Goal: Task Accomplishment & Management: Use online tool/utility

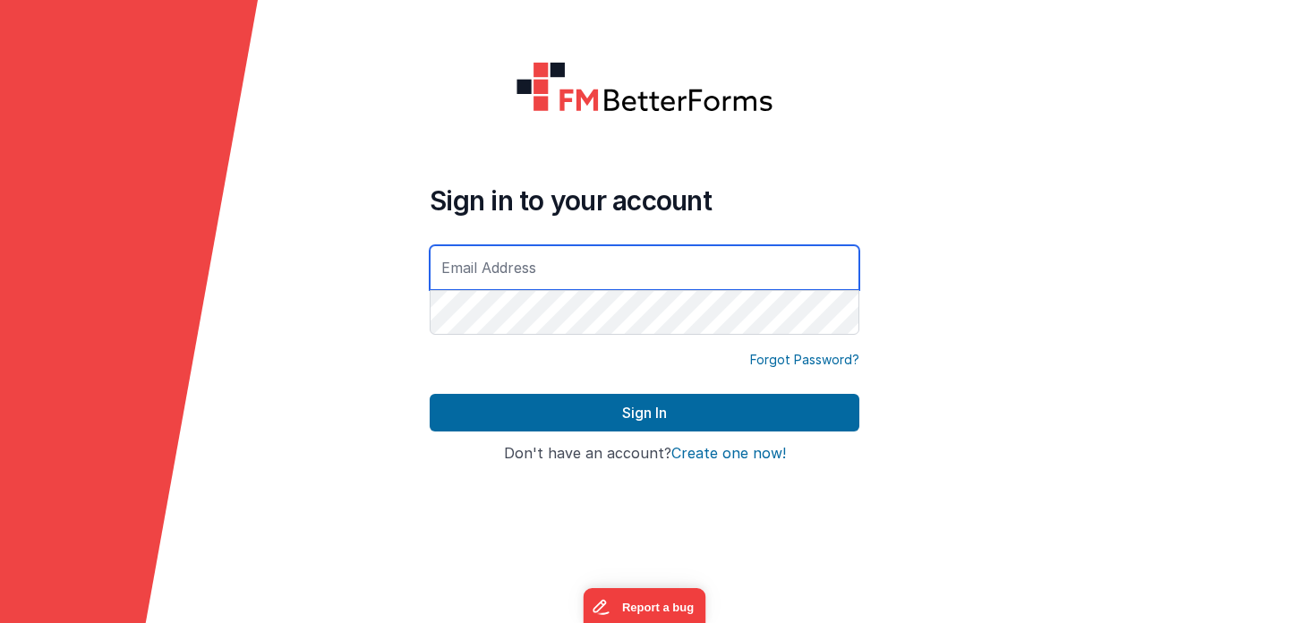
click at [510, 270] on input "text" at bounding box center [645, 267] width 430 height 45
type input "[PERSON_NAME][EMAIL_ADDRESS][DOMAIN_NAME]"
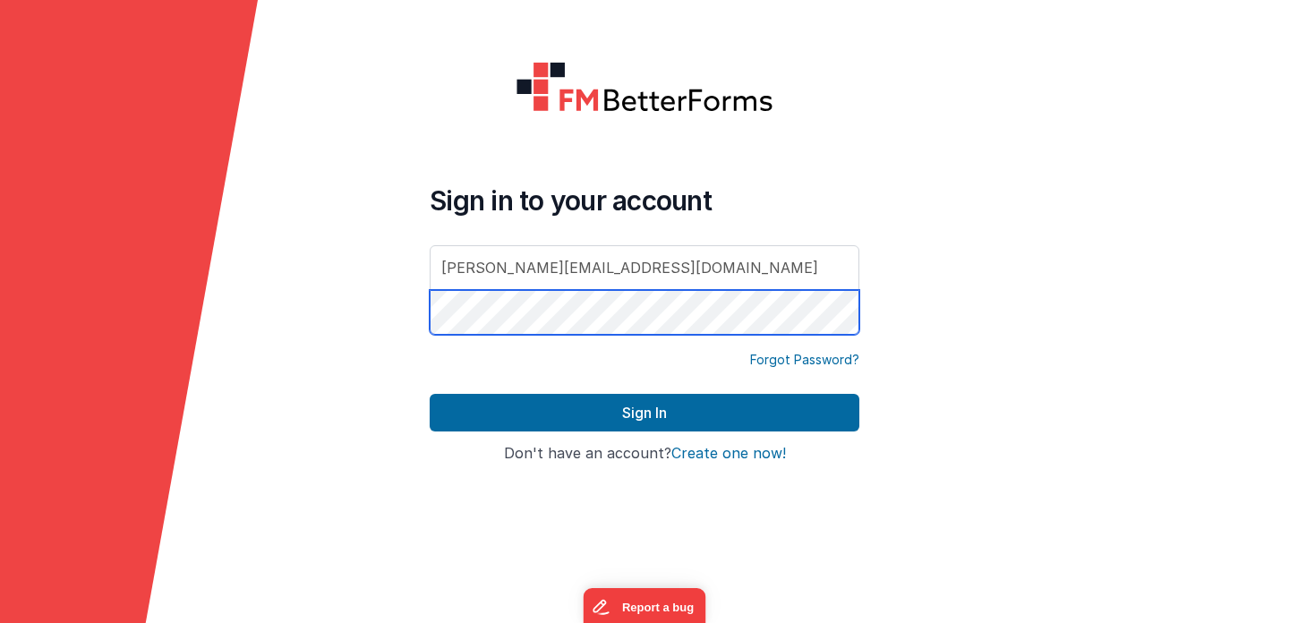
click at [430, 394] on button "Sign In" at bounding box center [645, 413] width 430 height 38
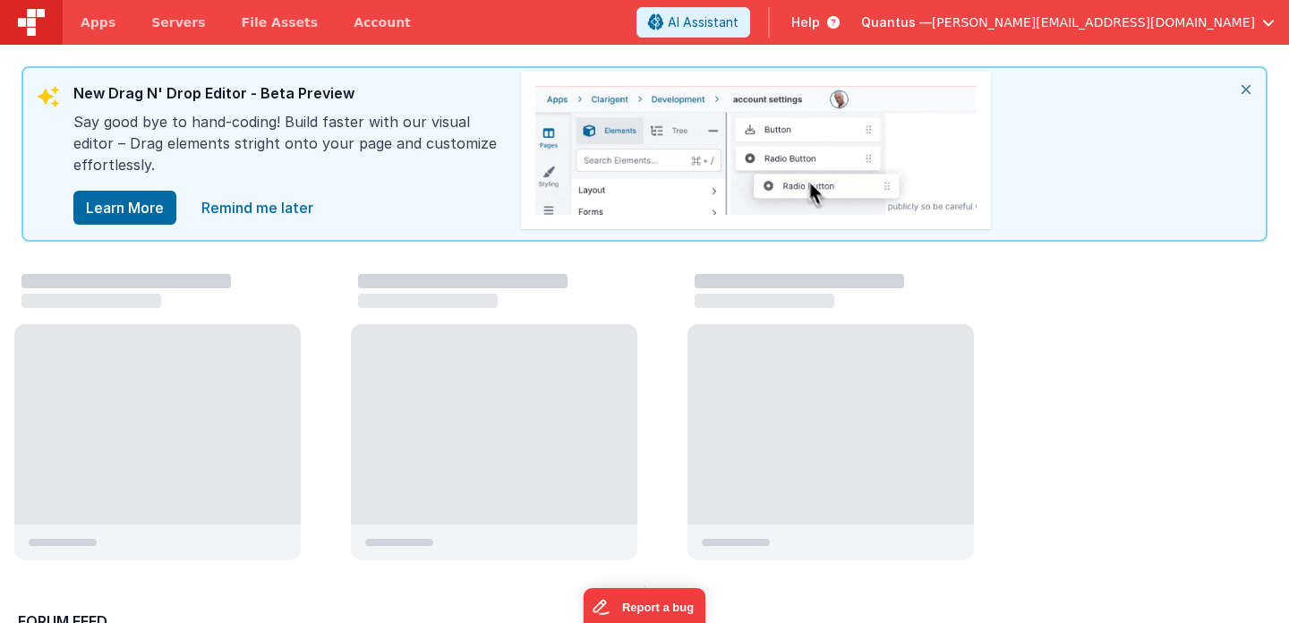
click at [1243, 86] on icon "close" at bounding box center [1245, 89] width 39 height 43
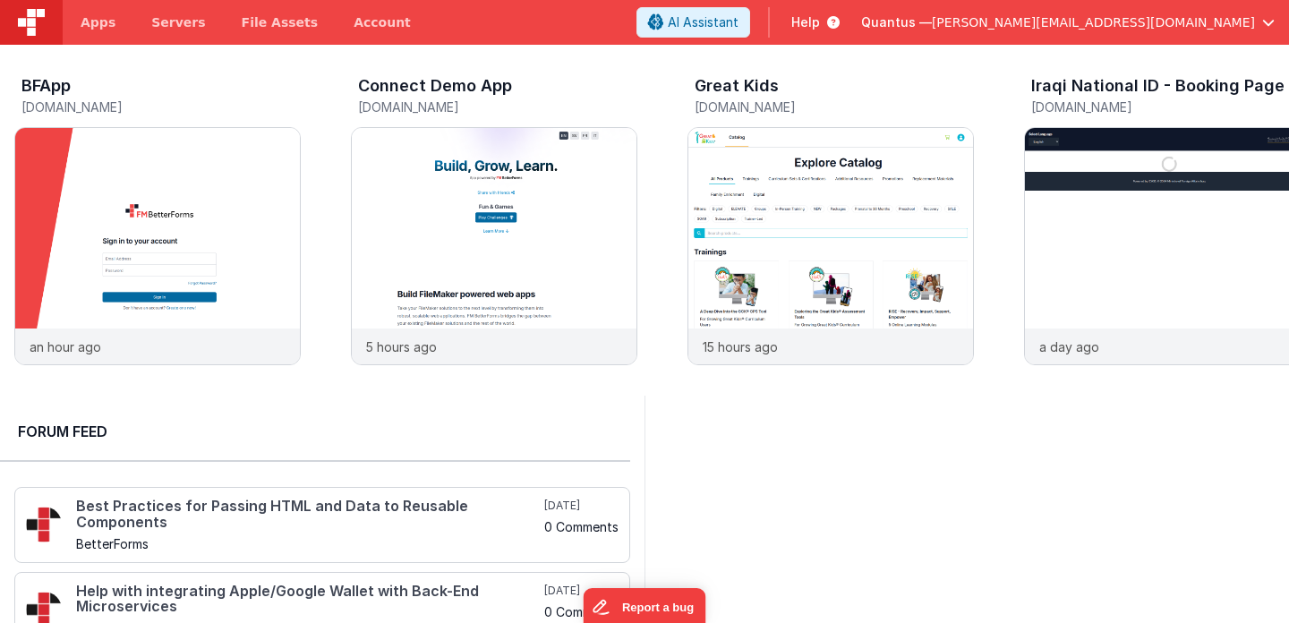
click at [1214, 29] on span "[PERSON_NAME][EMAIL_ADDRESS][DOMAIN_NAME]" at bounding box center [1093, 22] width 323 height 18
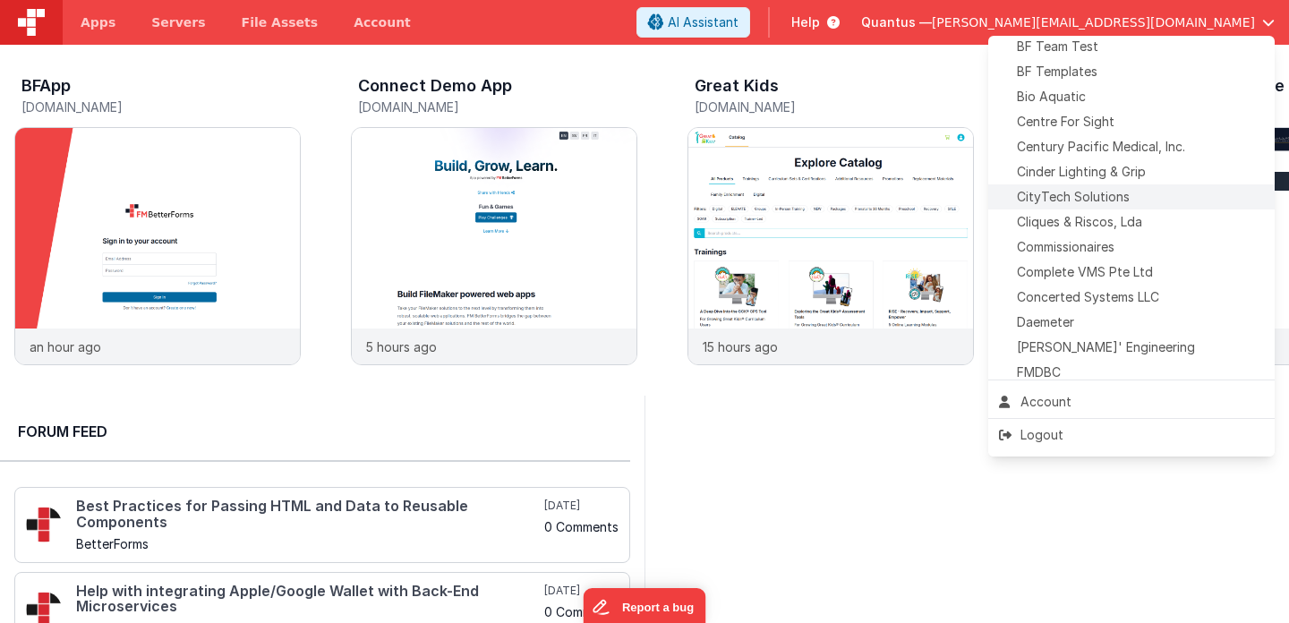
scroll to position [253, 0]
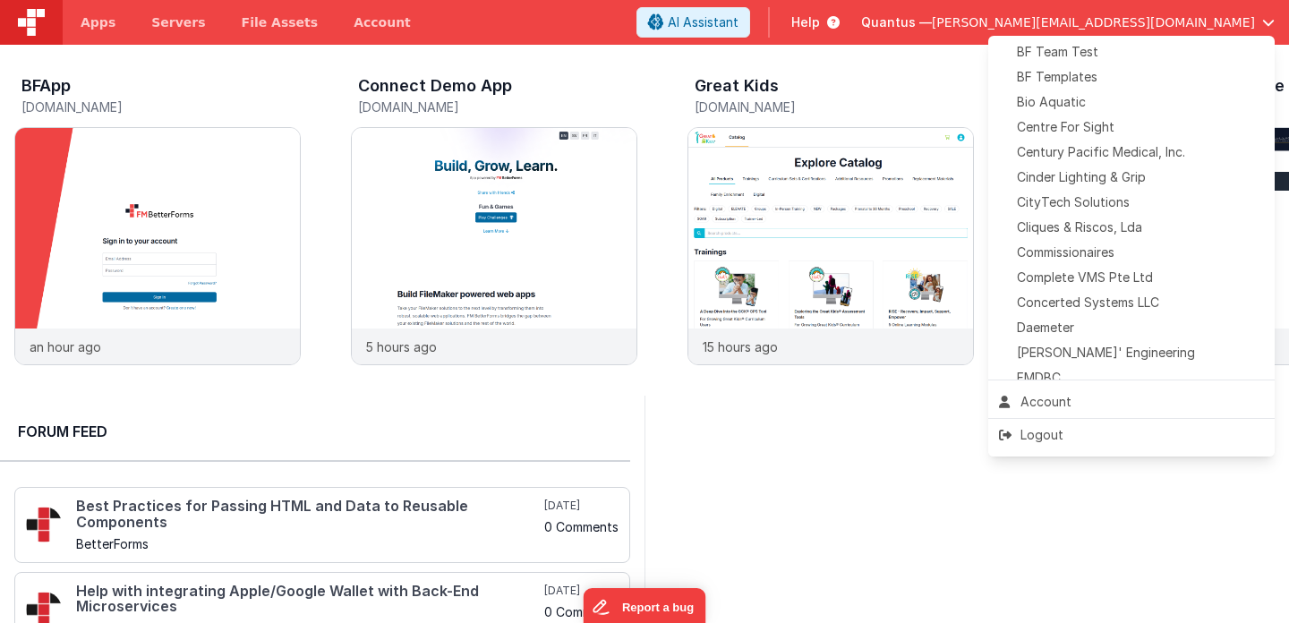
click at [112, 34] on button at bounding box center [644, 311] width 1289 height 623
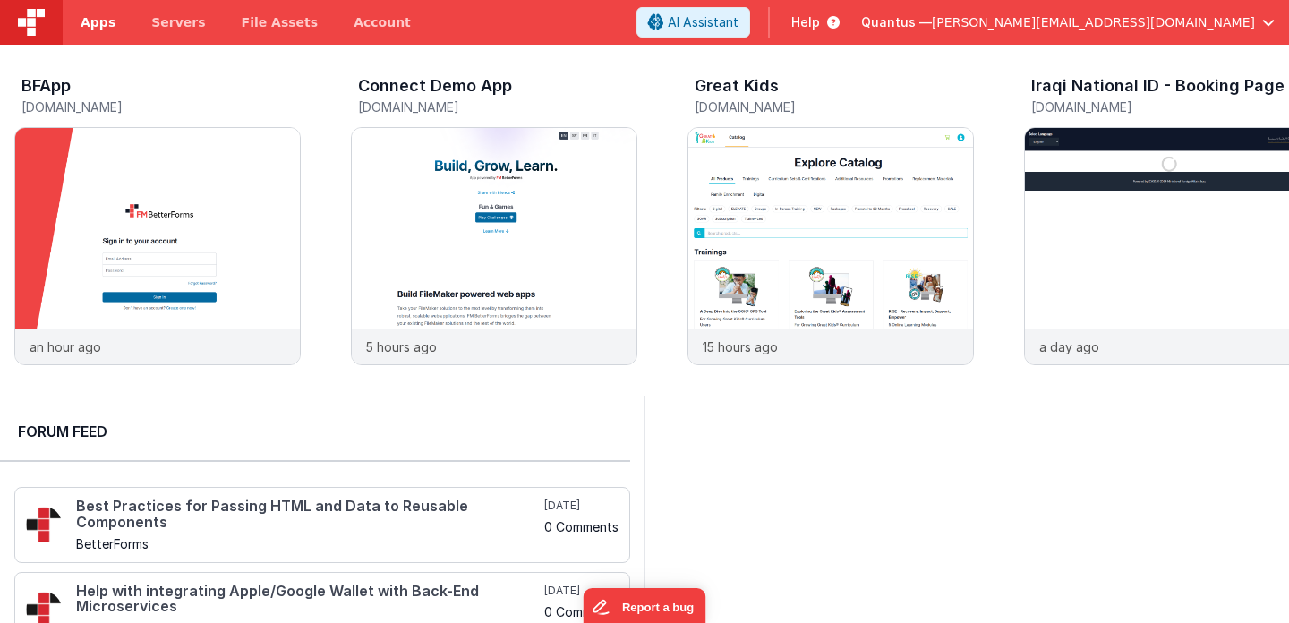
click at [107, 22] on span "Apps" at bounding box center [98, 22] width 35 height 18
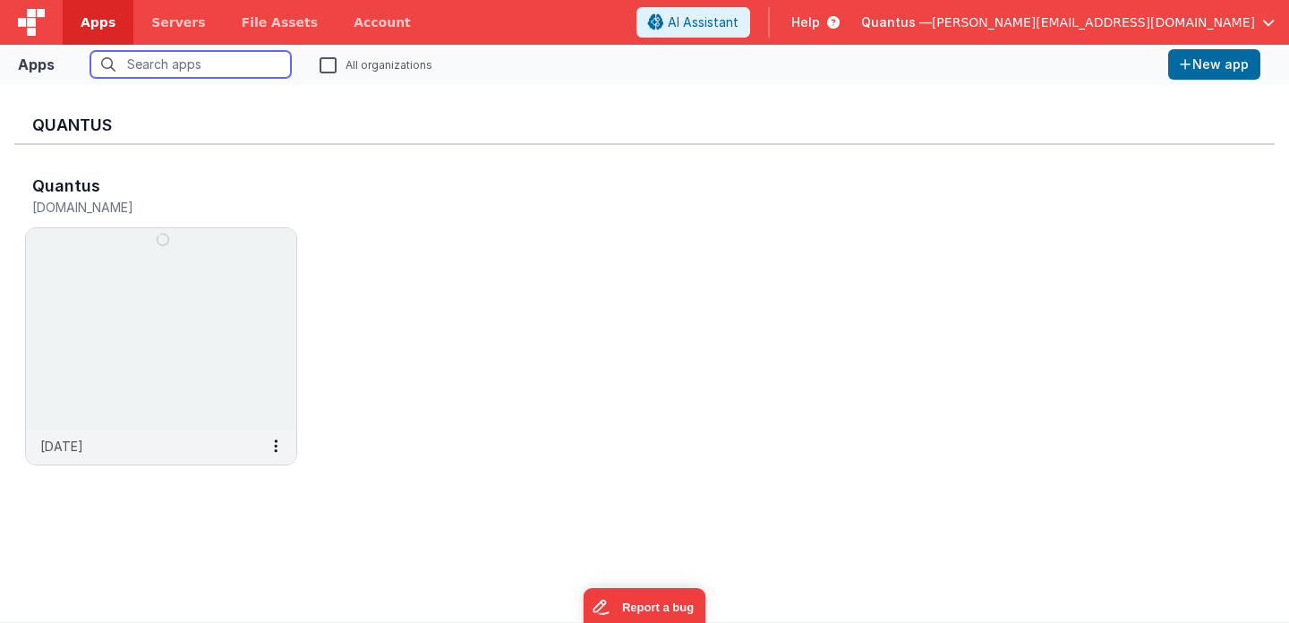
click at [222, 67] on input "text" at bounding box center [190, 64] width 200 height 27
click at [327, 65] on label "All organizations" at bounding box center [375, 63] width 113 height 17
click at [0, 0] on input "All organizations" at bounding box center [0, 0] width 0 height 0
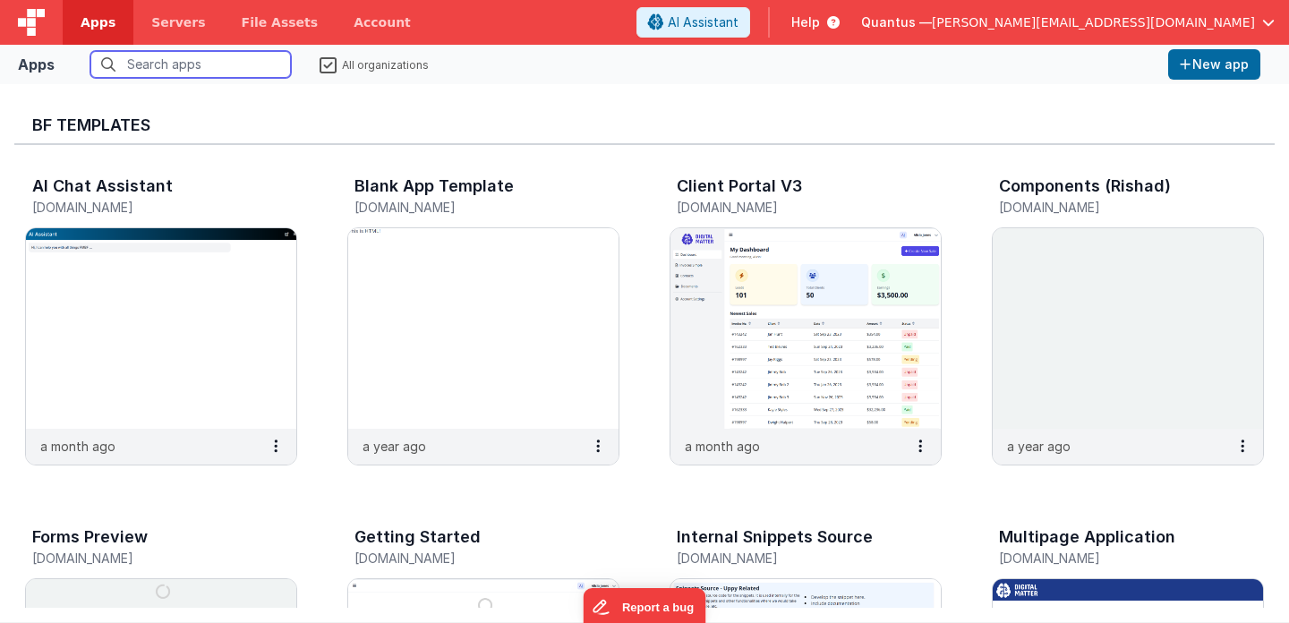
click at [246, 65] on input "text" at bounding box center [190, 64] width 200 height 27
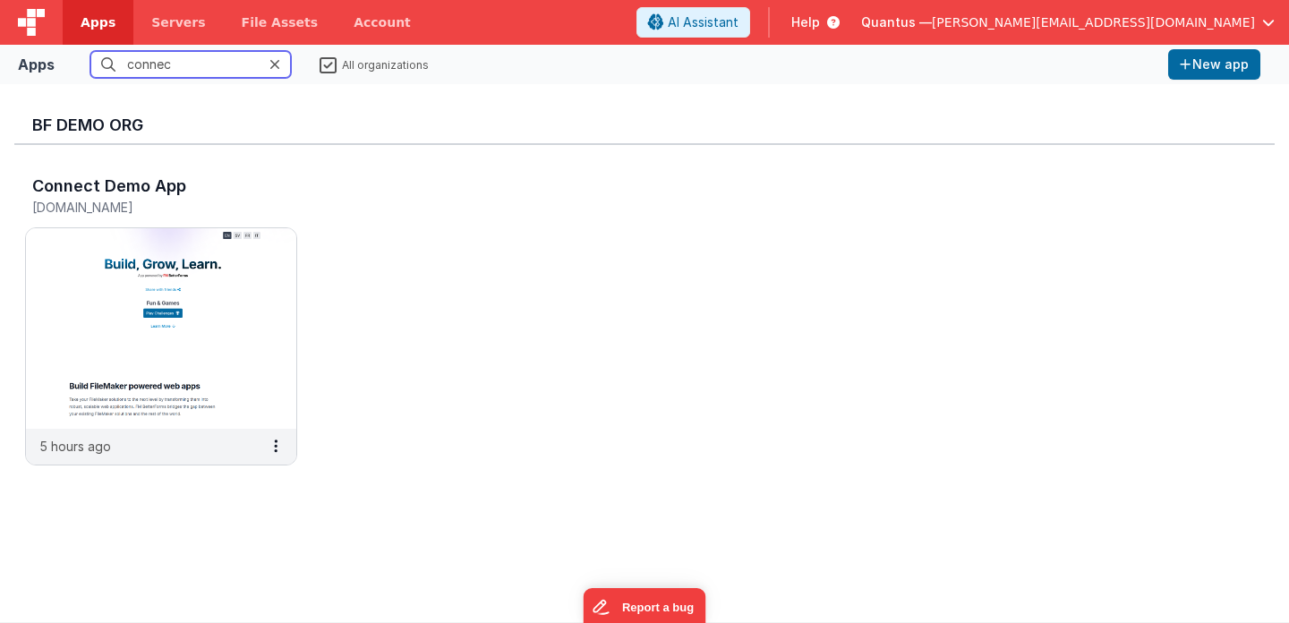
type input "connec"
click at [1178, 26] on span "[PERSON_NAME][EMAIL_ADDRESS][DOMAIN_NAME]" at bounding box center [1093, 22] width 323 height 18
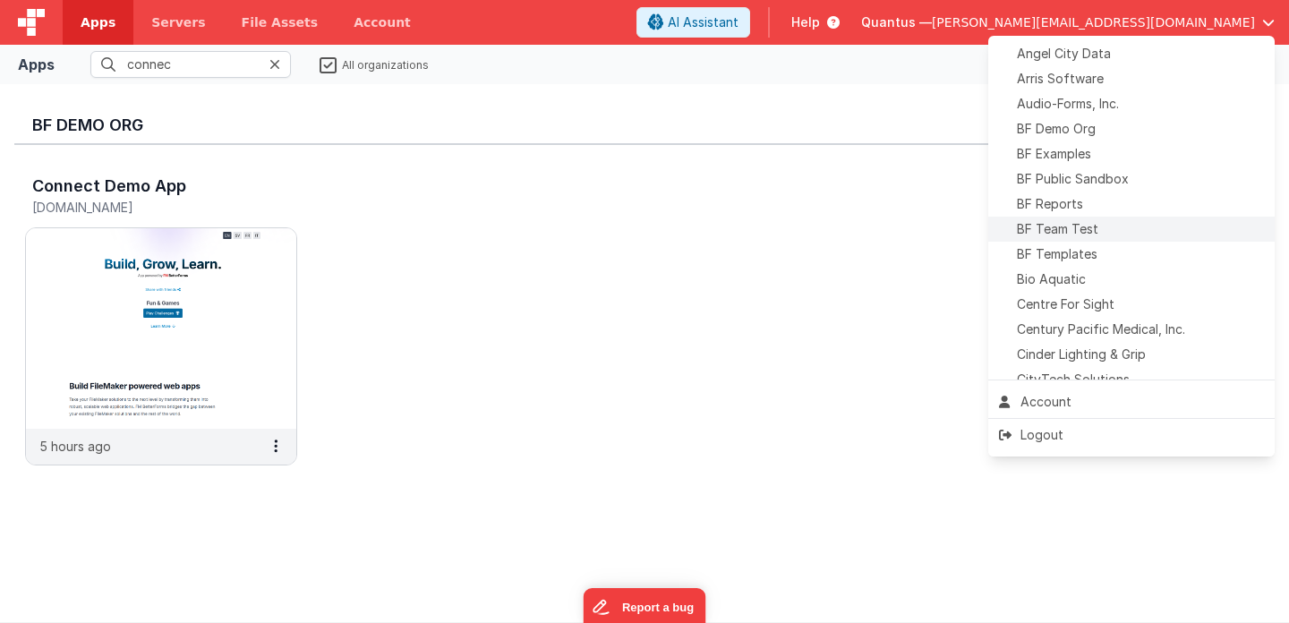
scroll to position [71, 0]
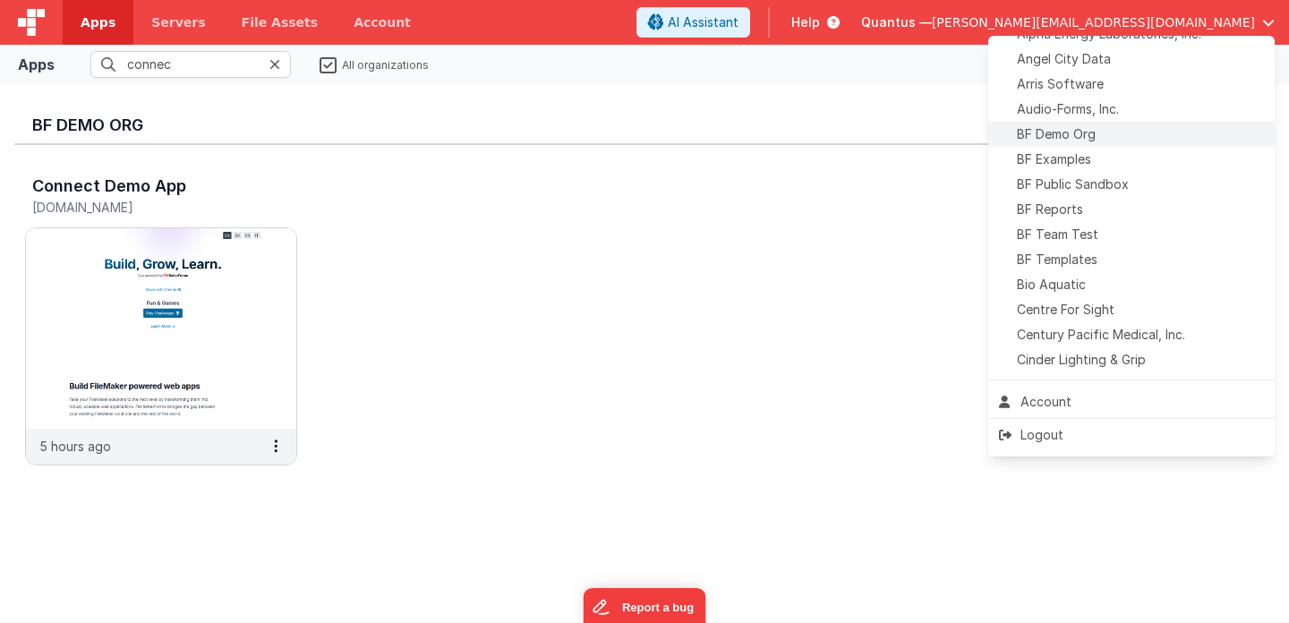
click at [1087, 132] on span "BF Demo Org" at bounding box center [1056, 134] width 79 height 18
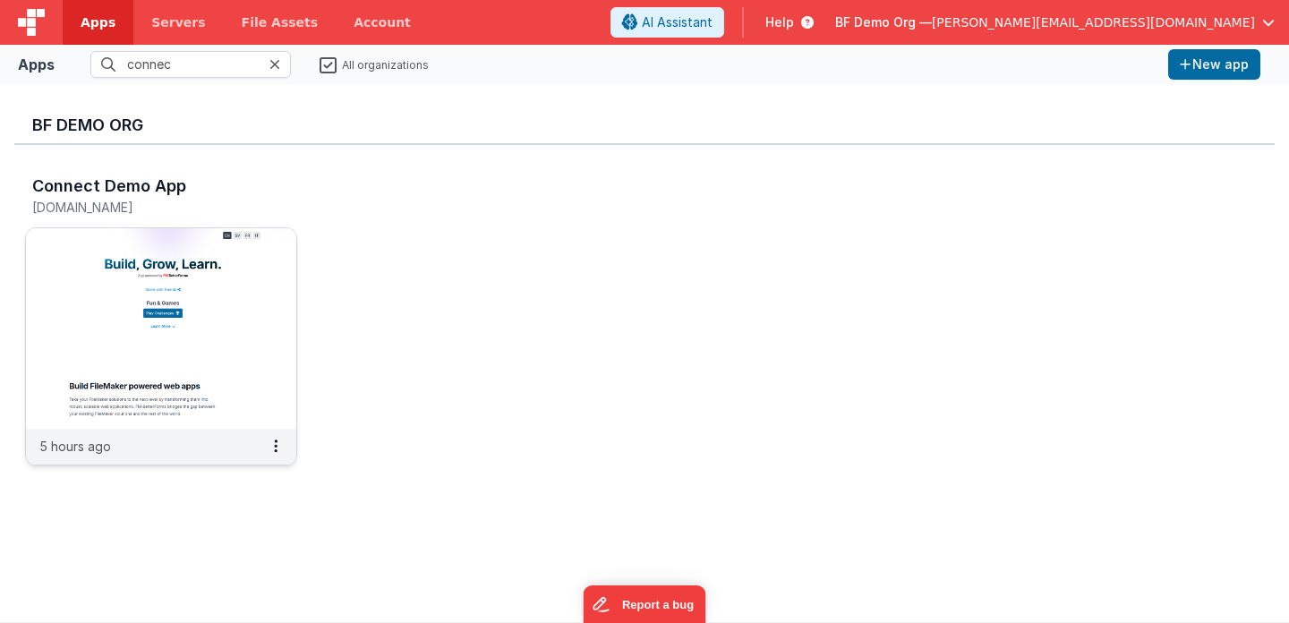
click at [118, 349] on img at bounding box center [161, 328] width 270 height 200
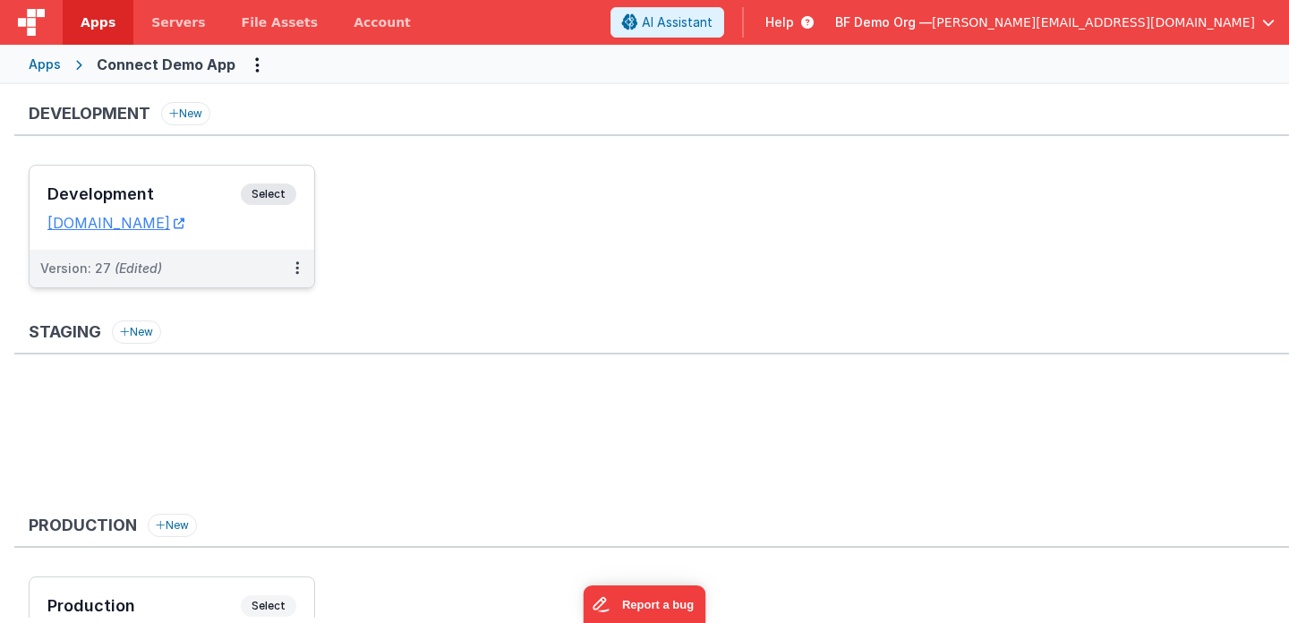
click at [149, 195] on h3 "Development" at bounding box center [143, 194] width 193 height 18
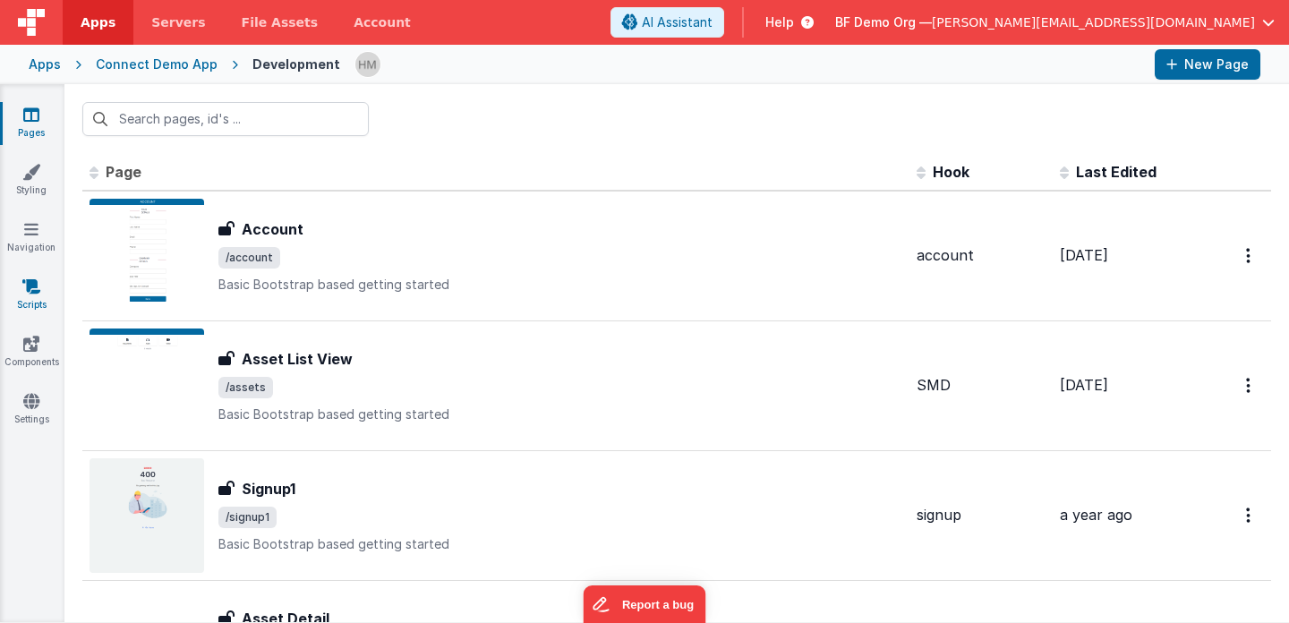
click at [34, 280] on icon at bounding box center [31, 286] width 18 height 18
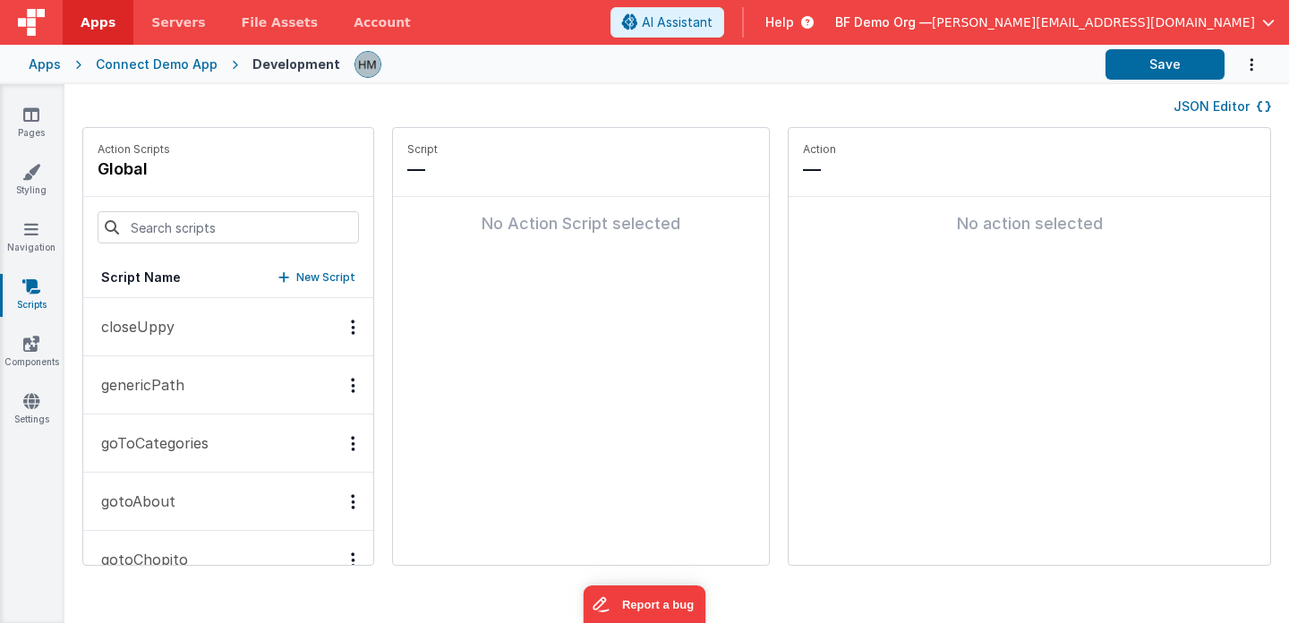
click at [1182, 96] on div "JSON Editor" at bounding box center [676, 105] width 1188 height 21
click at [1182, 100] on button "JSON Editor" at bounding box center [1222, 107] width 98 height 18
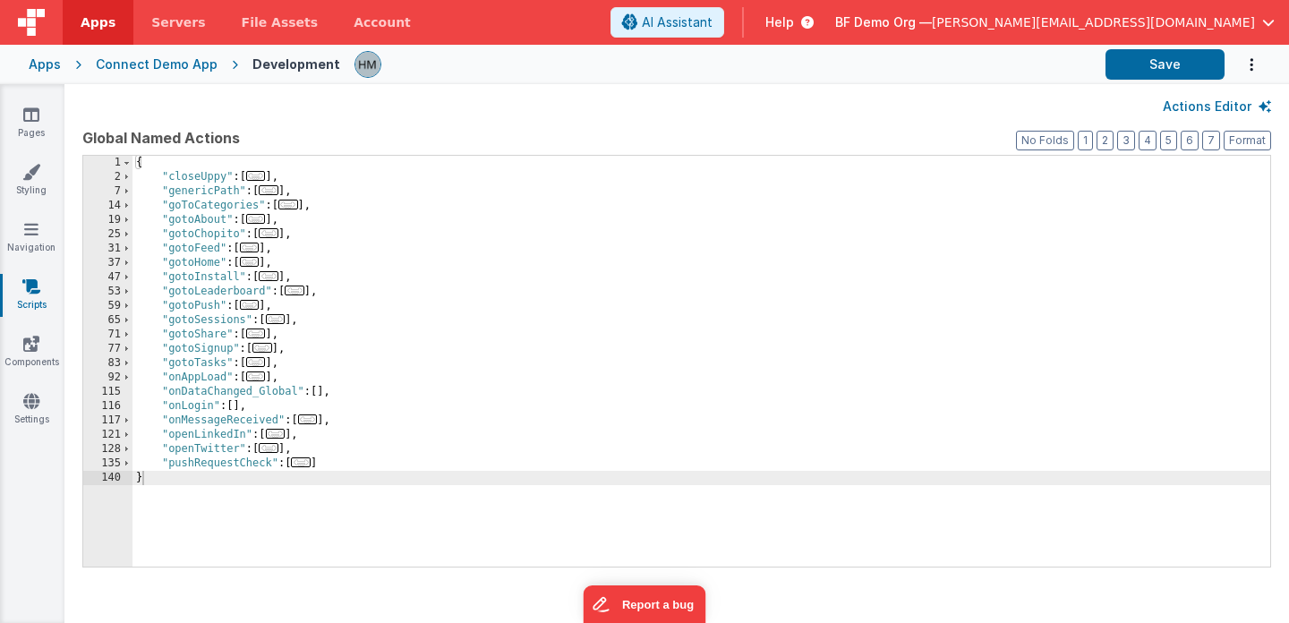
click at [777, 304] on div "{ "closeUppy" : [ ... ] , "genericPath" : [ ... ] , "goToCategories" : [ ... ] …" at bounding box center [700, 375] width 1137 height 439
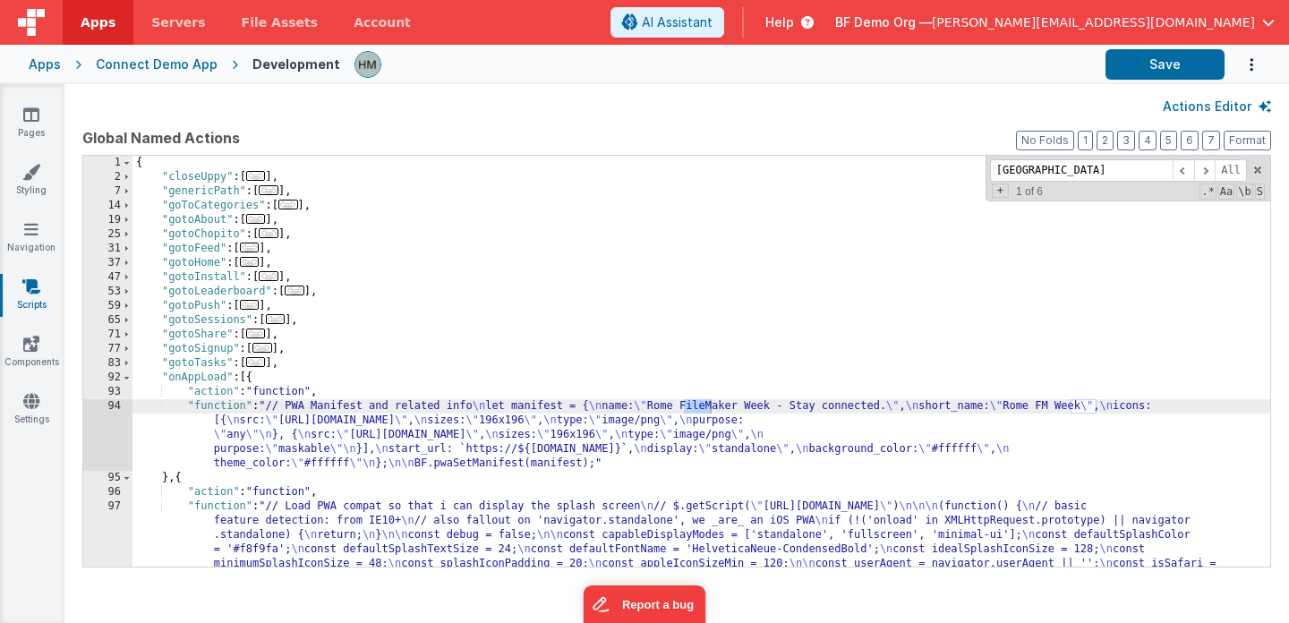
type input "[GEOGRAPHIC_DATA]"
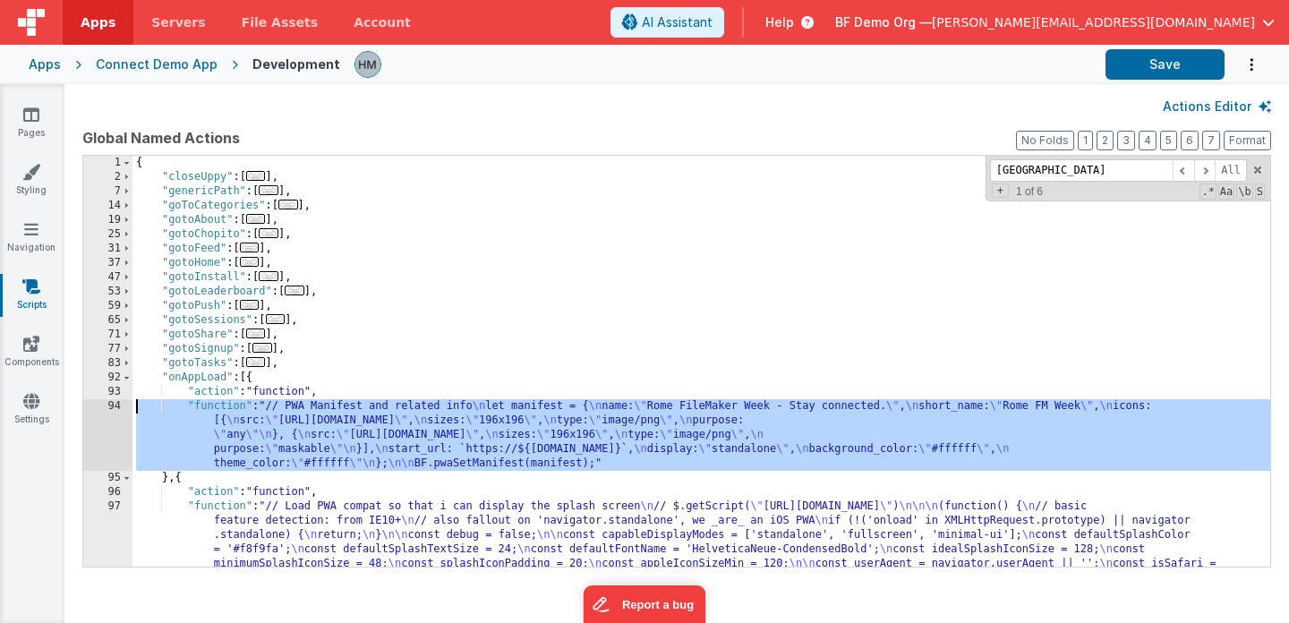
click at [116, 409] on div "94" at bounding box center [107, 435] width 49 height 72
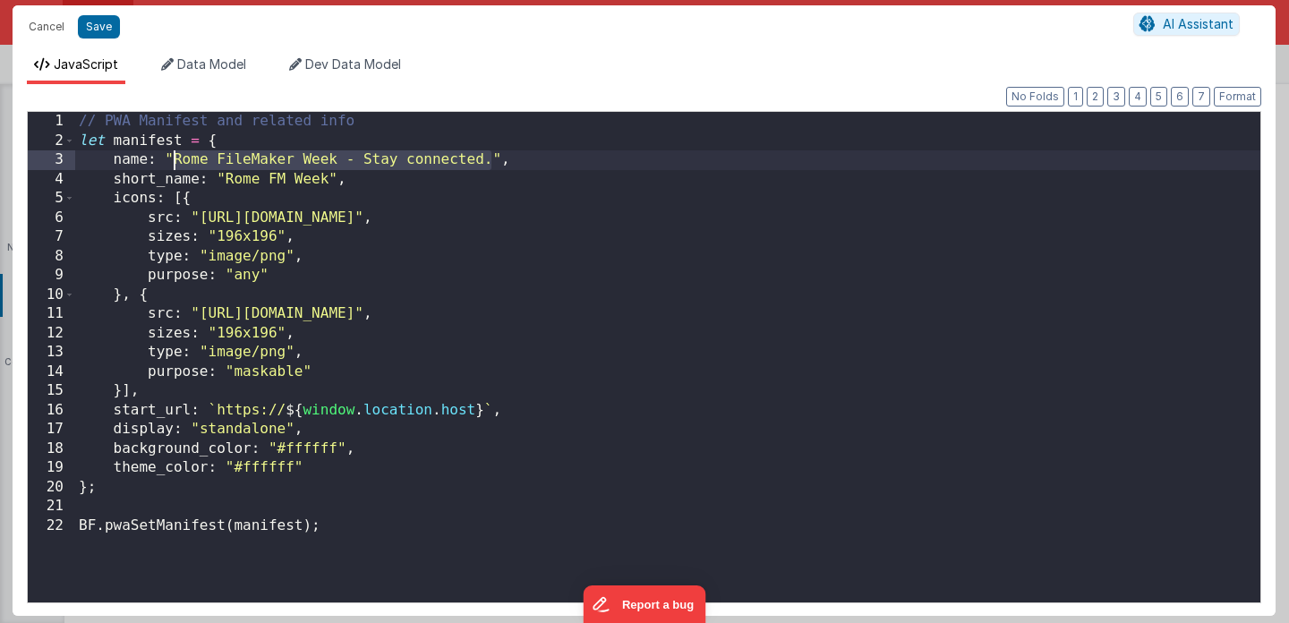
drag, startPoint x: 489, startPoint y: 155, endPoint x: 175, endPoint y: 161, distance: 314.2
click at [174, 161] on div "// PWA Manifest and related info let manifest = { name : "Rome FileMaker Week -…" at bounding box center [667, 381] width 1185 height 538
click at [349, 160] on div "// PWA Manifest and related info let manifest = { name : "Rome FileMaker Week -…" at bounding box center [667, 381] width 1185 height 538
drag, startPoint x: 484, startPoint y: 156, endPoint x: 175, endPoint y: 161, distance: 308.8
click at [175, 161] on div "// PWA Manifest and related info let manifest = { name : "Rome FileMaker Week -…" at bounding box center [667, 381] width 1185 height 538
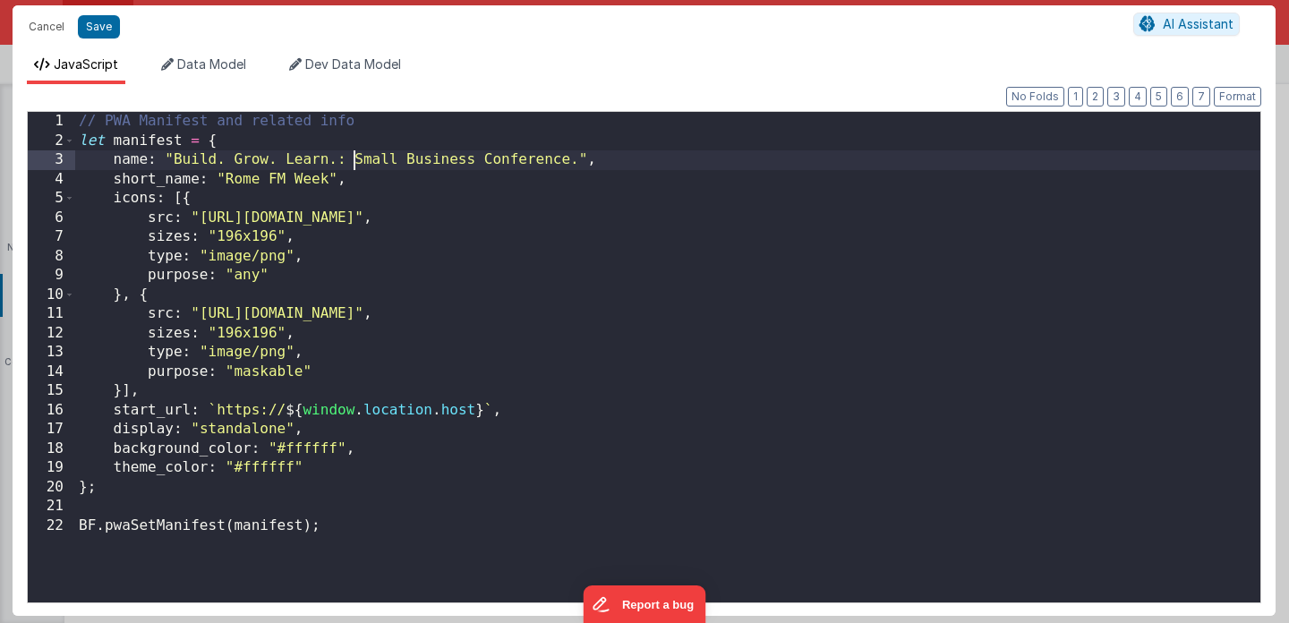
click at [351, 160] on div "// PWA Manifest and related info let manifest = { name : "Build. Grow. Learn.: …" at bounding box center [667, 381] width 1185 height 538
click at [476, 183] on div "// PWA Manifest and related info let manifest = { name : "Build. Grow. Learn. -…" at bounding box center [667, 381] width 1185 height 538
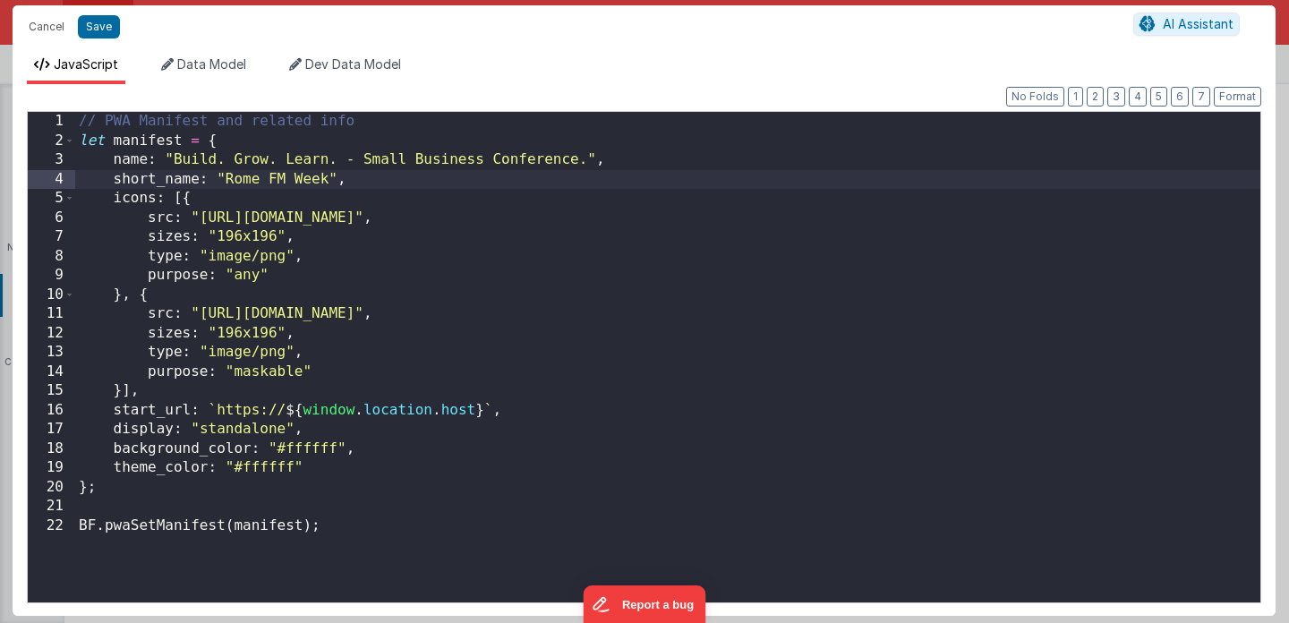
click at [588, 186] on div "// PWA Manifest and related info let manifest = { name : "Build. Grow. Learn. -…" at bounding box center [667, 381] width 1185 height 538
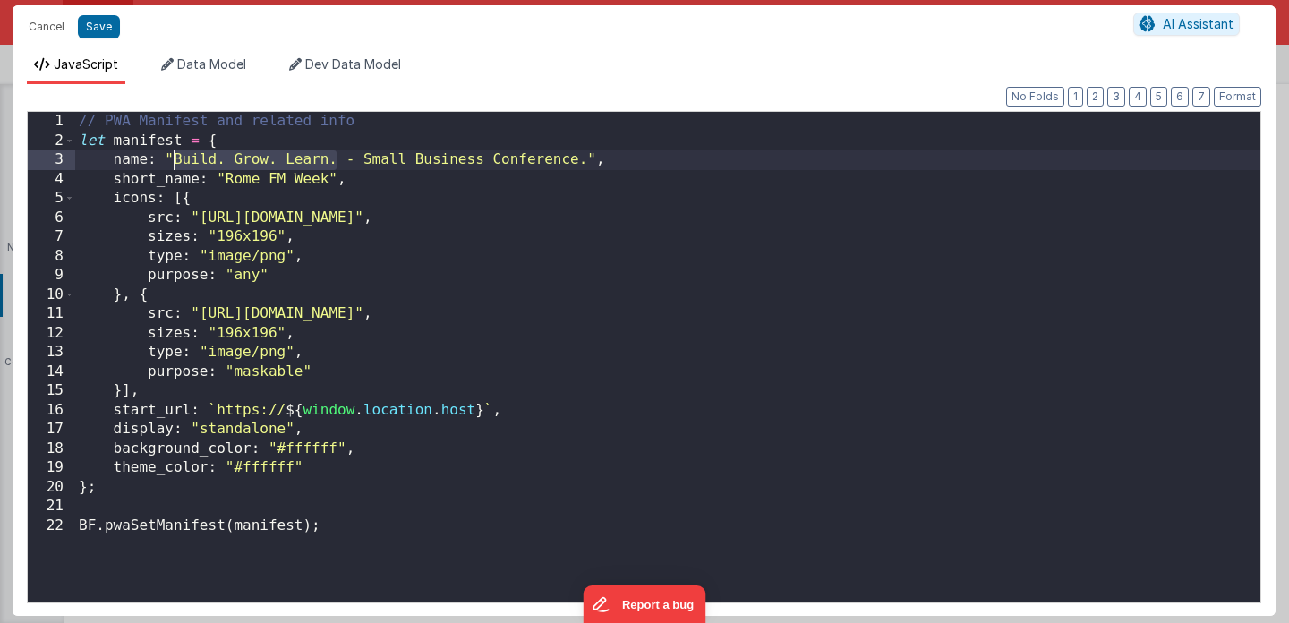
drag, startPoint x: 336, startPoint y: 161, endPoint x: 180, endPoint y: 164, distance: 155.7
click at [178, 163] on div "// PWA Manifest and related info let manifest = { name : "Build. Grow. Learn. -…" at bounding box center [667, 381] width 1185 height 538
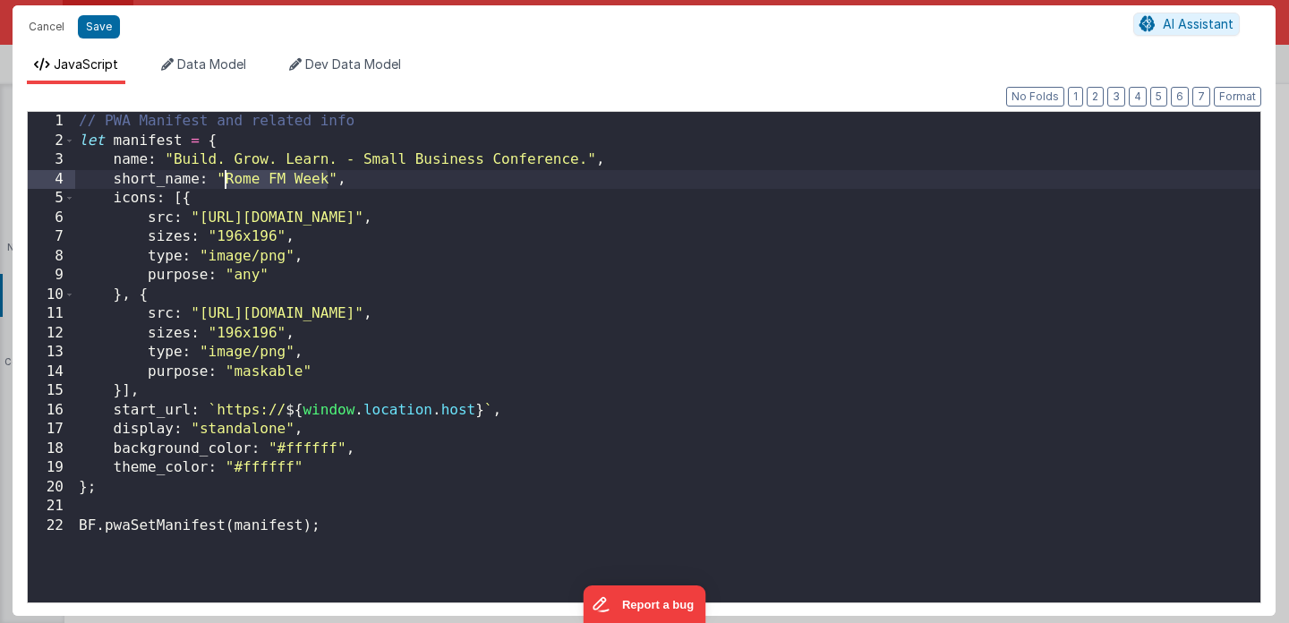
drag, startPoint x: 328, startPoint y: 176, endPoint x: 226, endPoint y: 180, distance: 103.0
click at [226, 180] on div "// PWA Manifest and related info let manifest = { name : "Build. Grow. Learn. -…" at bounding box center [667, 381] width 1185 height 538
paste textarea
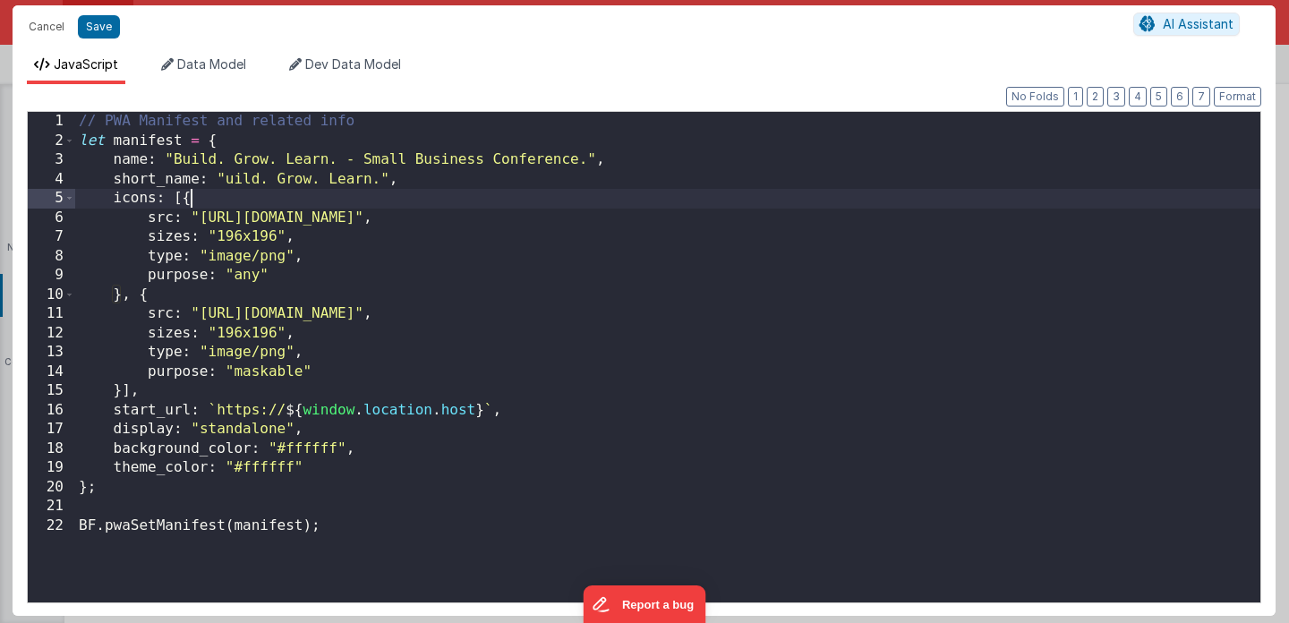
click at [395, 190] on div "// PWA Manifest and related info let manifest = { name : "Build. Grow. Learn. -…" at bounding box center [667, 381] width 1185 height 538
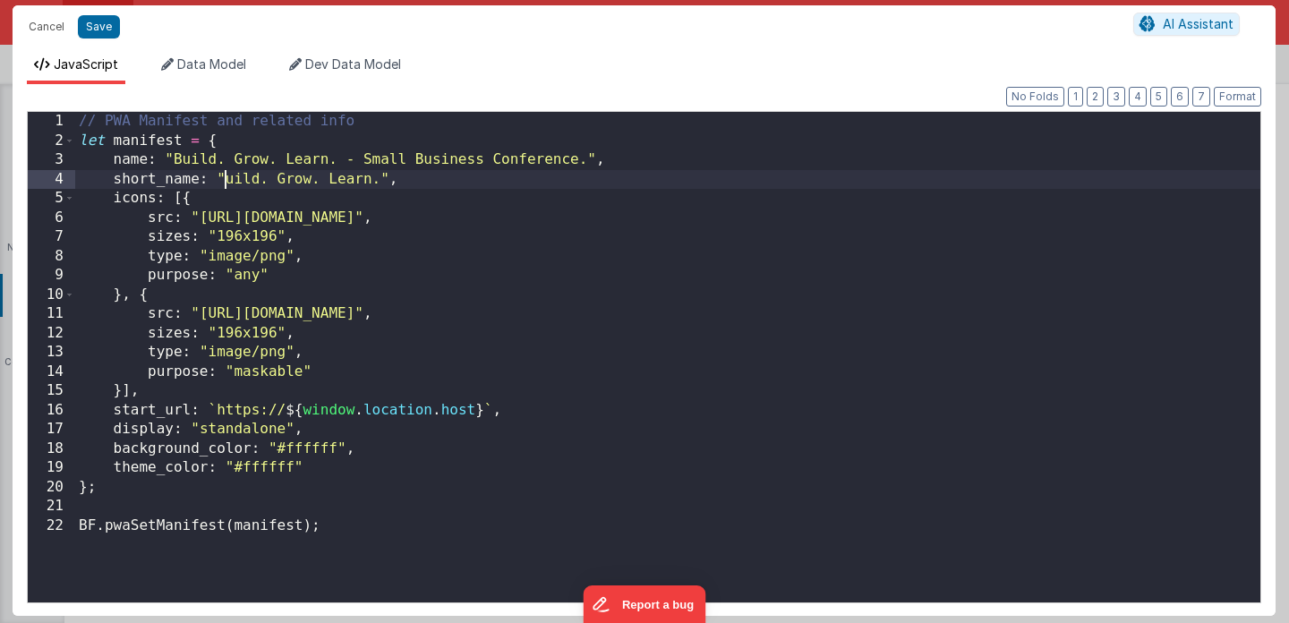
click at [227, 179] on div "// PWA Manifest and related info let manifest = { name : "Build. Grow. Learn. -…" at bounding box center [667, 381] width 1185 height 538
click at [384, 183] on div "// PWA Manifest and related info let manifest = { name : "Build. Grow. Learn. -…" at bounding box center [667, 381] width 1185 height 538
click at [373, 294] on div "// PWA Manifest and related info let manifest = { name : "Build. Grow. Learn. -…" at bounding box center [667, 381] width 1185 height 538
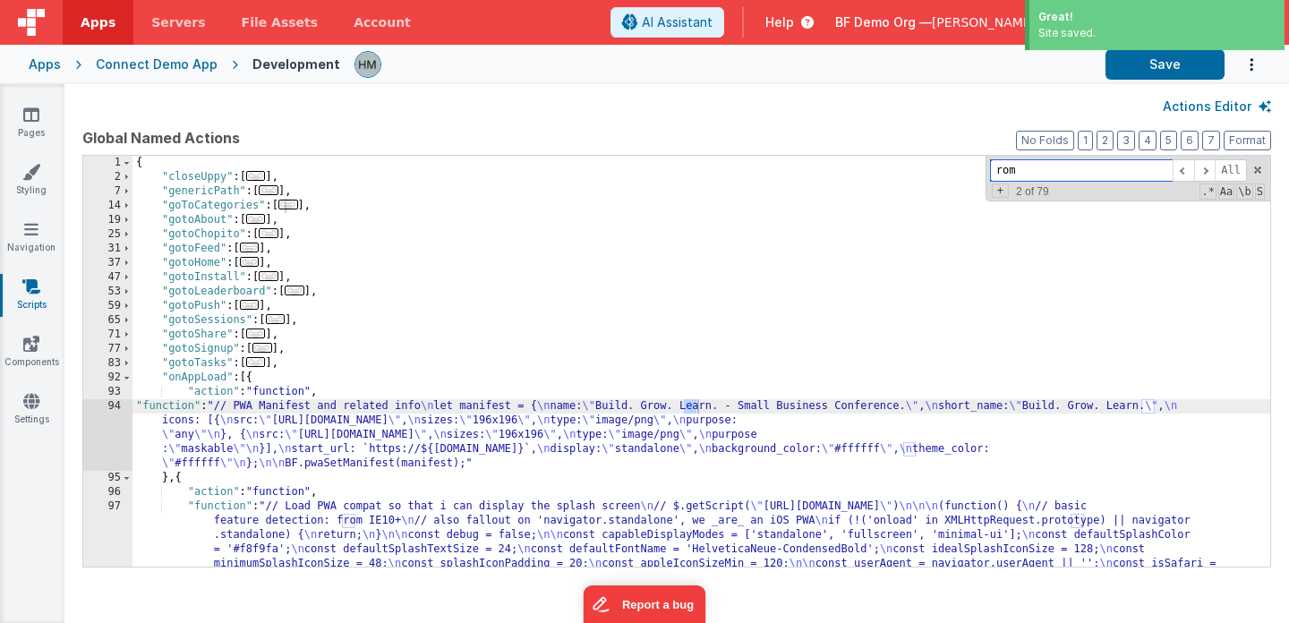
type input "[GEOGRAPHIC_DATA]"
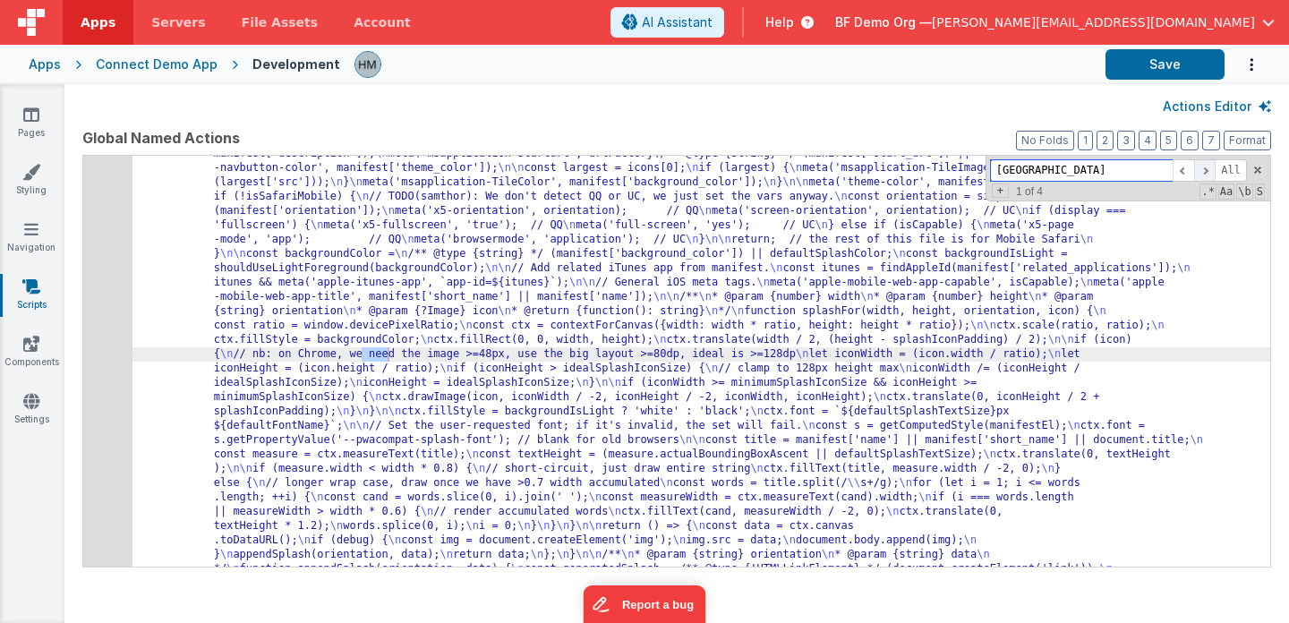
click at [1209, 172] on span at bounding box center [1204, 170] width 21 height 22
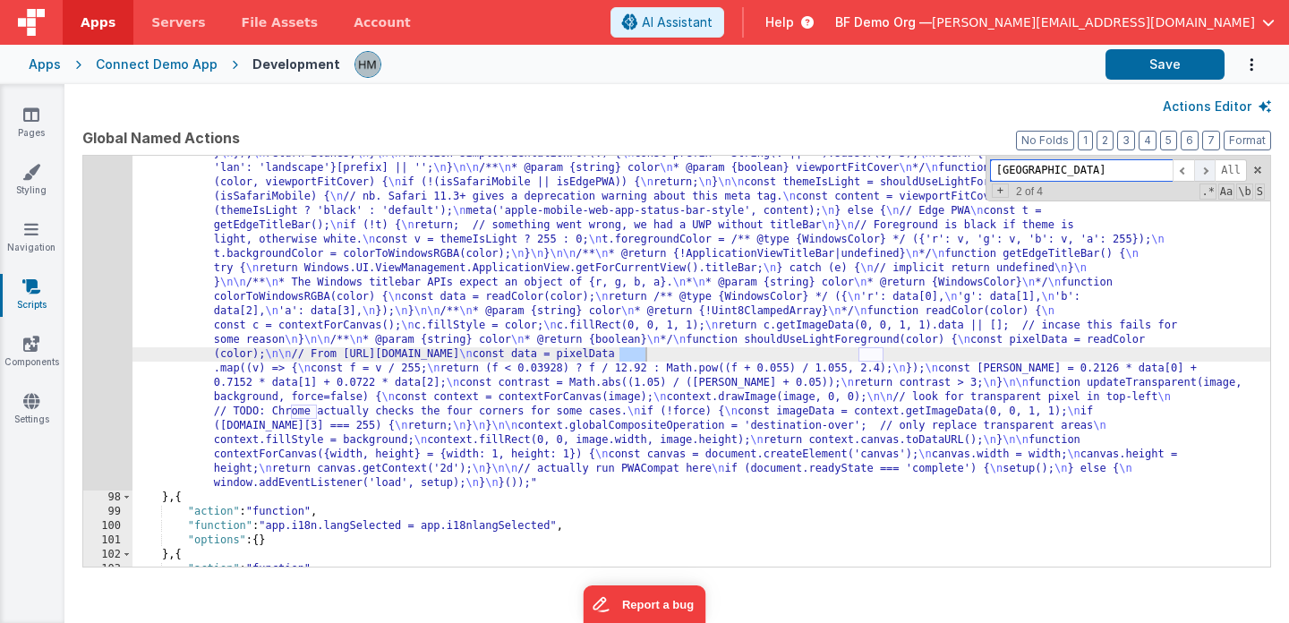
scroll to position [1770, 0]
click at [1209, 173] on span at bounding box center [1204, 170] width 21 height 22
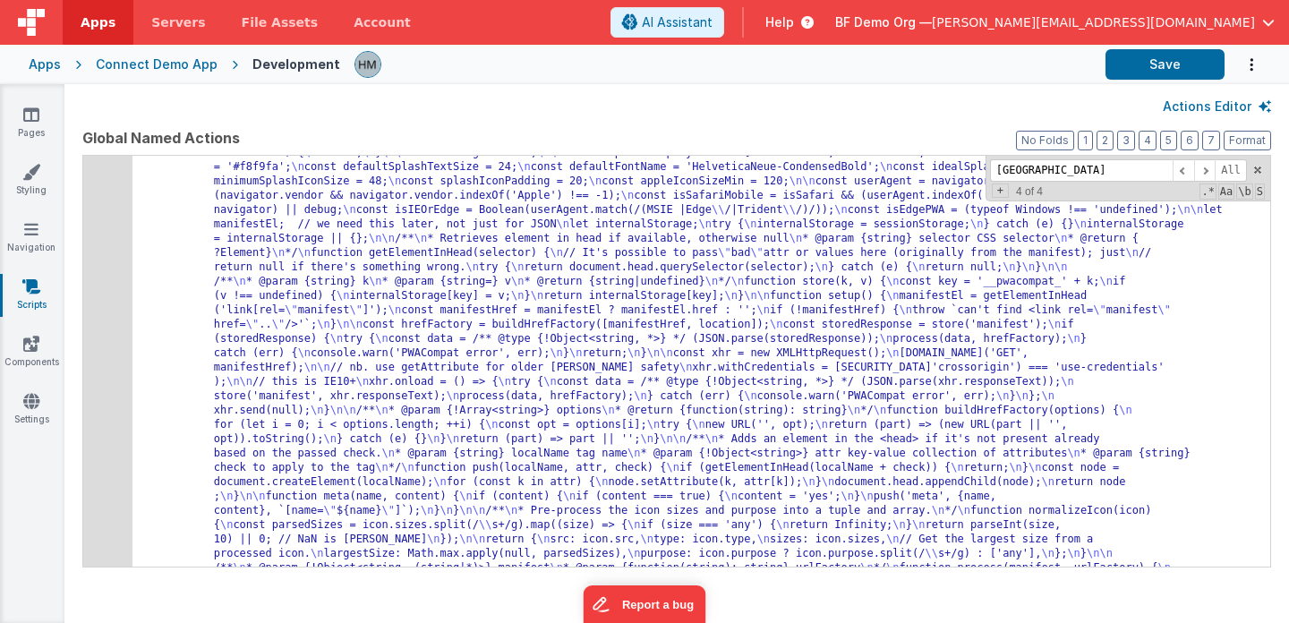
scroll to position [0, 0]
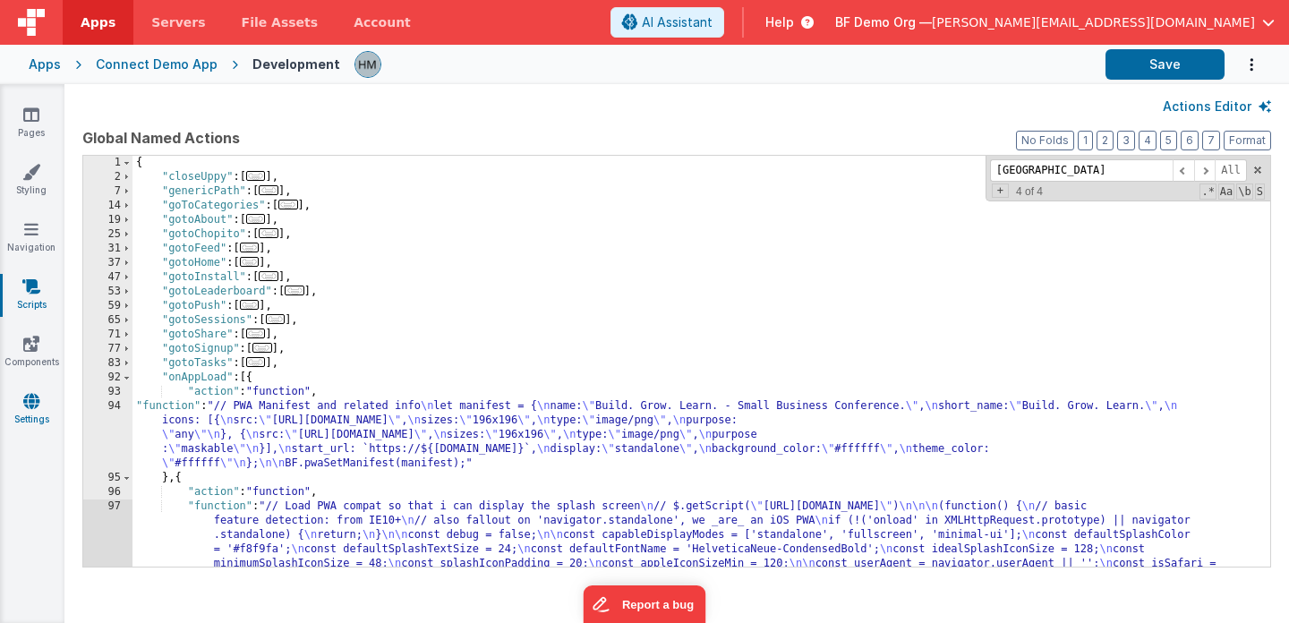
click at [25, 414] on link "Settings" at bounding box center [31, 410] width 64 height 36
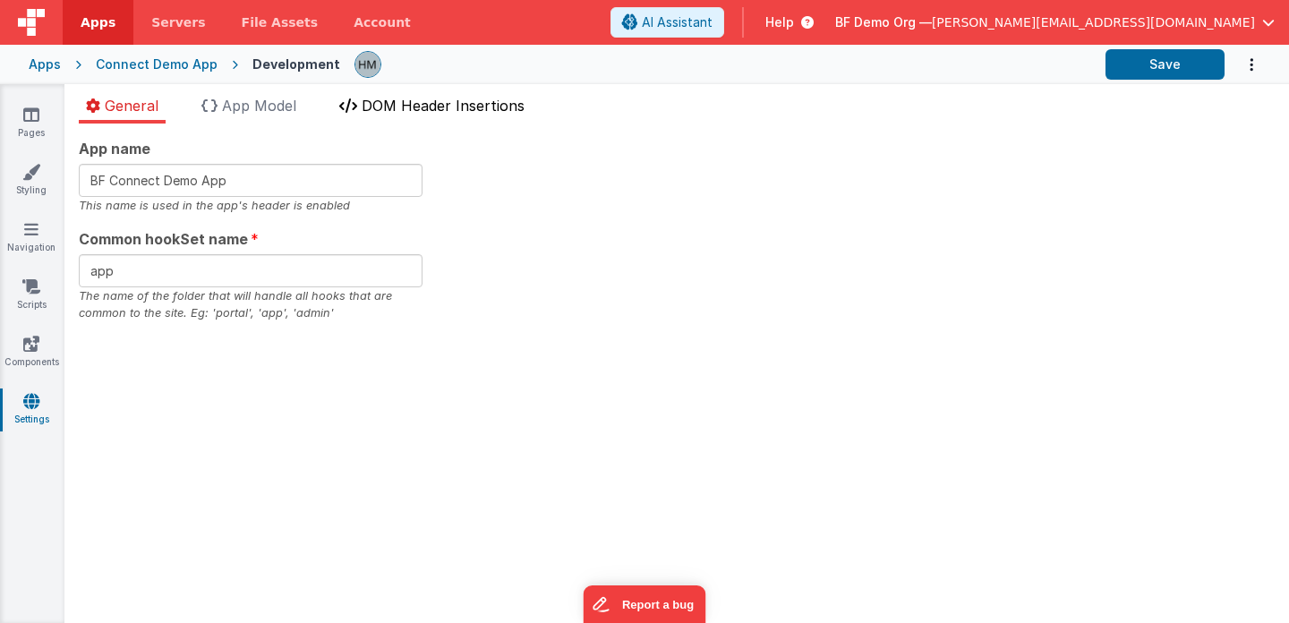
click at [414, 105] on span "DOM Header Insertions" at bounding box center [443, 106] width 163 height 18
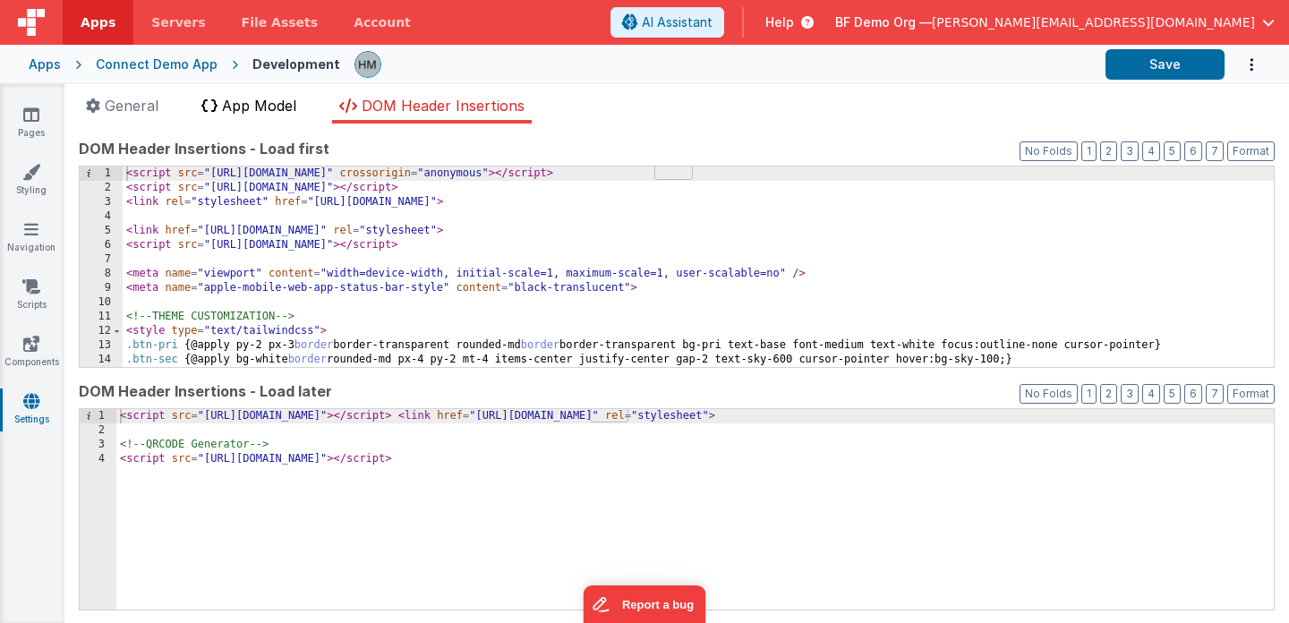
click at [251, 107] on span "App Model" at bounding box center [259, 106] width 74 height 18
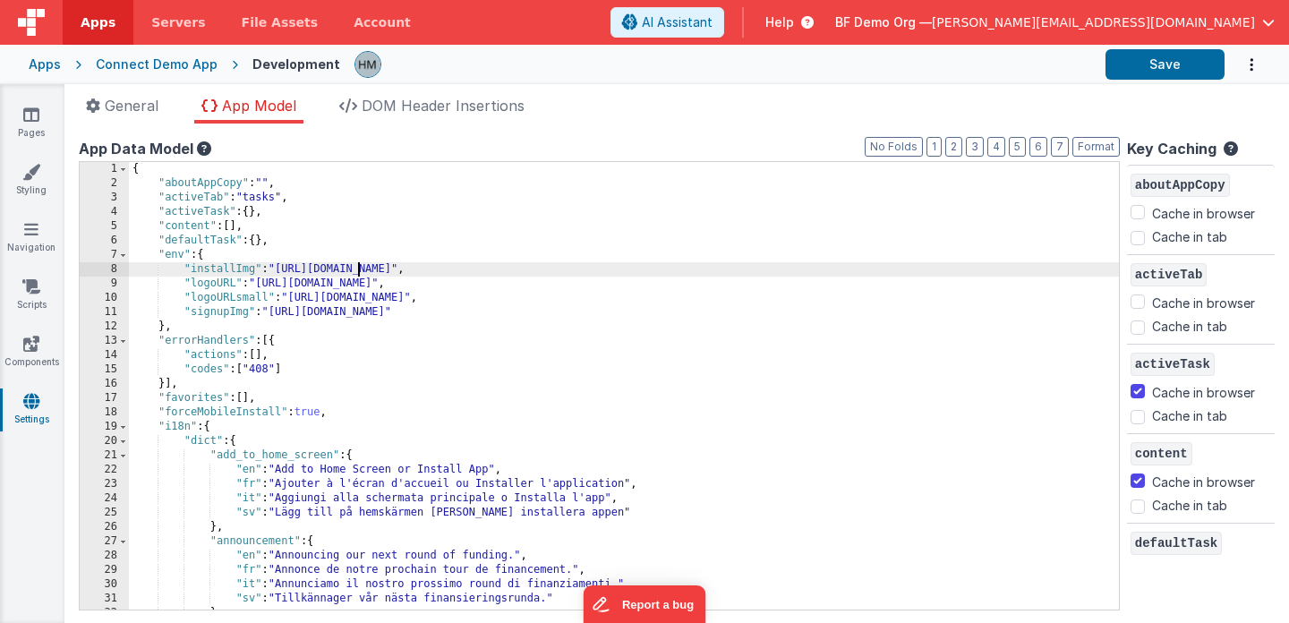
click at [358, 268] on div "{ "aboutAppCopy" : "" , "activeTab" : "tasks" , "activeTask" : { } , "content" …" at bounding box center [624, 400] width 990 height 476
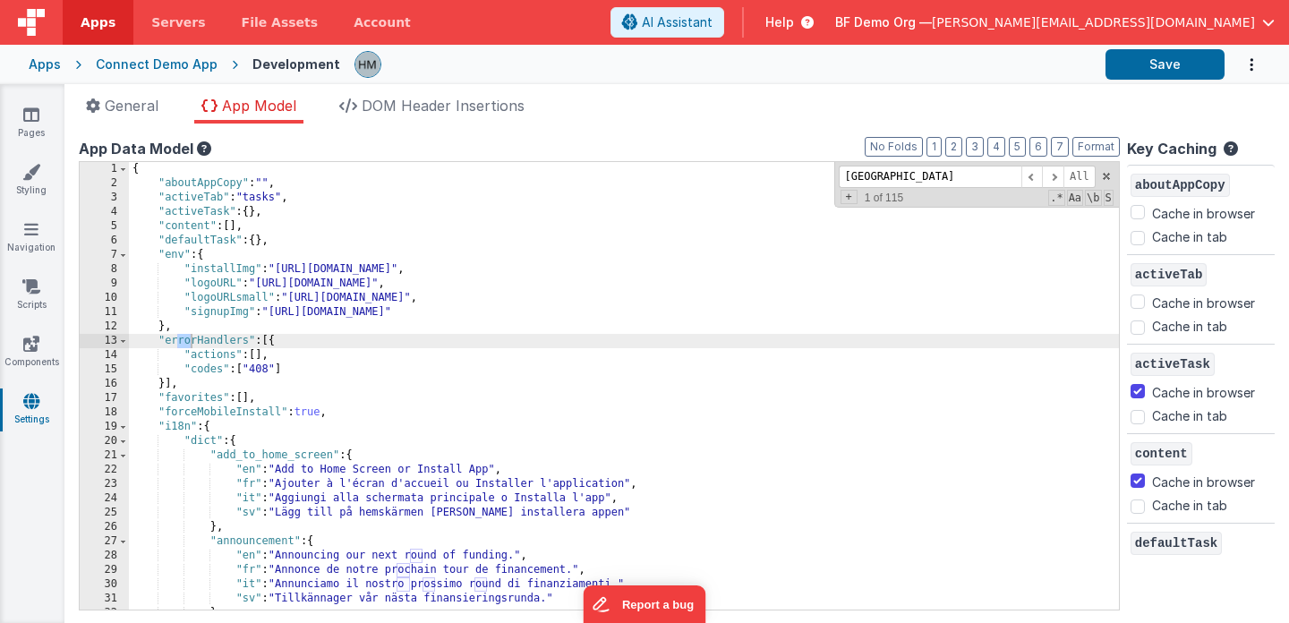
scroll to position [1051, 0]
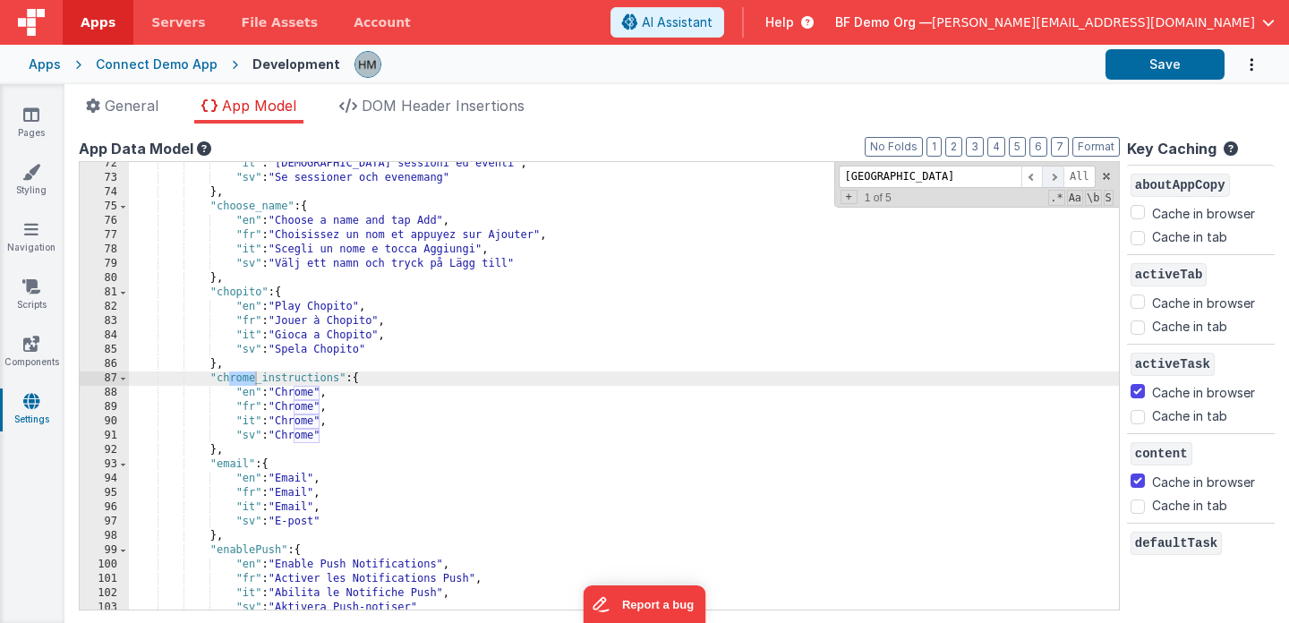
type input "[GEOGRAPHIC_DATA]"
click at [1051, 183] on span at bounding box center [1052, 177] width 21 height 22
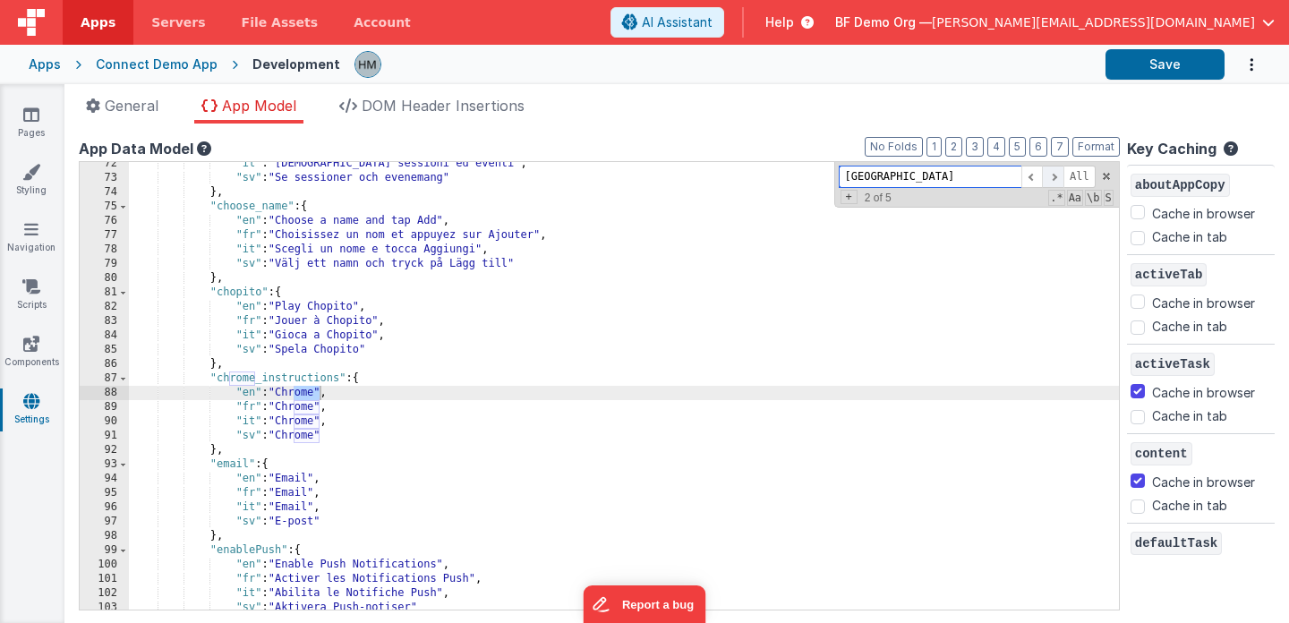
click at [1051, 183] on span at bounding box center [1052, 177] width 21 height 22
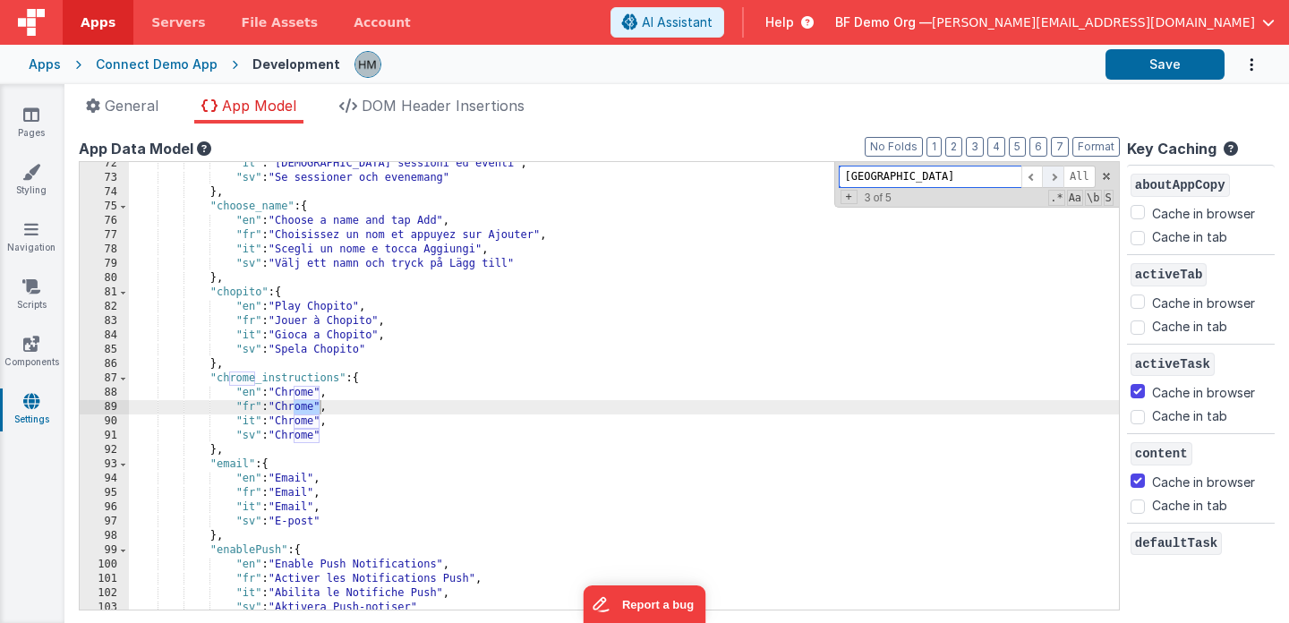
click at [1051, 183] on span at bounding box center [1052, 177] width 21 height 22
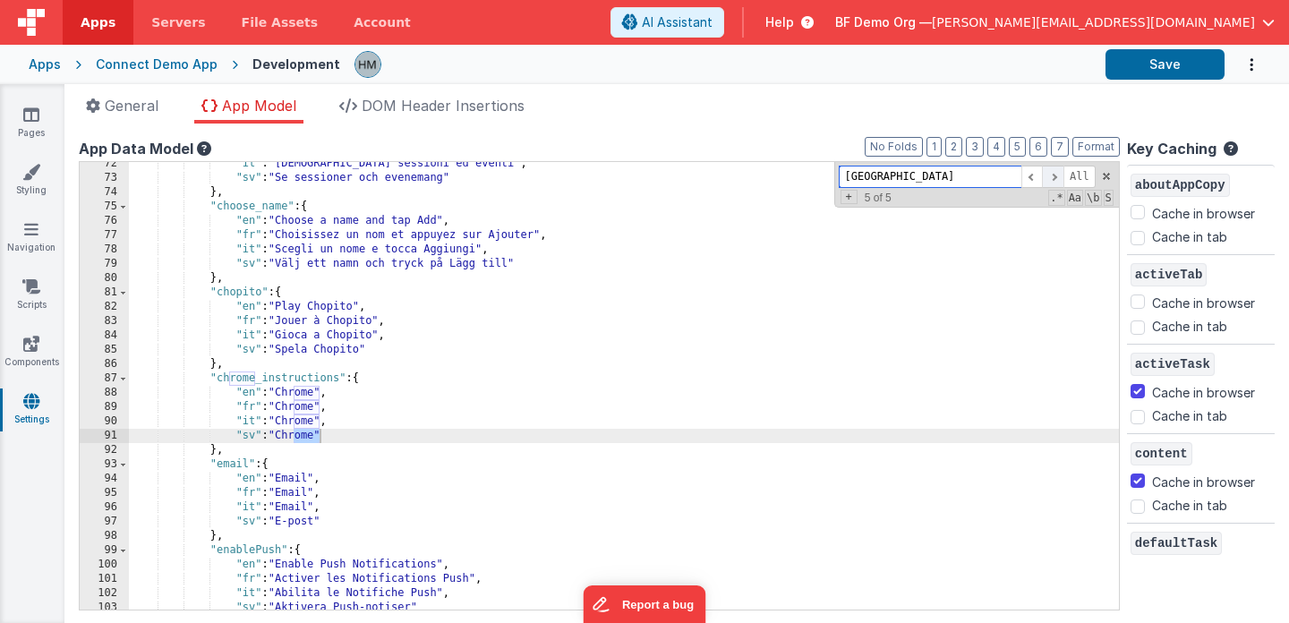
click at [1051, 183] on span at bounding box center [1052, 177] width 21 height 22
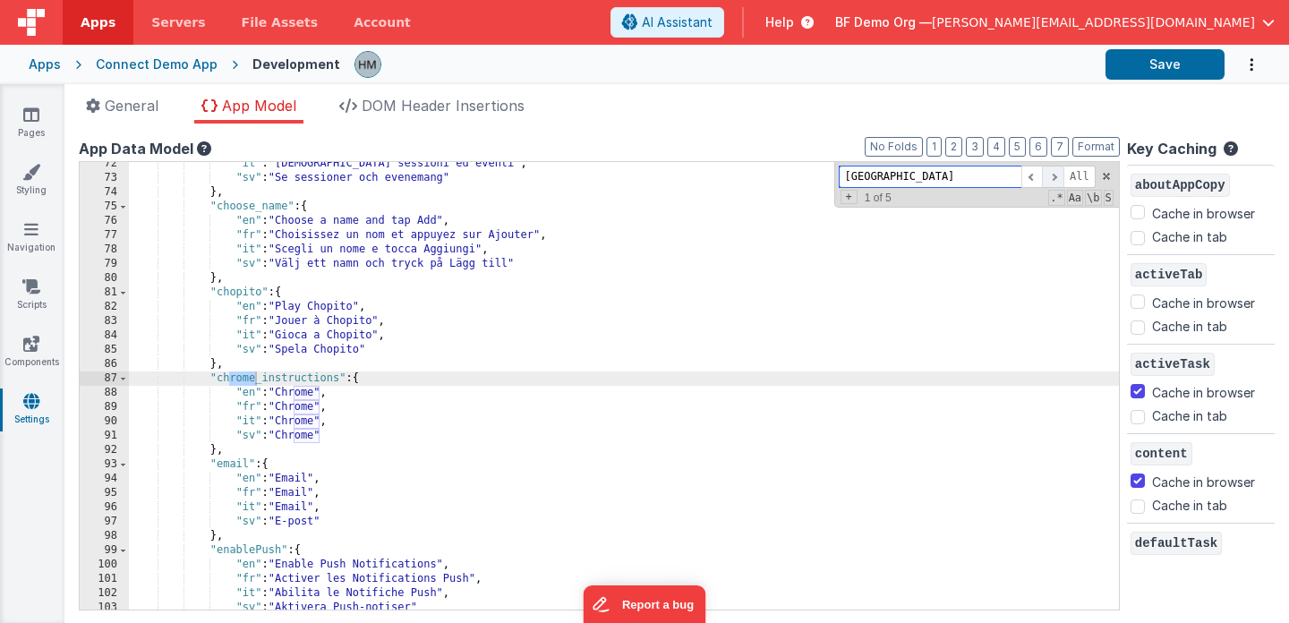
click at [1051, 183] on span at bounding box center [1052, 177] width 21 height 22
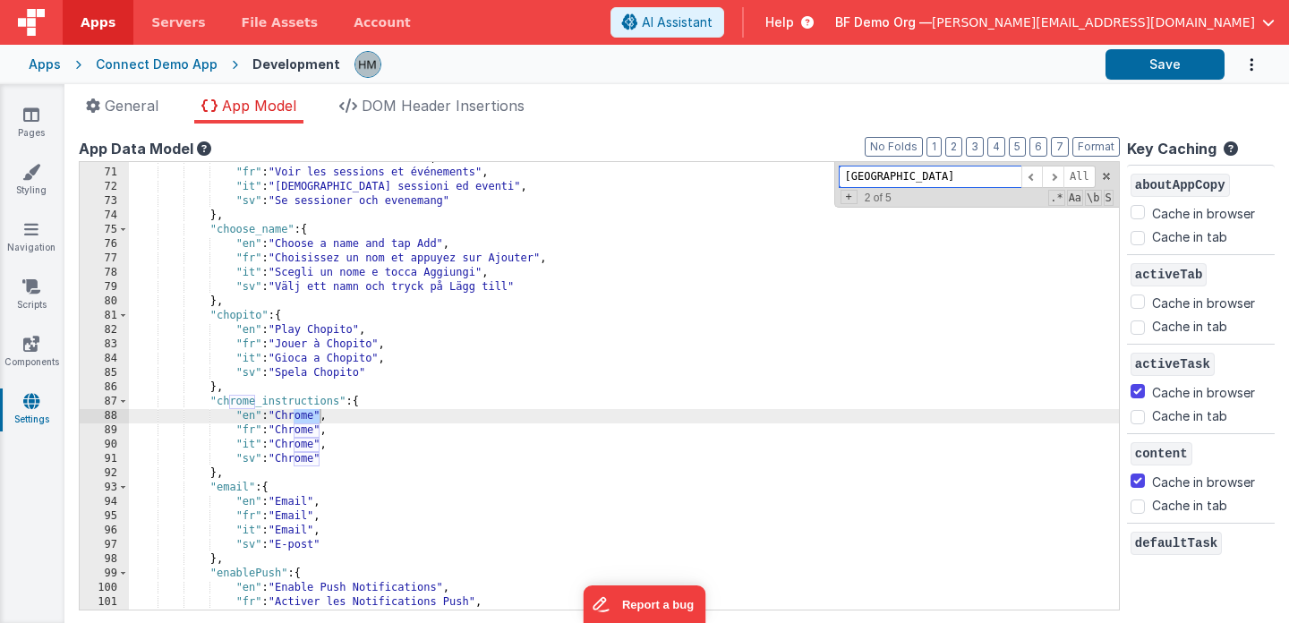
scroll to position [1026, 0]
click at [40, 231] on link "Navigation" at bounding box center [31, 238] width 64 height 36
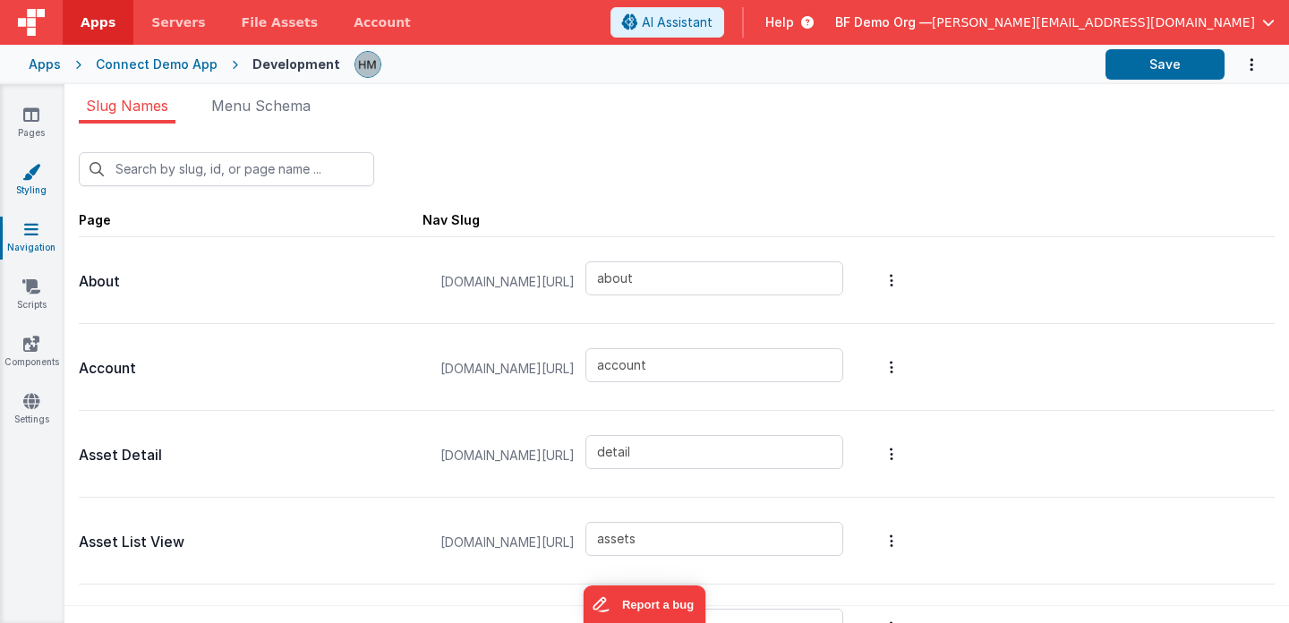
click at [29, 183] on link "Styling" at bounding box center [31, 181] width 64 height 36
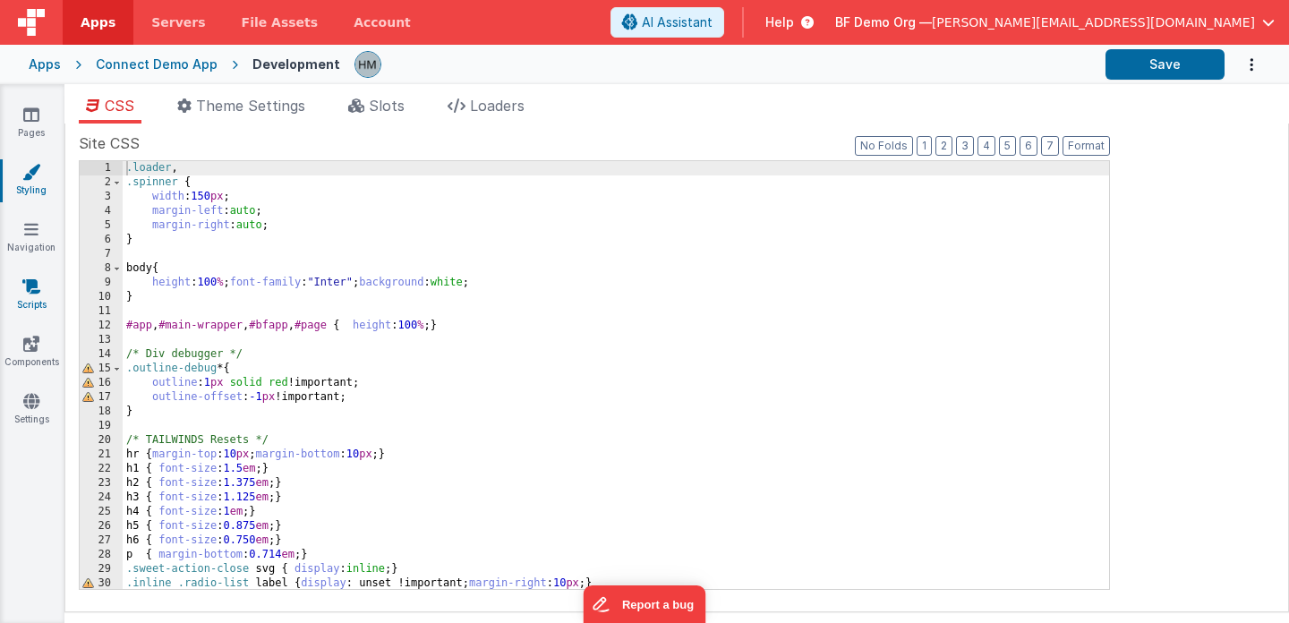
click at [34, 286] on icon at bounding box center [31, 286] width 18 height 18
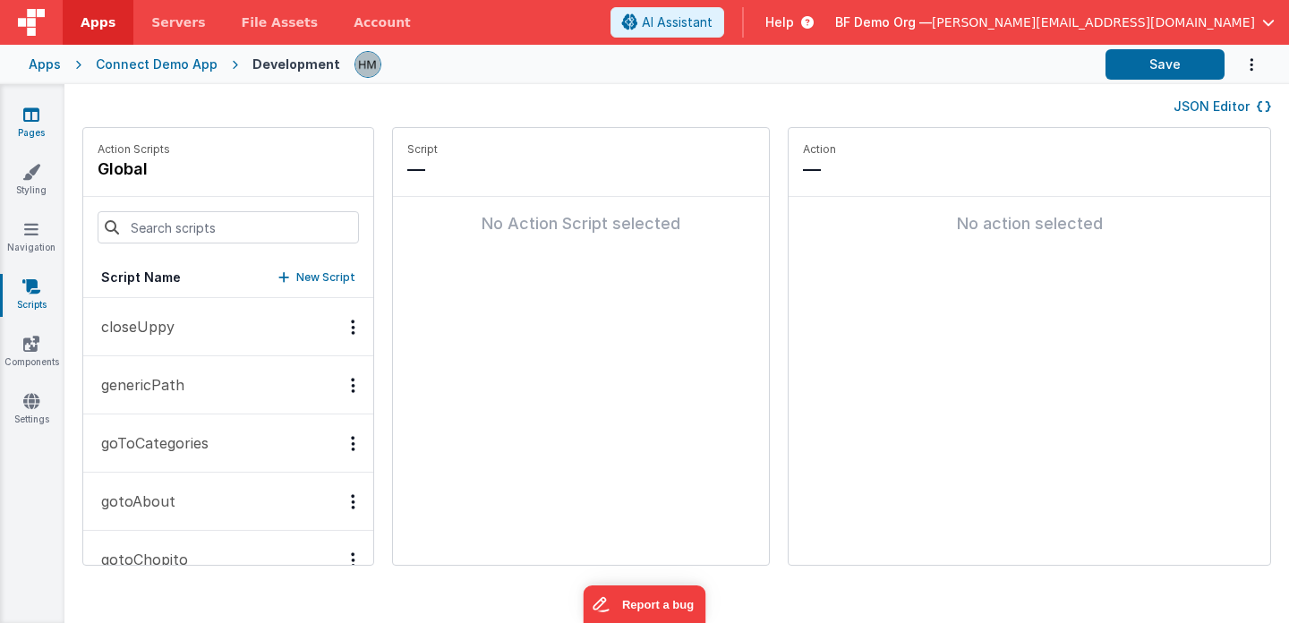
click at [38, 117] on icon at bounding box center [31, 115] width 16 height 18
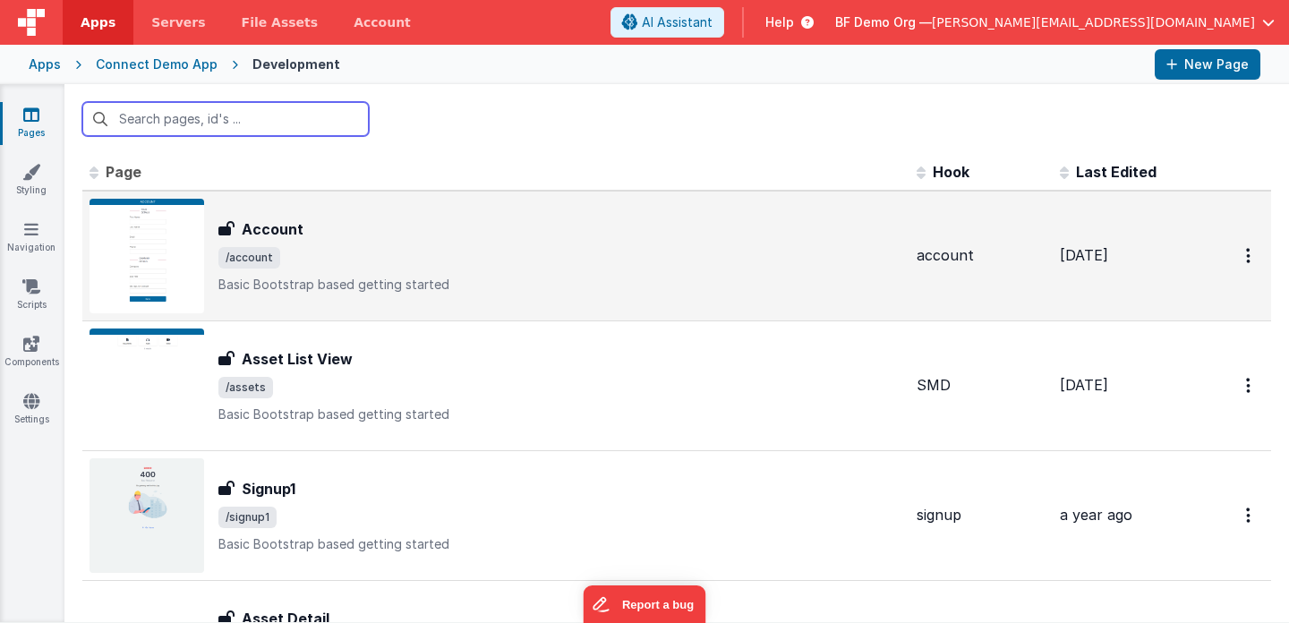
click at [324, 261] on span "/account" at bounding box center [560, 257] width 684 height 21
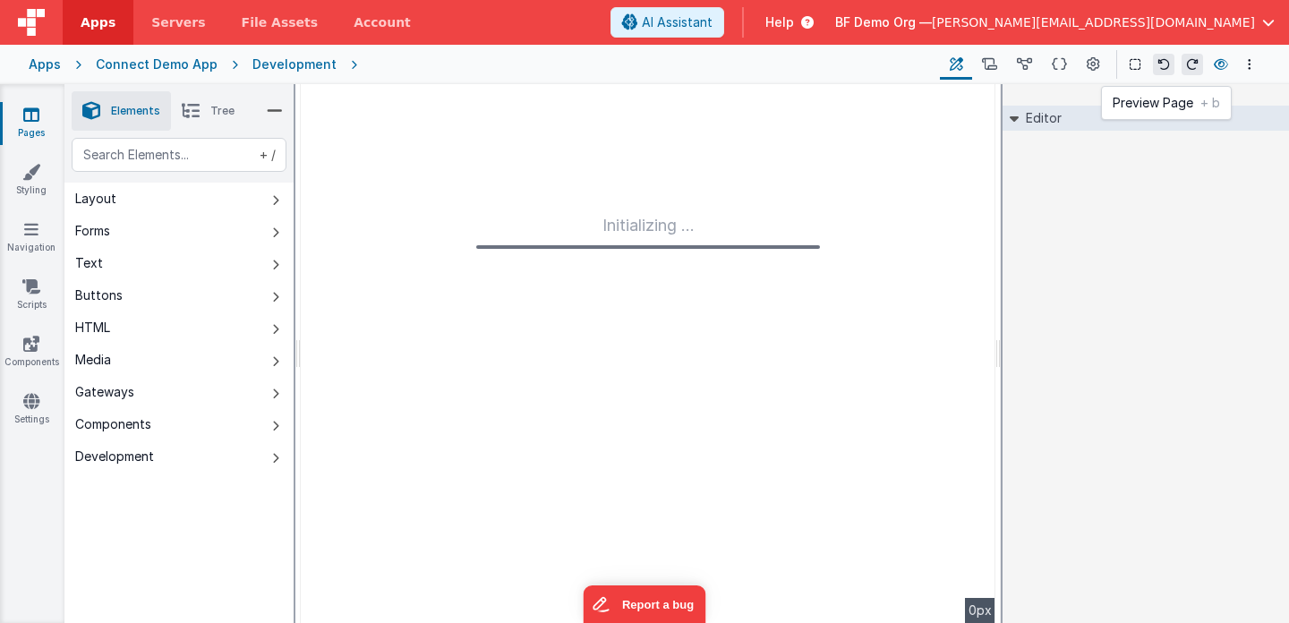
click at [1219, 66] on icon at bounding box center [1220, 64] width 14 height 13
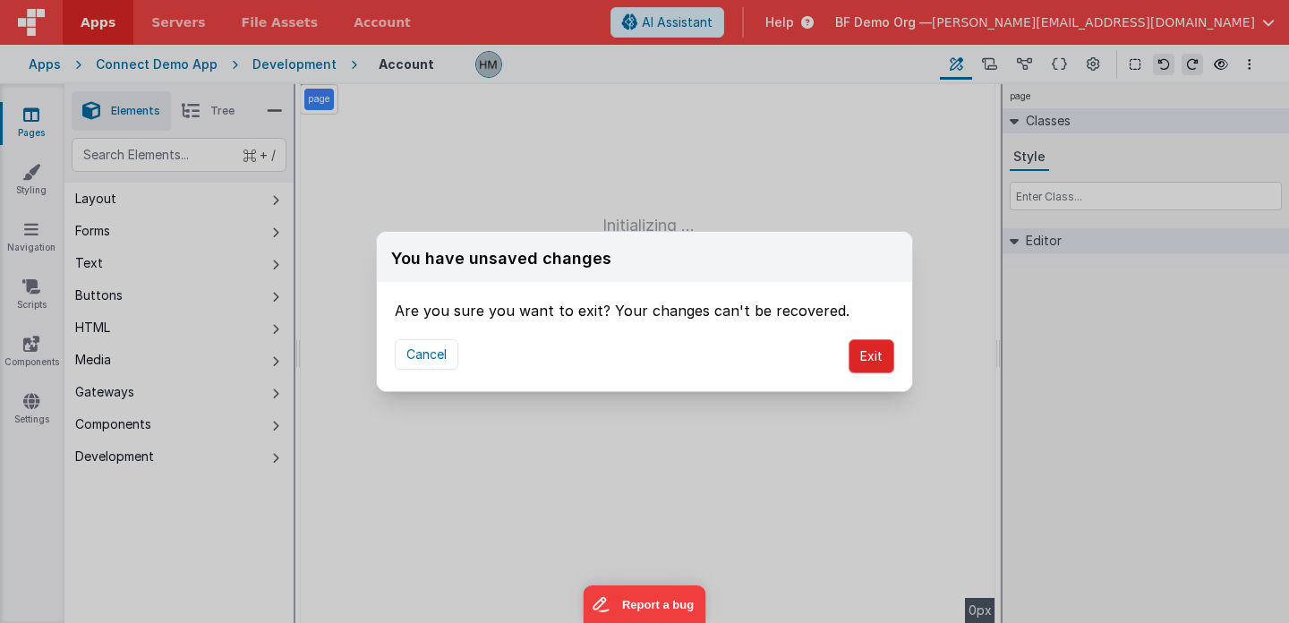
click at [881, 365] on button "Exit" at bounding box center [871, 356] width 46 height 34
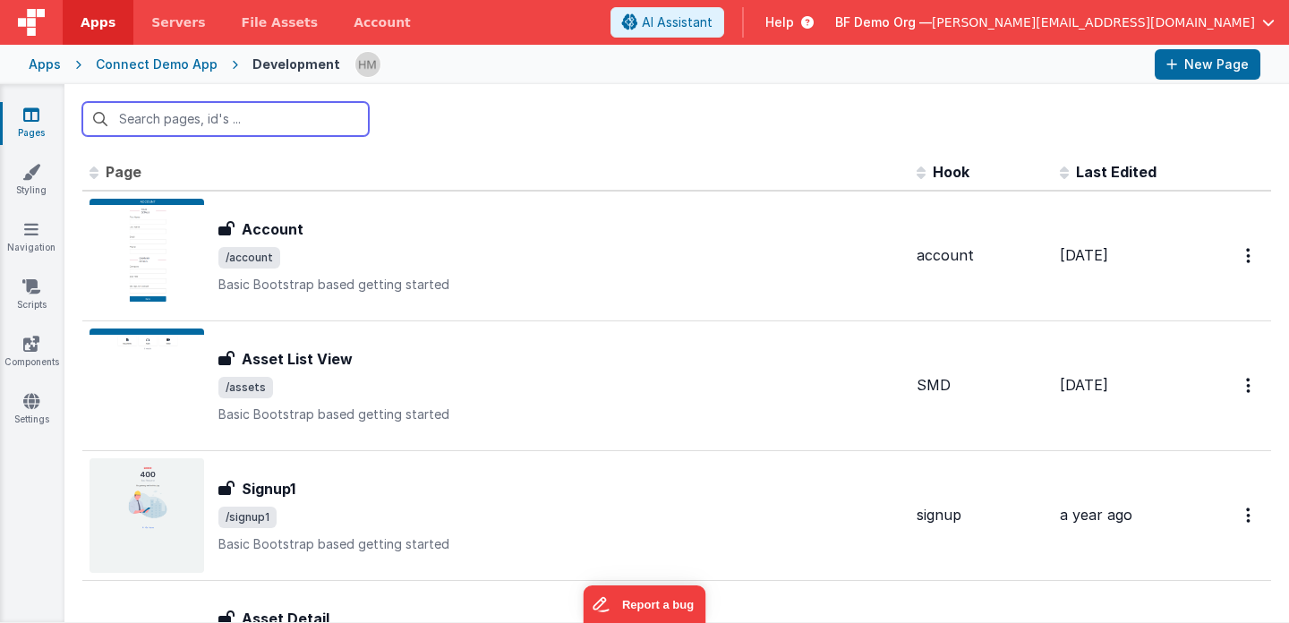
click at [263, 123] on input "text" at bounding box center [225, 119] width 286 height 34
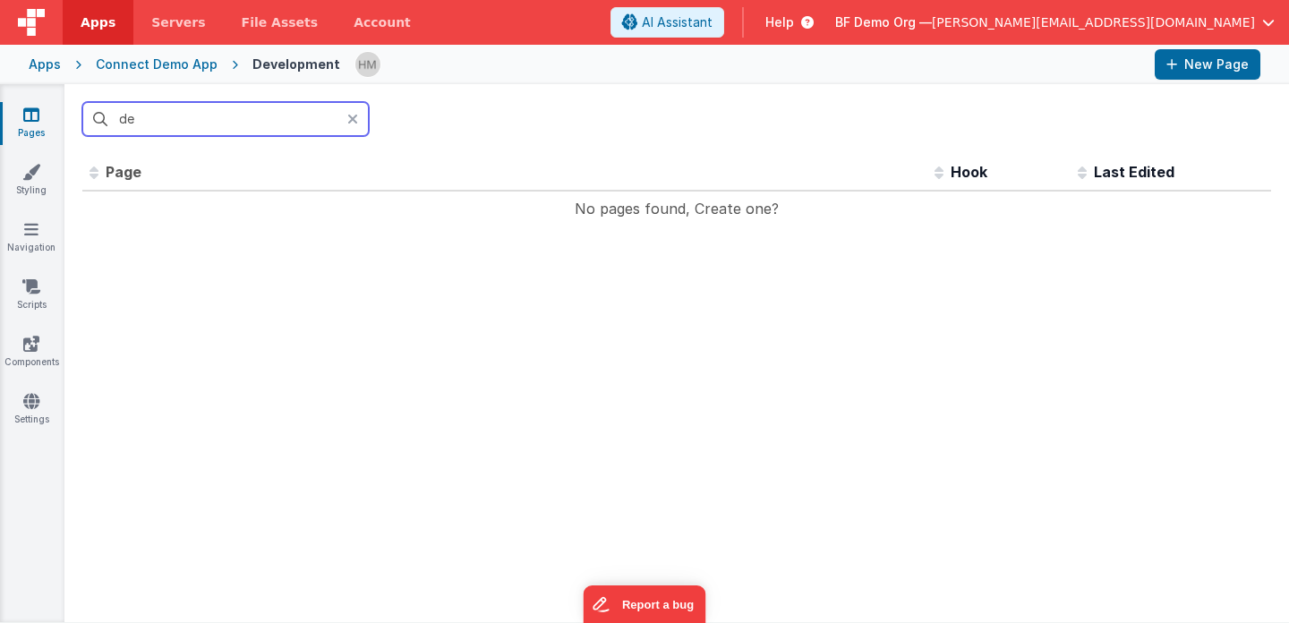
type input "d"
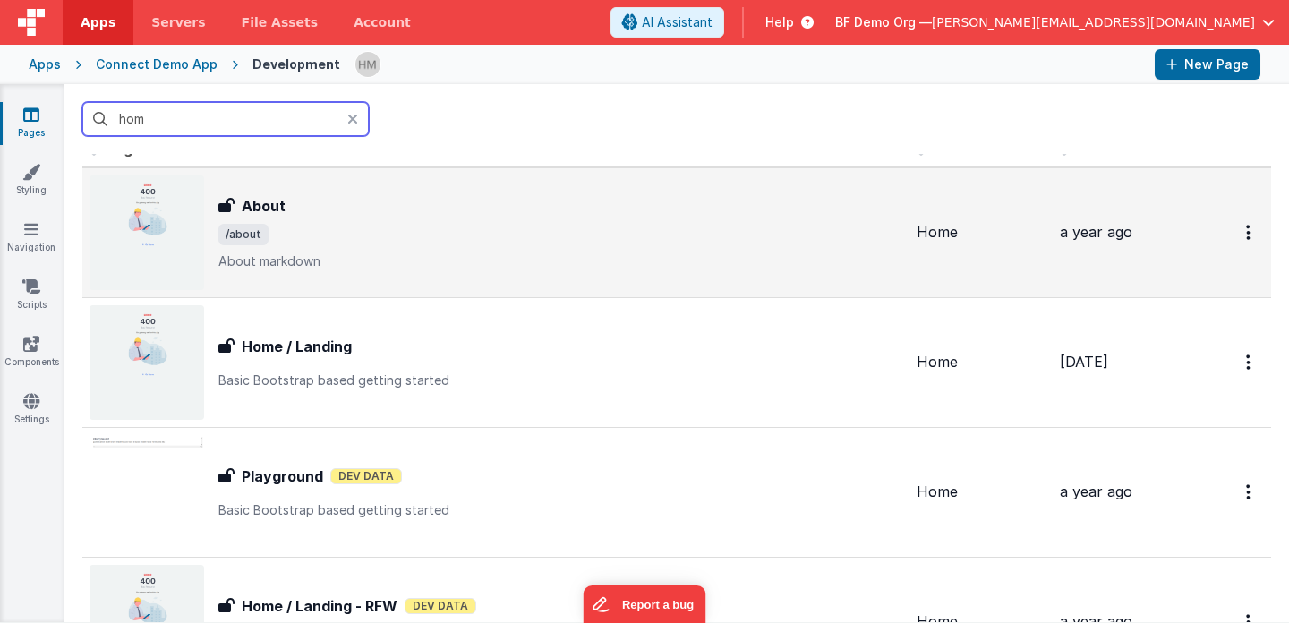
scroll to position [25, 0]
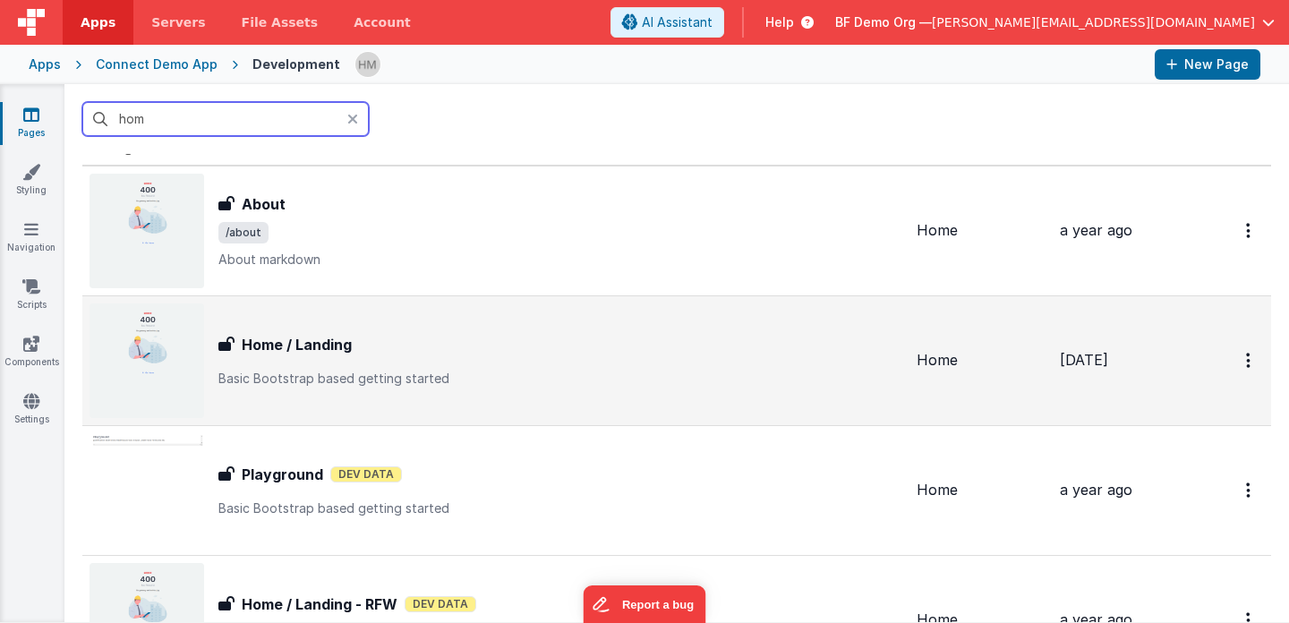
type input "hom"
click at [431, 330] on div "Home / Landing Home / Landing Basic Bootstrap based getting started" at bounding box center [495, 360] width 813 height 115
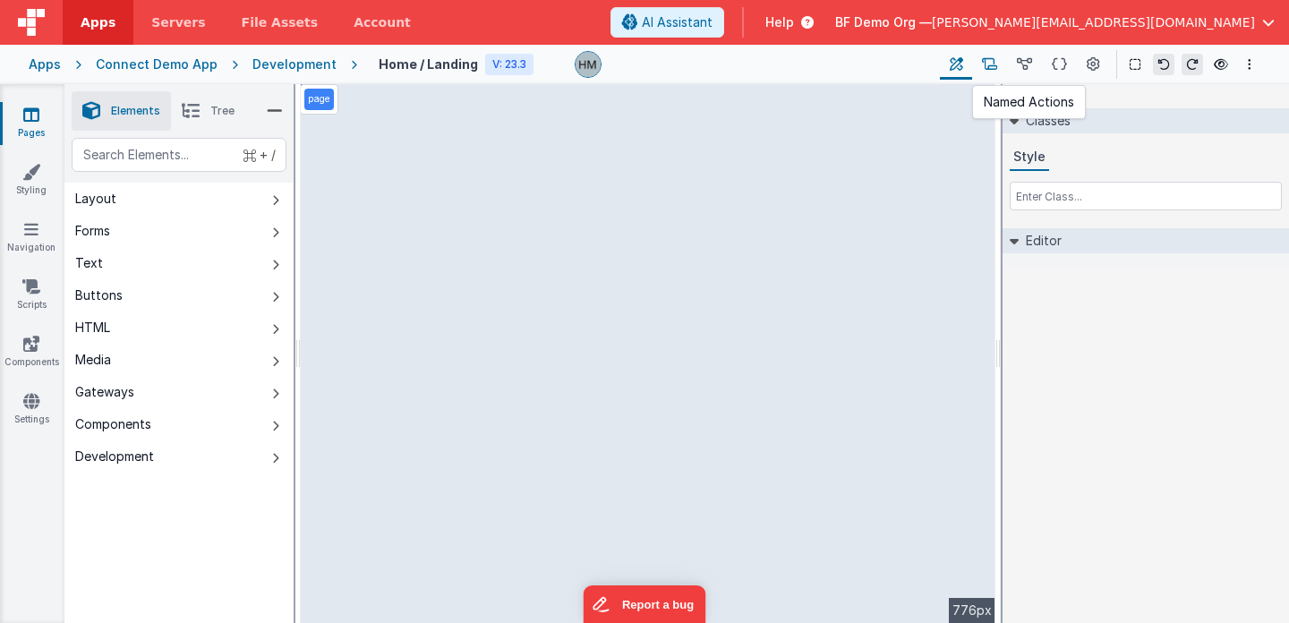
click at [995, 57] on icon at bounding box center [989, 64] width 15 height 19
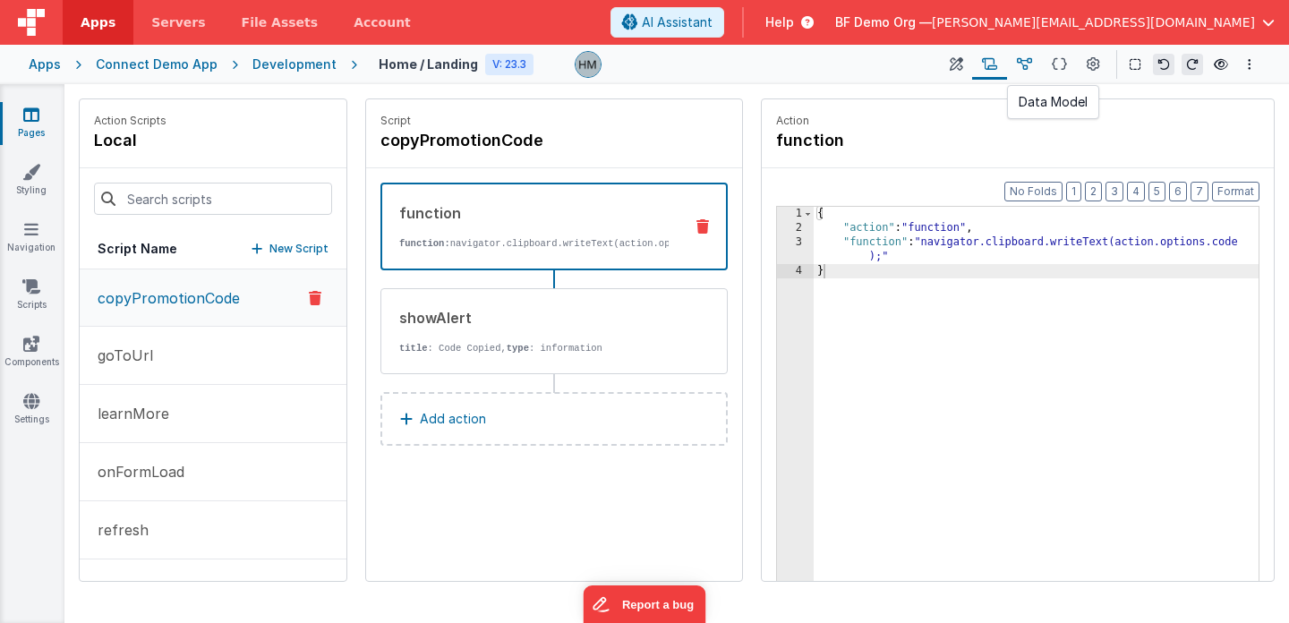
click at [1026, 67] on icon at bounding box center [1024, 64] width 15 height 19
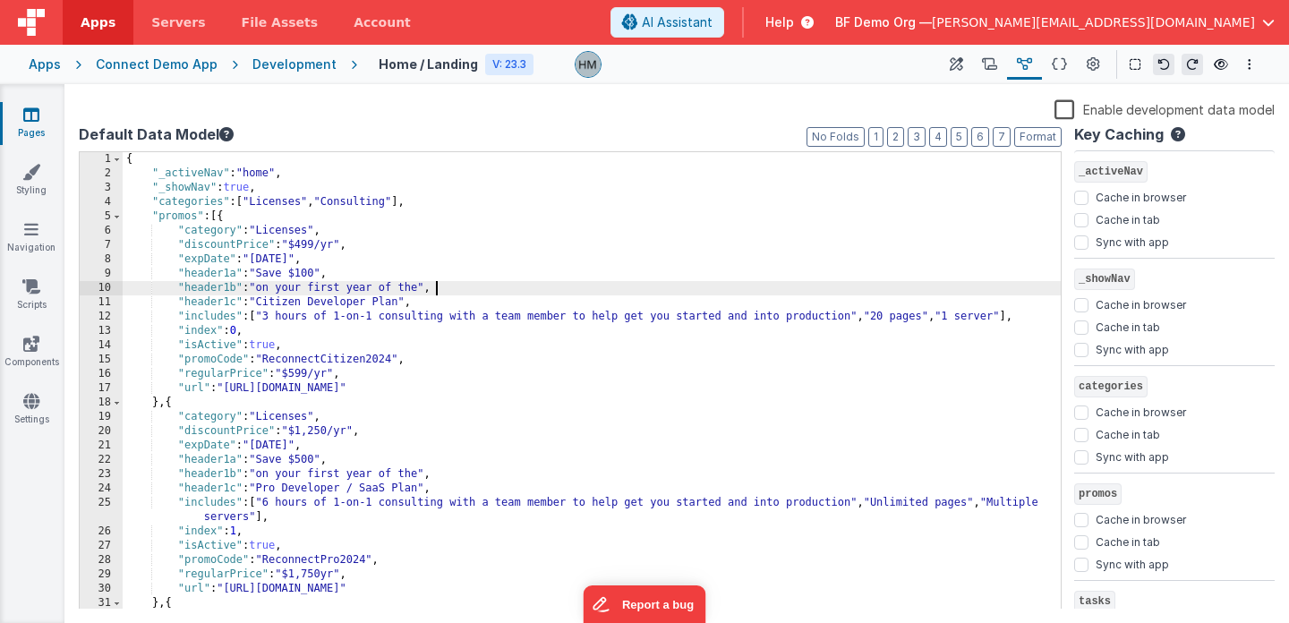
click at [475, 281] on div "{ "_activeNav" : "home" , "_showNav" : true , "categories" : [ "Licenses" , "Co…" at bounding box center [592, 395] width 938 height 486
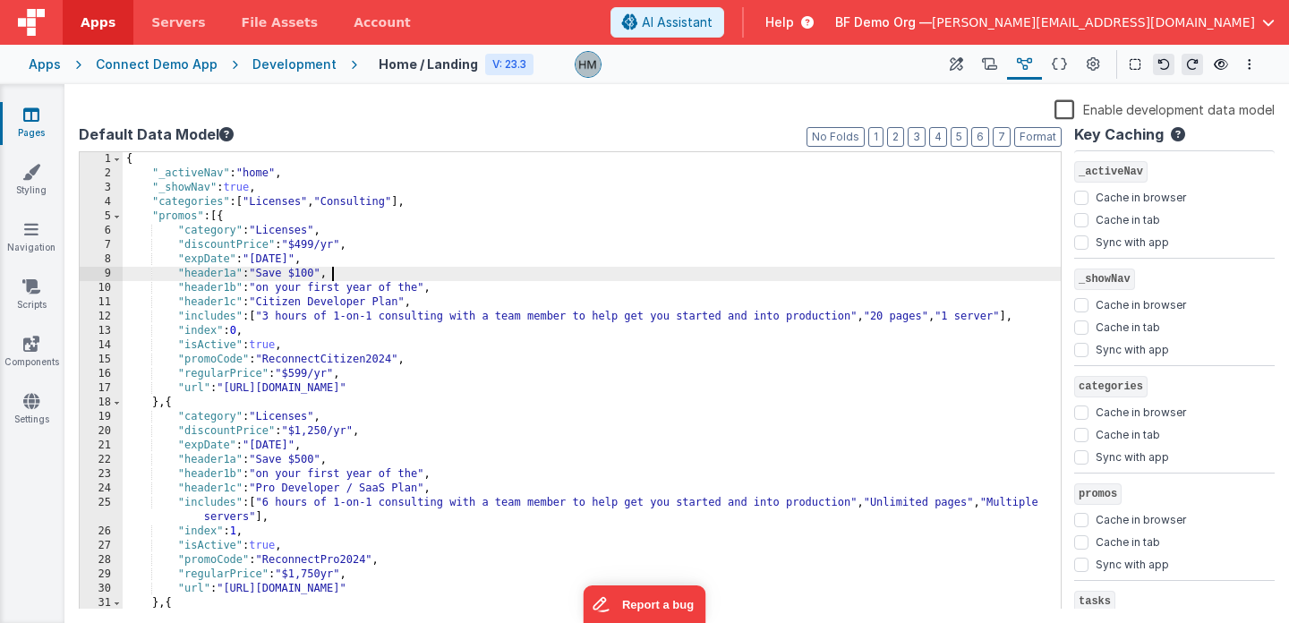
click at [338, 275] on div "{ "_activeNav" : "home" , "_showNav" : true , "categories" : [ "Licenses" , "Co…" at bounding box center [592, 395] width 938 height 486
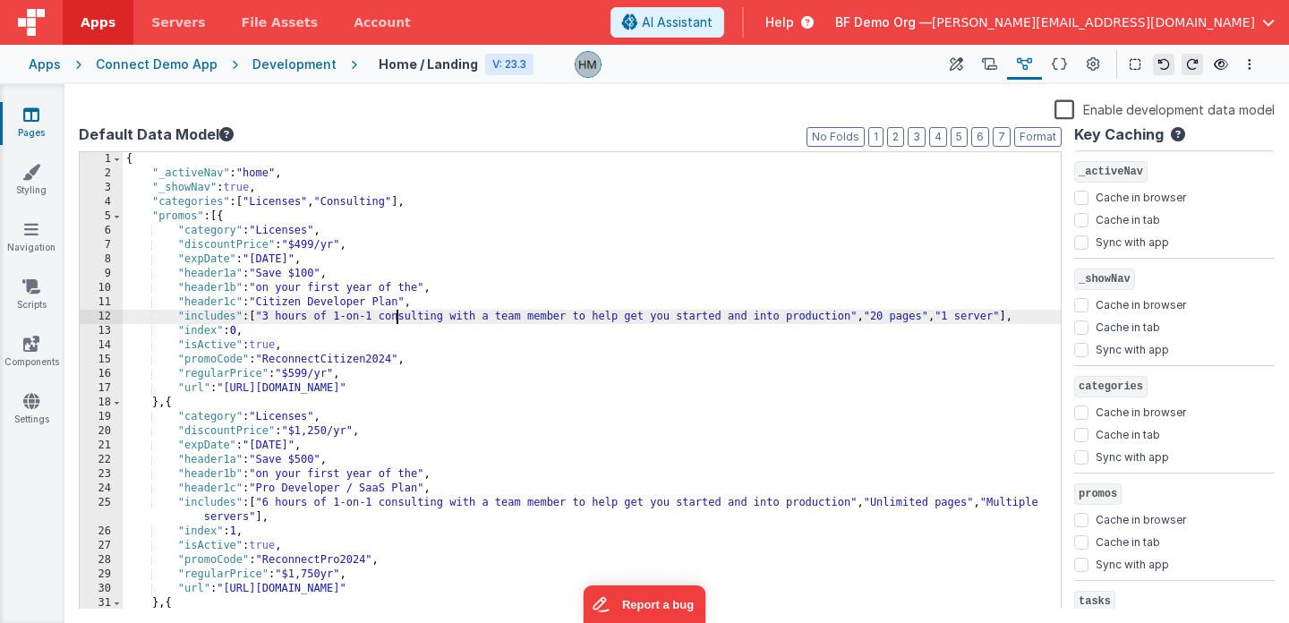
click at [395, 314] on div "{ "_activeNav" : "home" , "_showNav" : true , "categories" : [ "Licenses" , "Co…" at bounding box center [592, 395] width 938 height 486
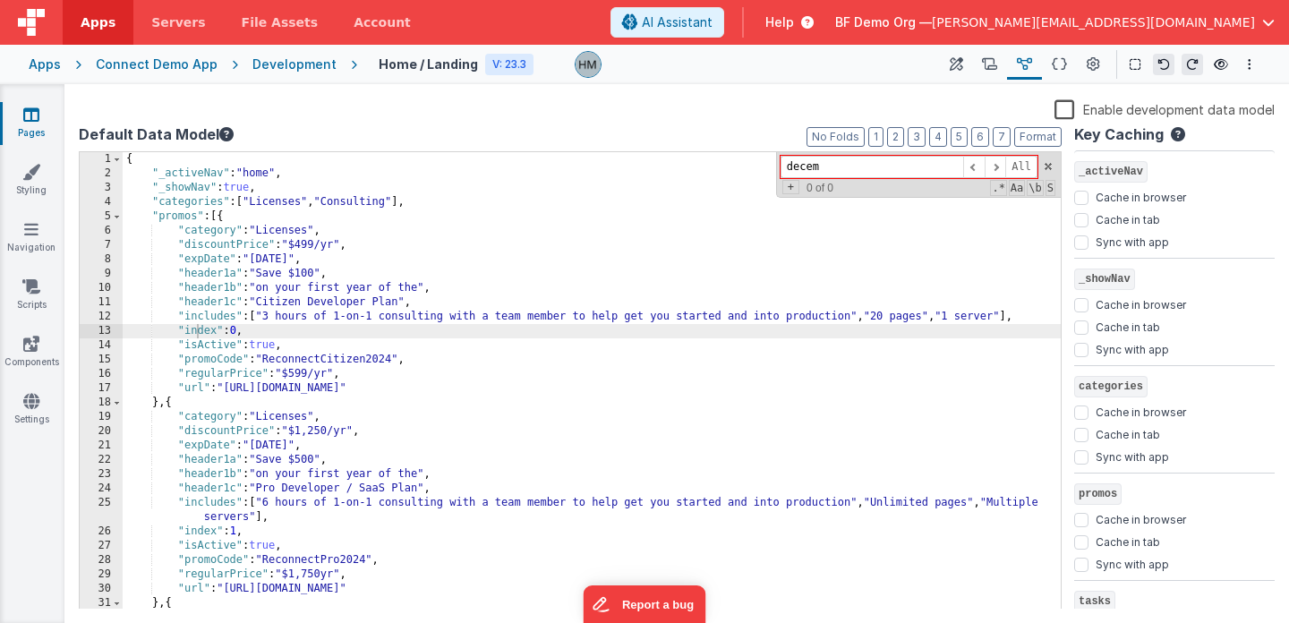
type input "decem"
click at [1071, 101] on label "Enable development data model" at bounding box center [1164, 108] width 220 height 21
click at [0, 0] on input "Enable development data model" at bounding box center [0, 0] width 0 height 0
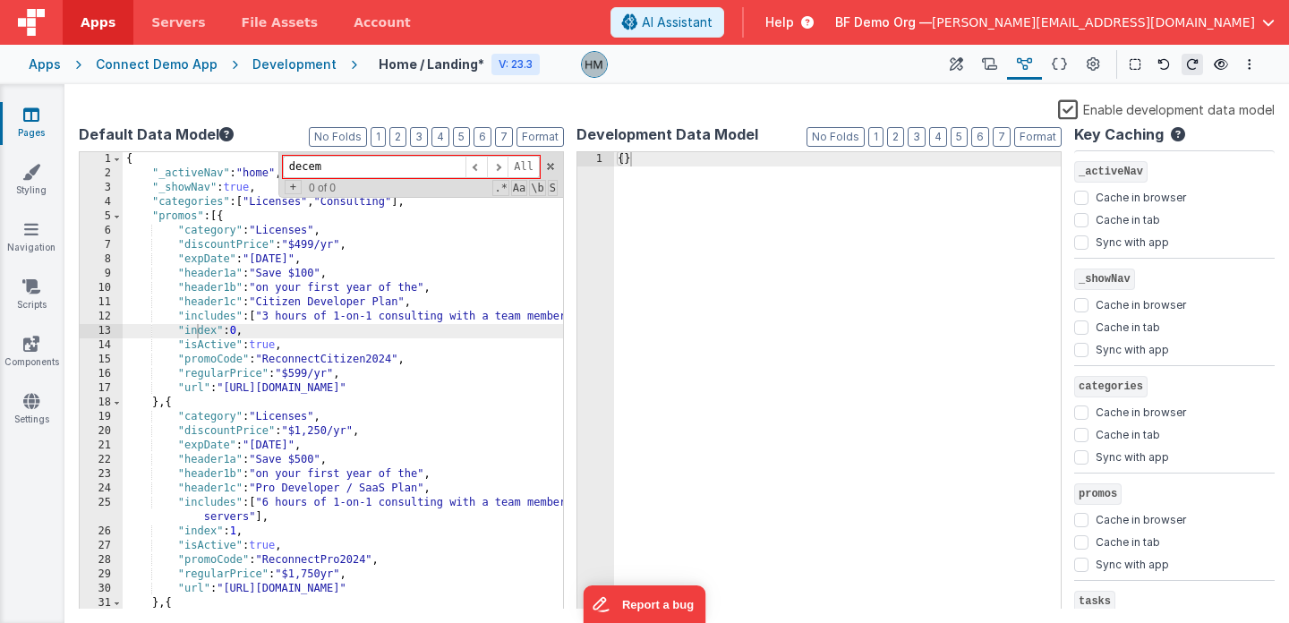
click at [1070, 110] on label "Enable development data model" at bounding box center [1166, 108] width 217 height 21
click at [0, 0] on input "Enable development data model" at bounding box center [0, 0] width 0 height 0
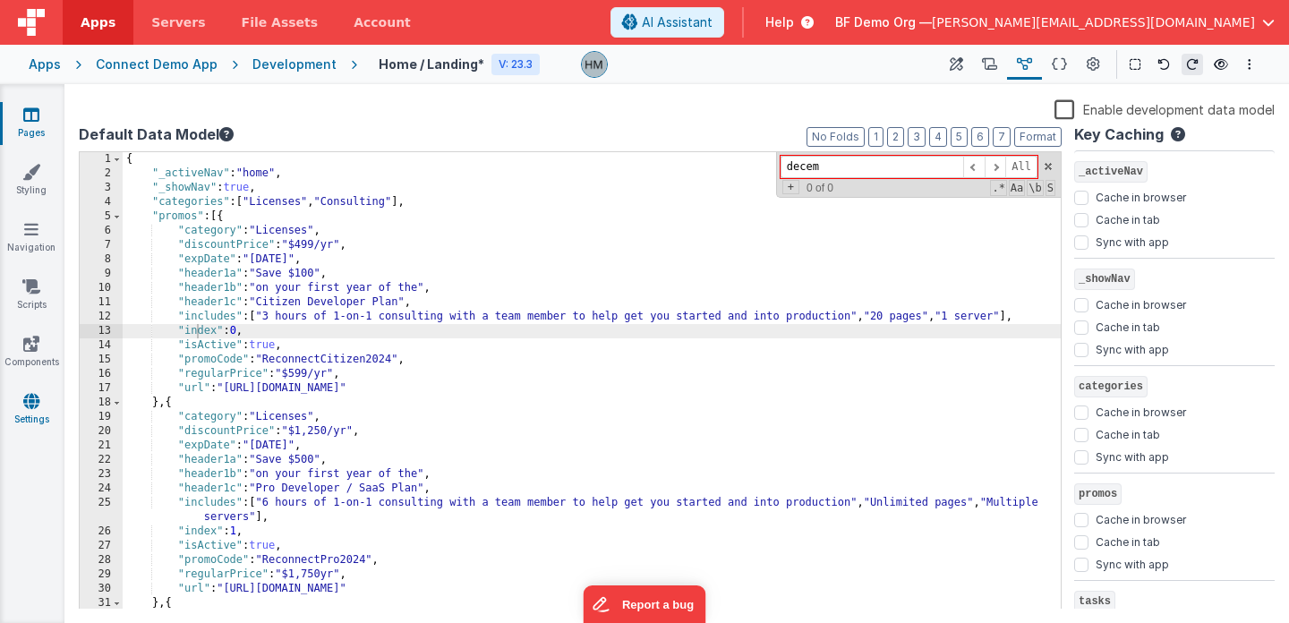
click at [26, 408] on icon at bounding box center [31, 401] width 16 height 18
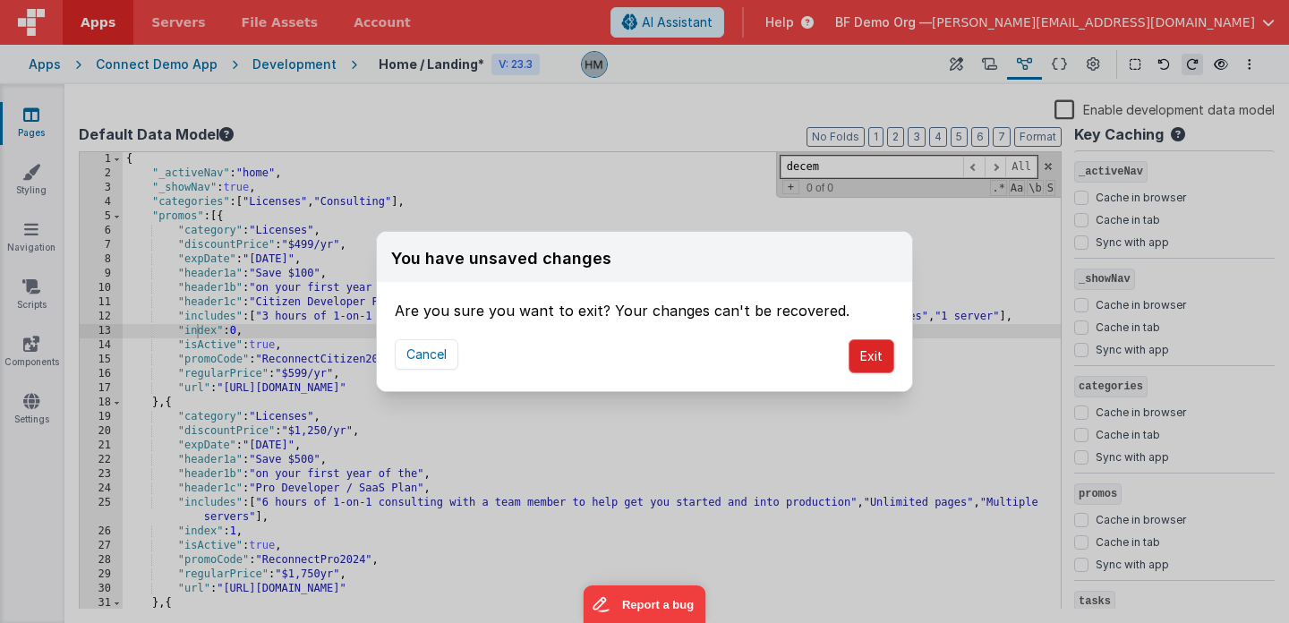
click at [872, 349] on button "Exit" at bounding box center [871, 356] width 46 height 34
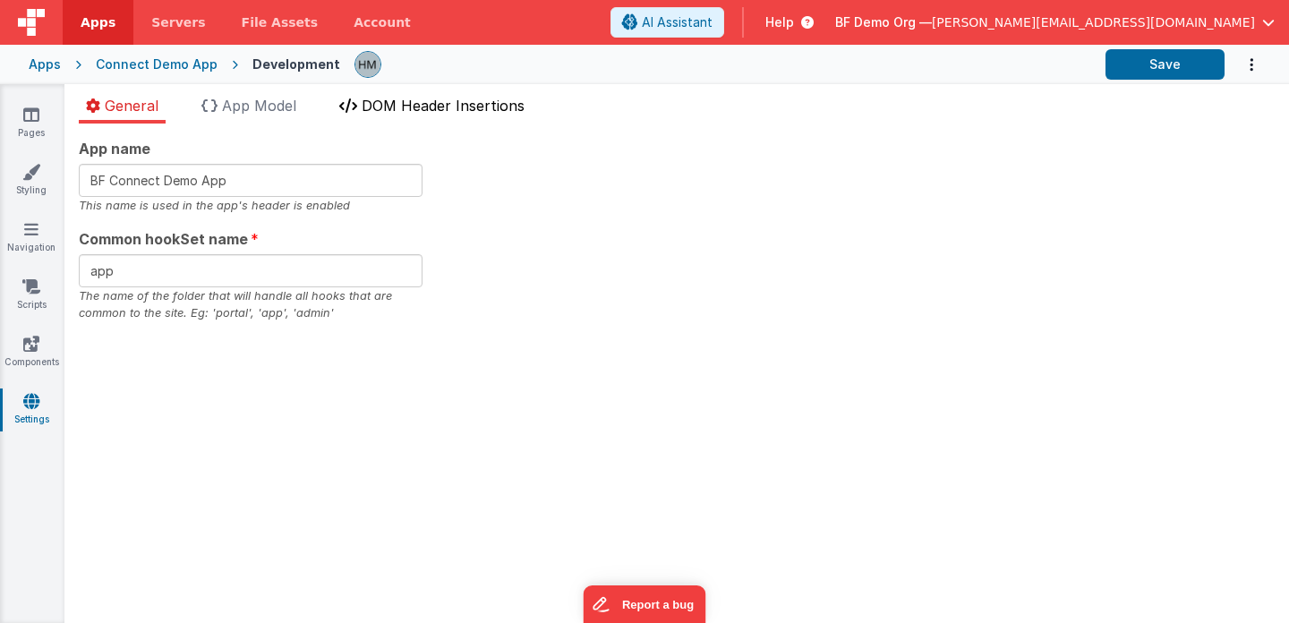
click at [388, 106] on span "DOM Header Insertions" at bounding box center [443, 106] width 163 height 18
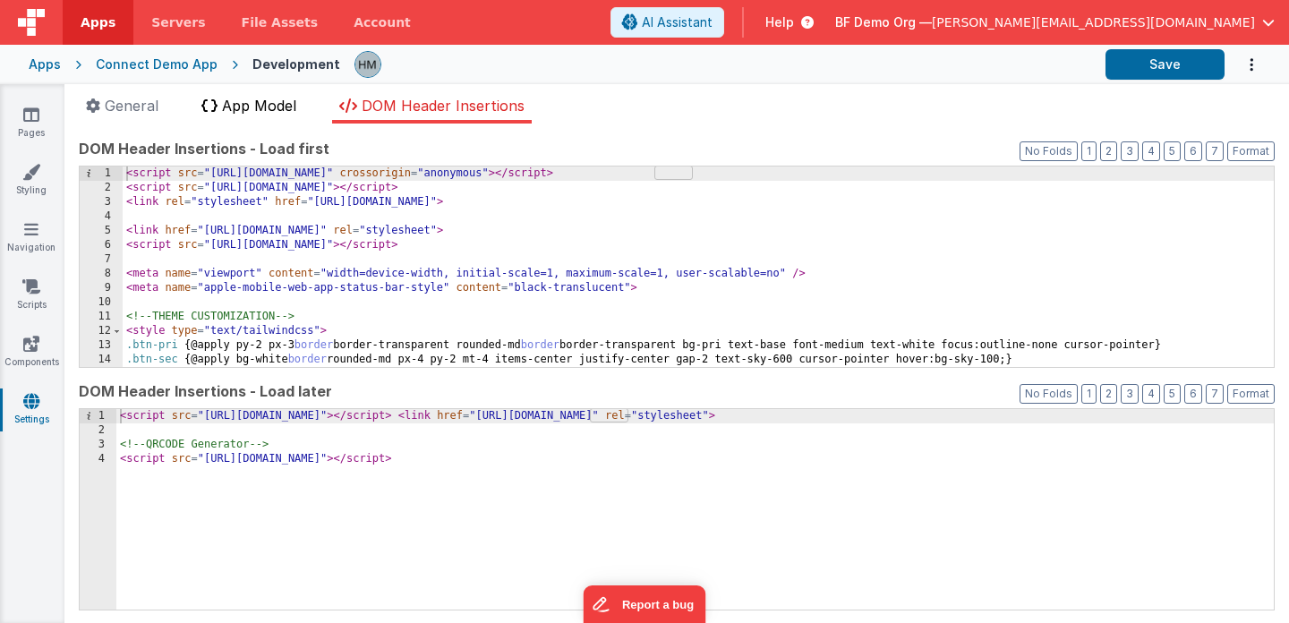
click at [268, 106] on span "App Model" at bounding box center [259, 106] width 74 height 18
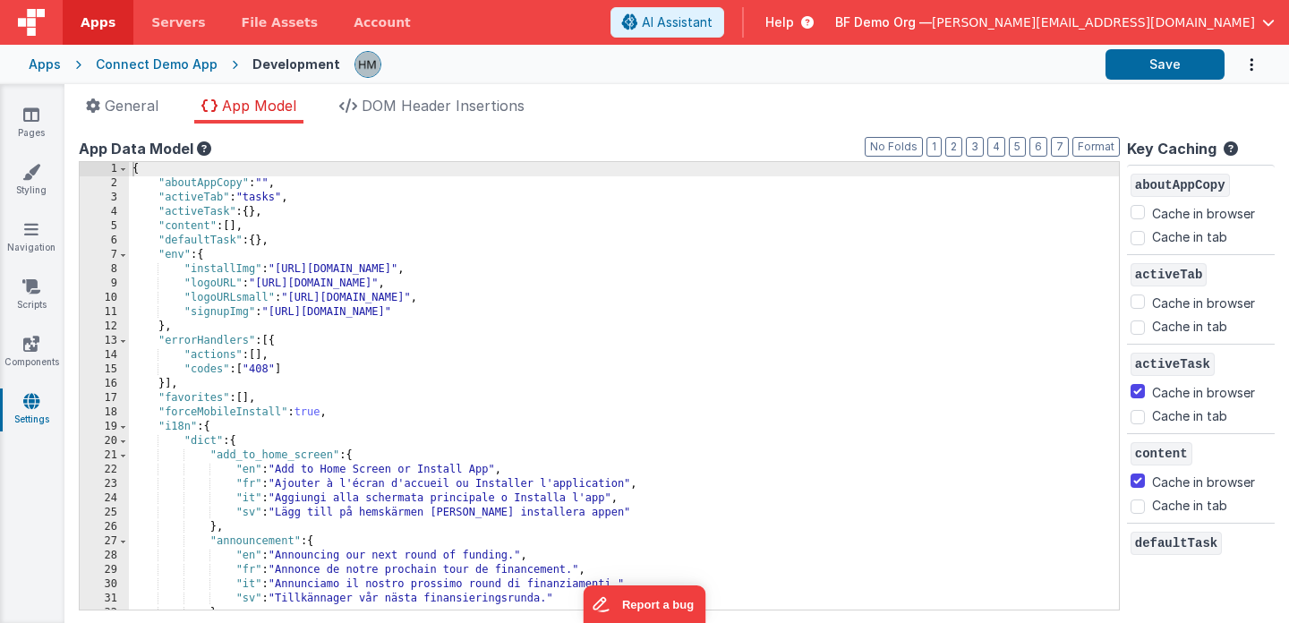
click at [292, 311] on div "{ "aboutAppCopy" : "" , "activeTab" : "tasks" , "activeTask" : { } , "content" …" at bounding box center [624, 400] width 990 height 476
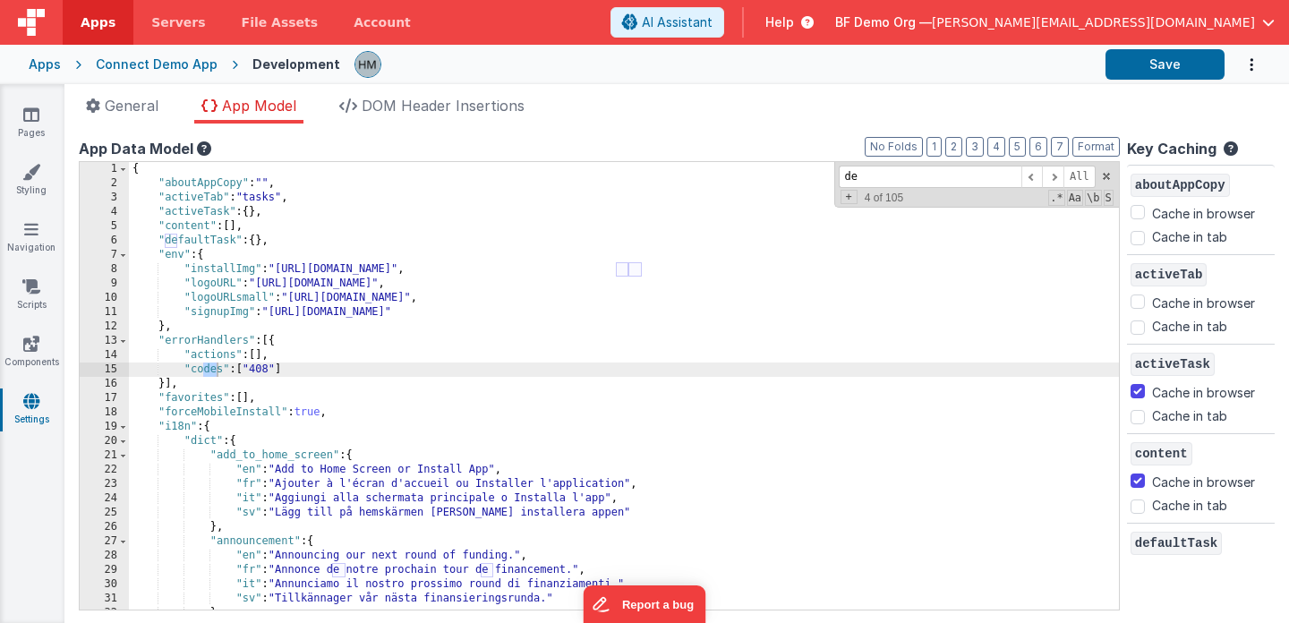
type input "d"
click at [40, 126] on link "Pages" at bounding box center [31, 124] width 64 height 36
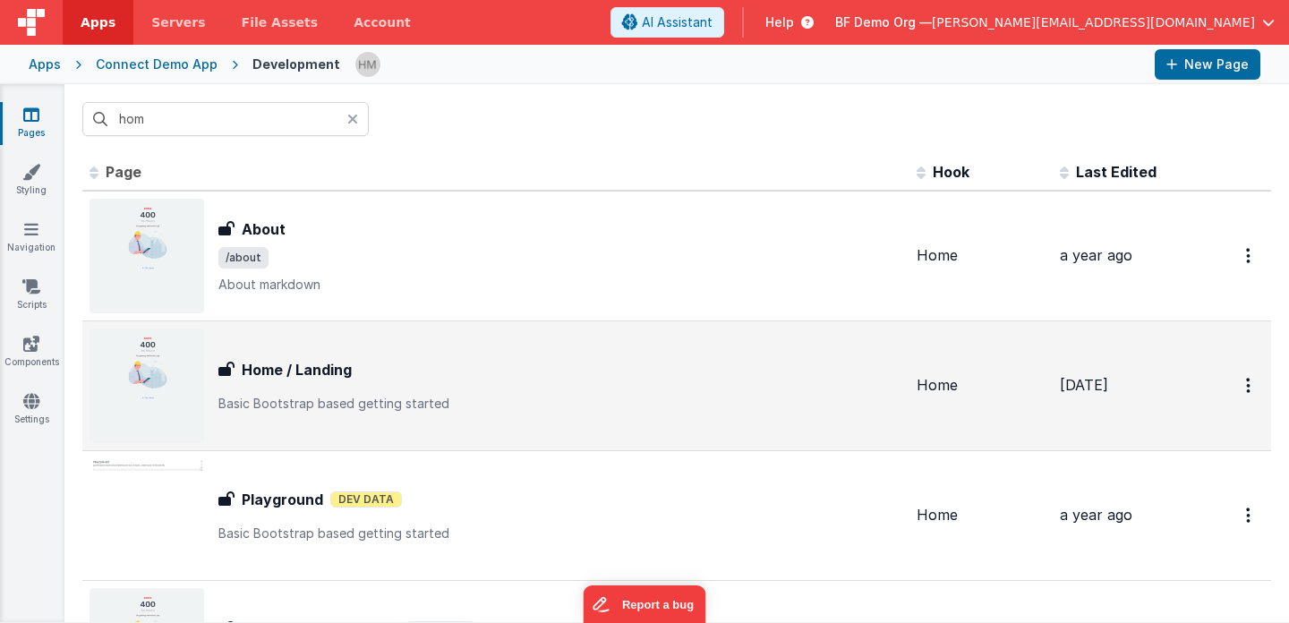
click at [341, 359] on h3 "Home / Landing" at bounding box center [297, 369] width 110 height 21
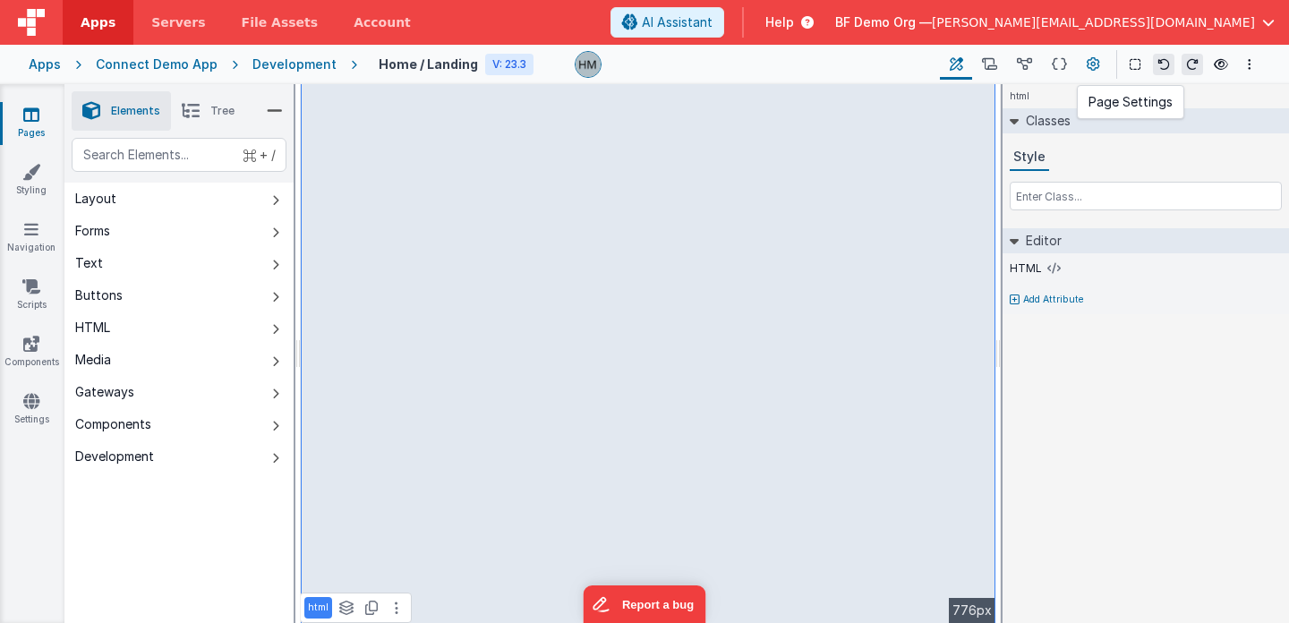
click at [1100, 63] on button at bounding box center [1093, 64] width 32 height 30
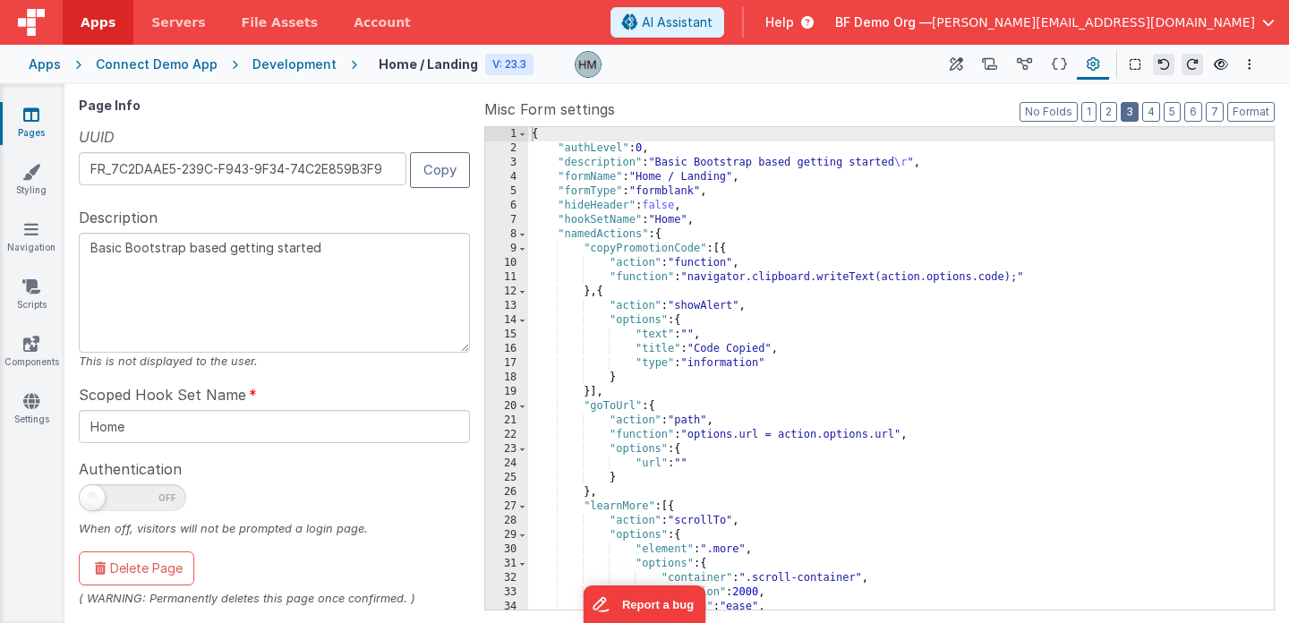
click at [1128, 113] on button "3" at bounding box center [1129, 112] width 18 height 20
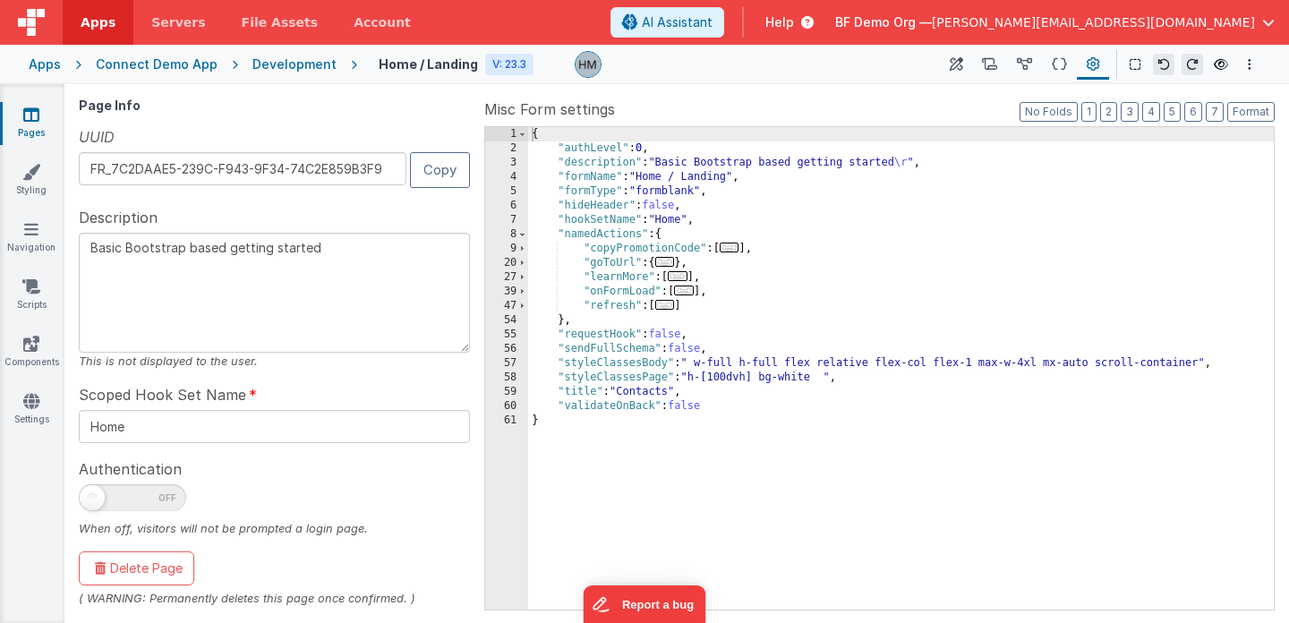
click at [691, 293] on span "..." at bounding box center [684, 290] width 20 height 10
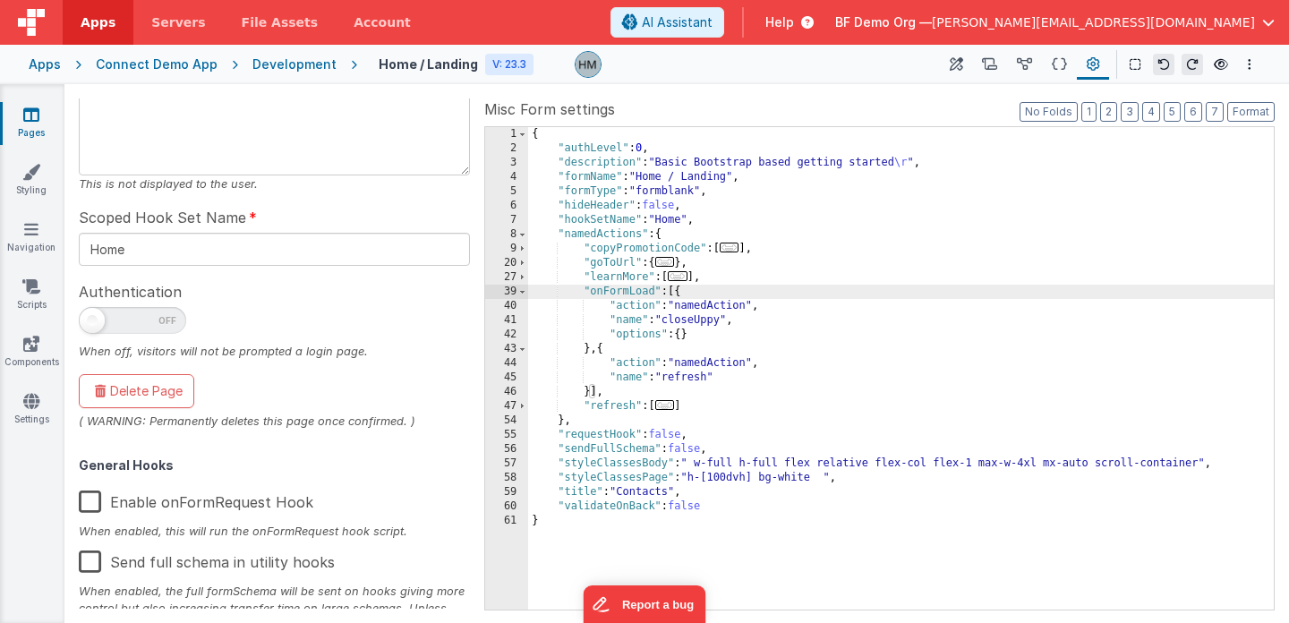
scroll to position [231, 0]
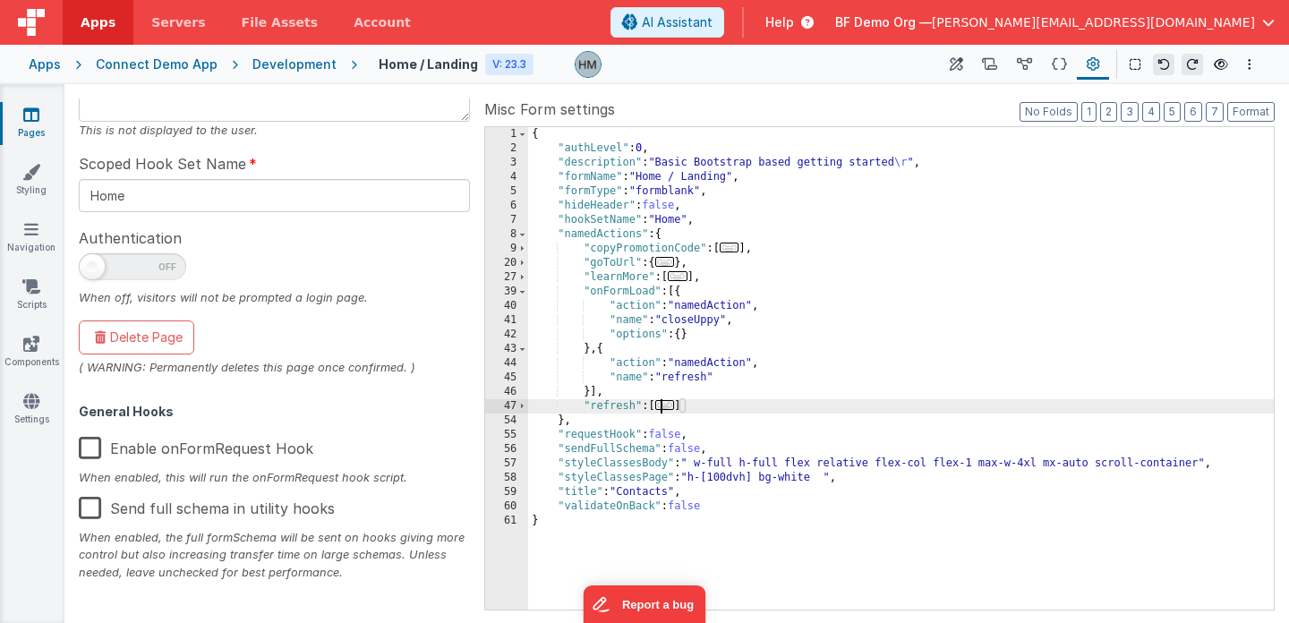
click at [667, 410] on span "..." at bounding box center [665, 405] width 20 height 10
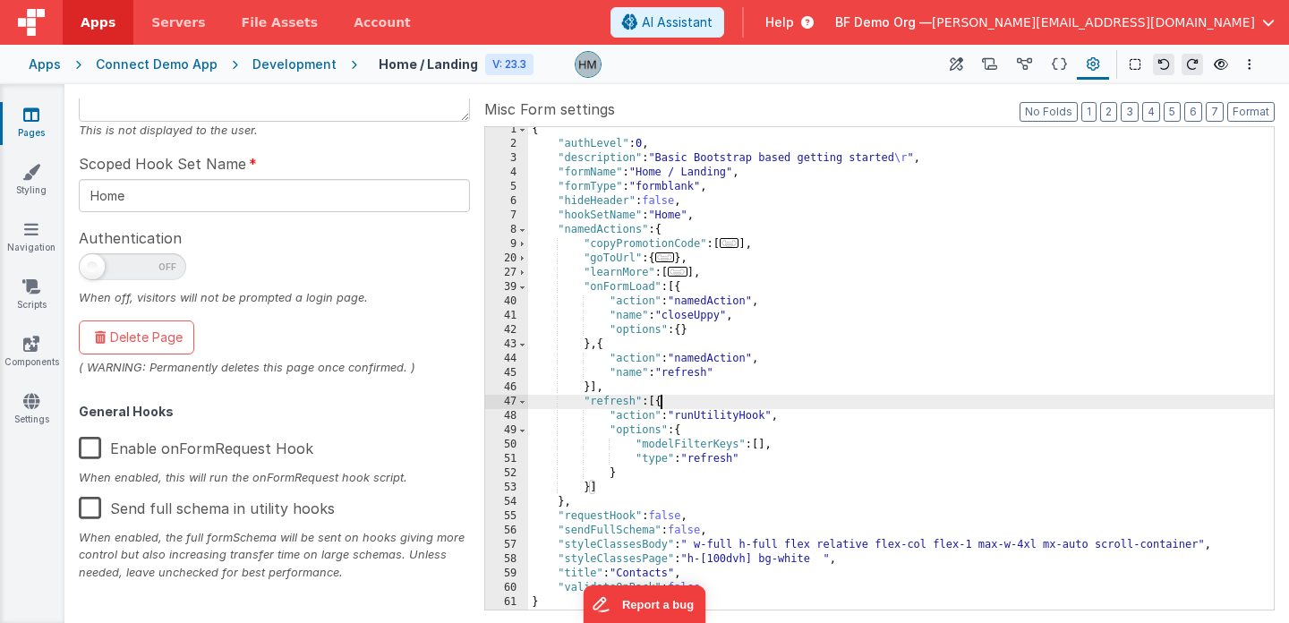
scroll to position [4, 0]
click at [997, 51] on button at bounding box center [989, 64] width 35 height 30
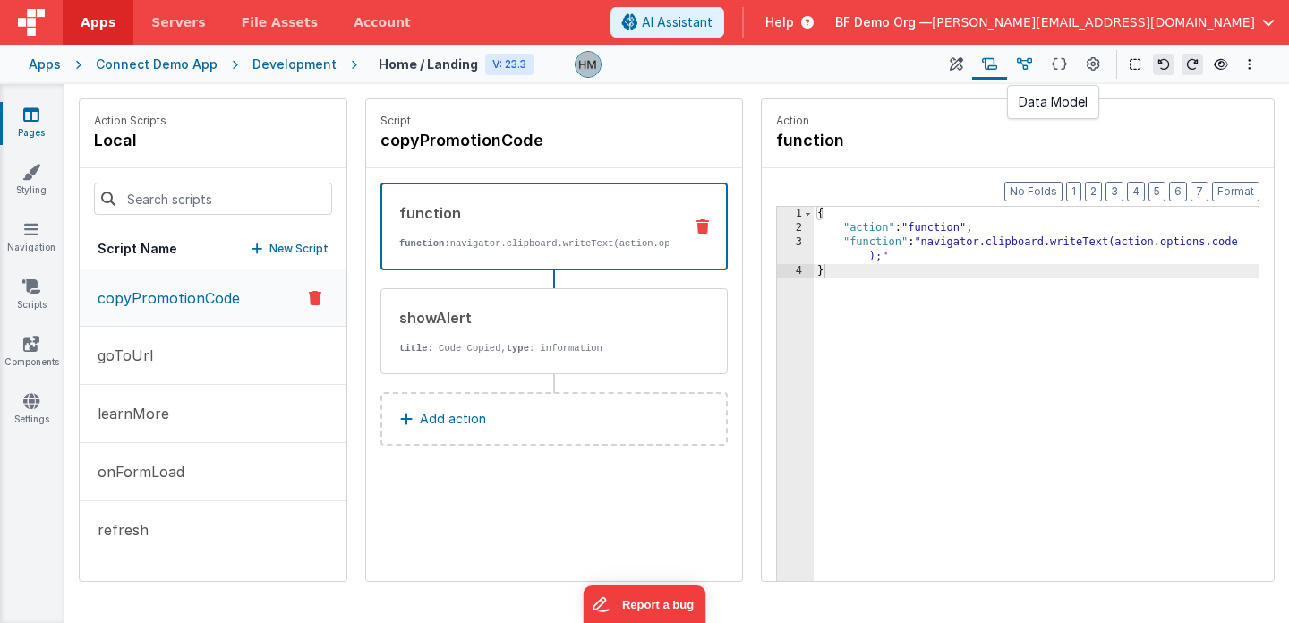
click at [1010, 60] on button at bounding box center [1024, 64] width 35 height 30
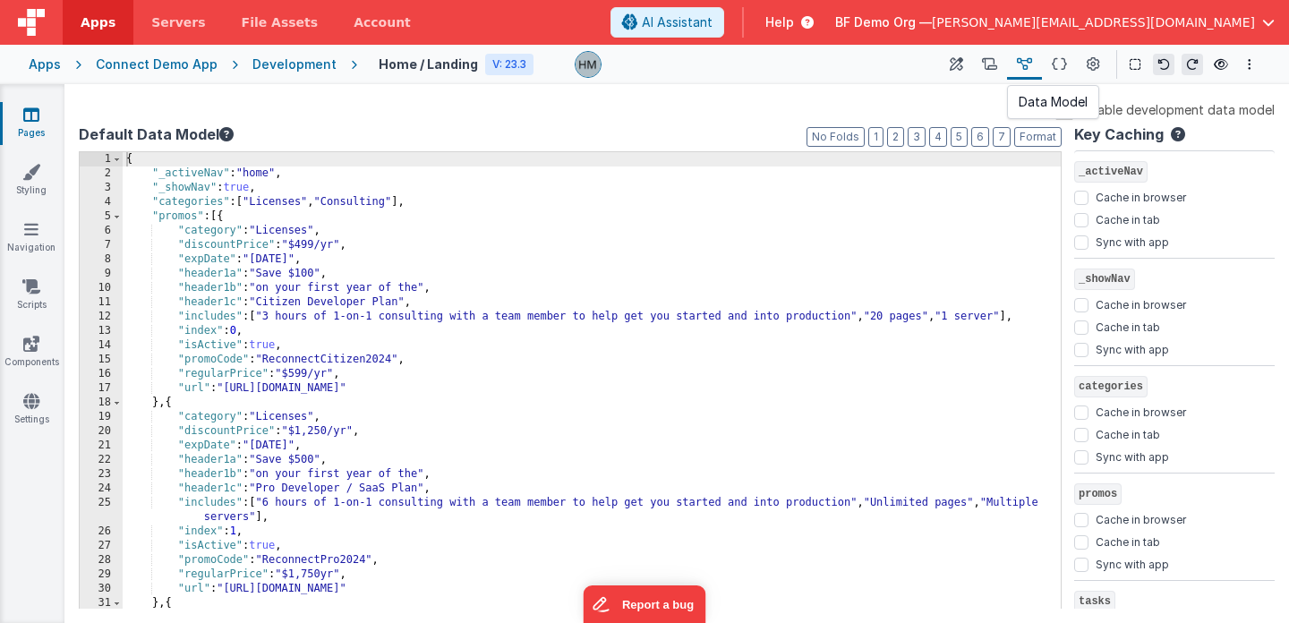
click at [1017, 62] on button at bounding box center [1024, 64] width 35 height 30
click at [954, 69] on icon at bounding box center [955, 64] width 13 height 19
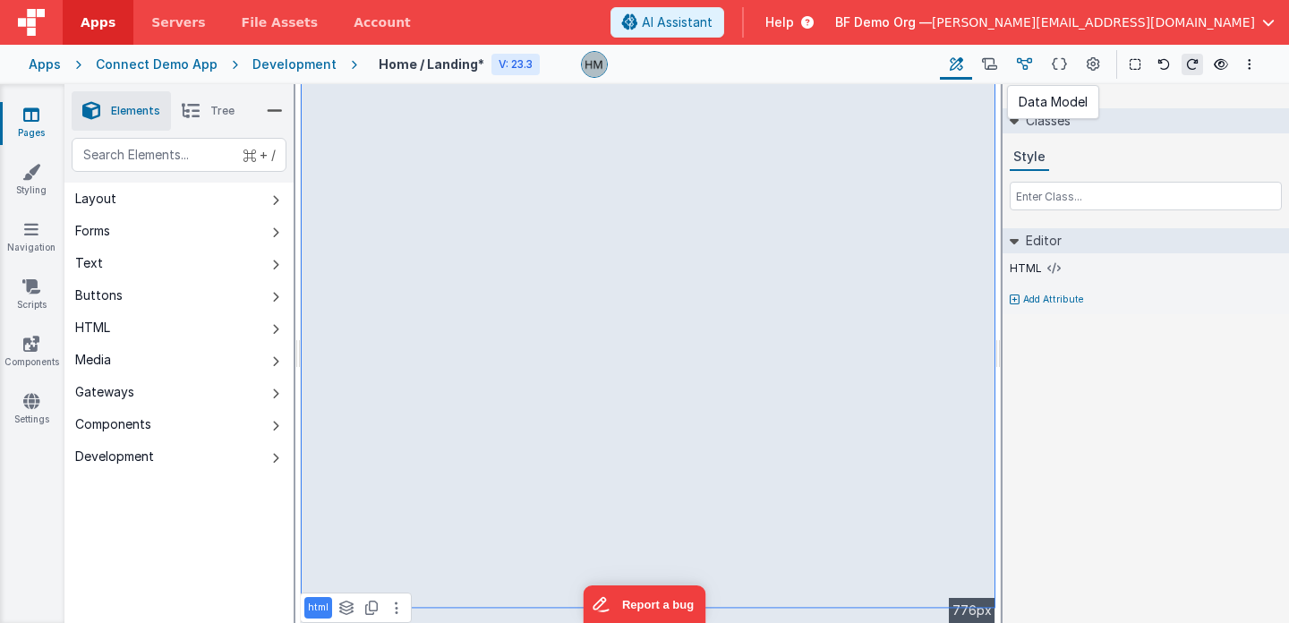
click at [1024, 66] on icon at bounding box center [1024, 64] width 15 height 19
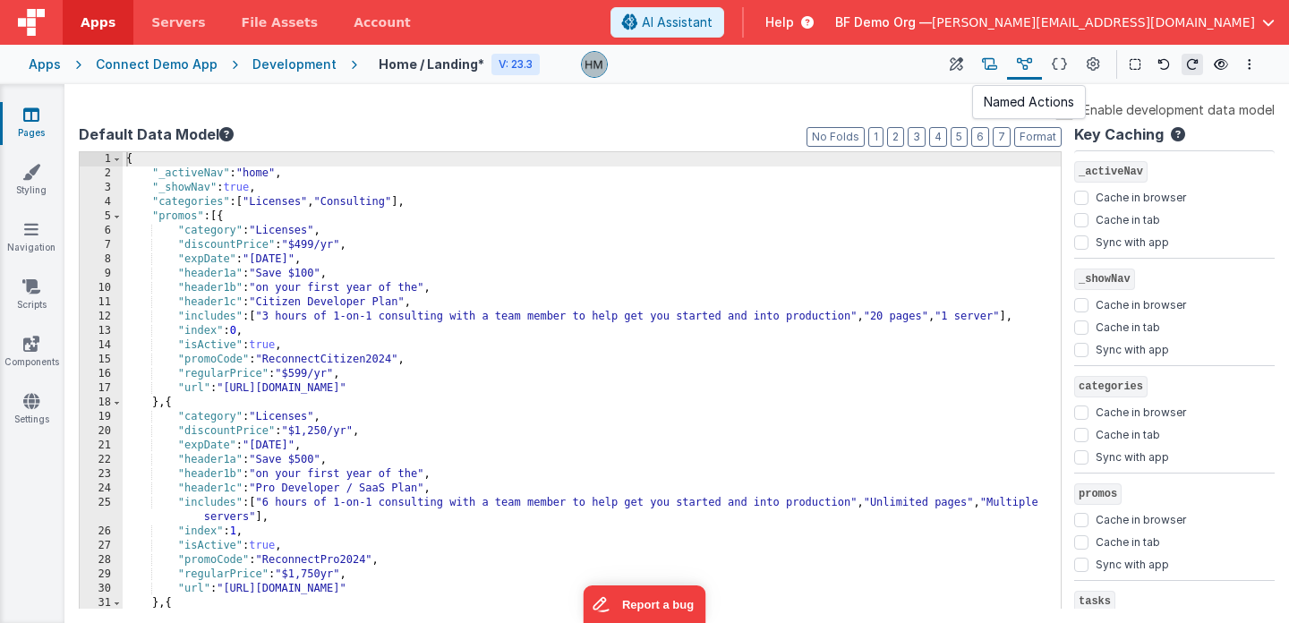
click at [992, 66] on icon at bounding box center [989, 64] width 15 height 19
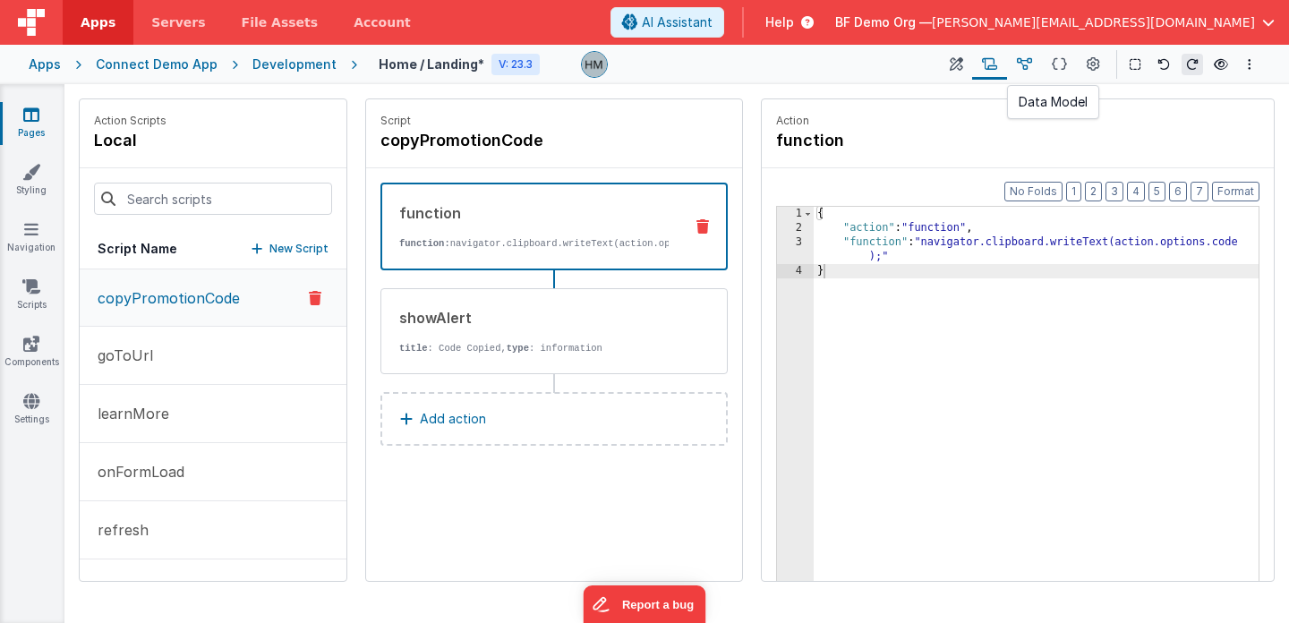
click at [1026, 57] on icon at bounding box center [1024, 64] width 15 height 19
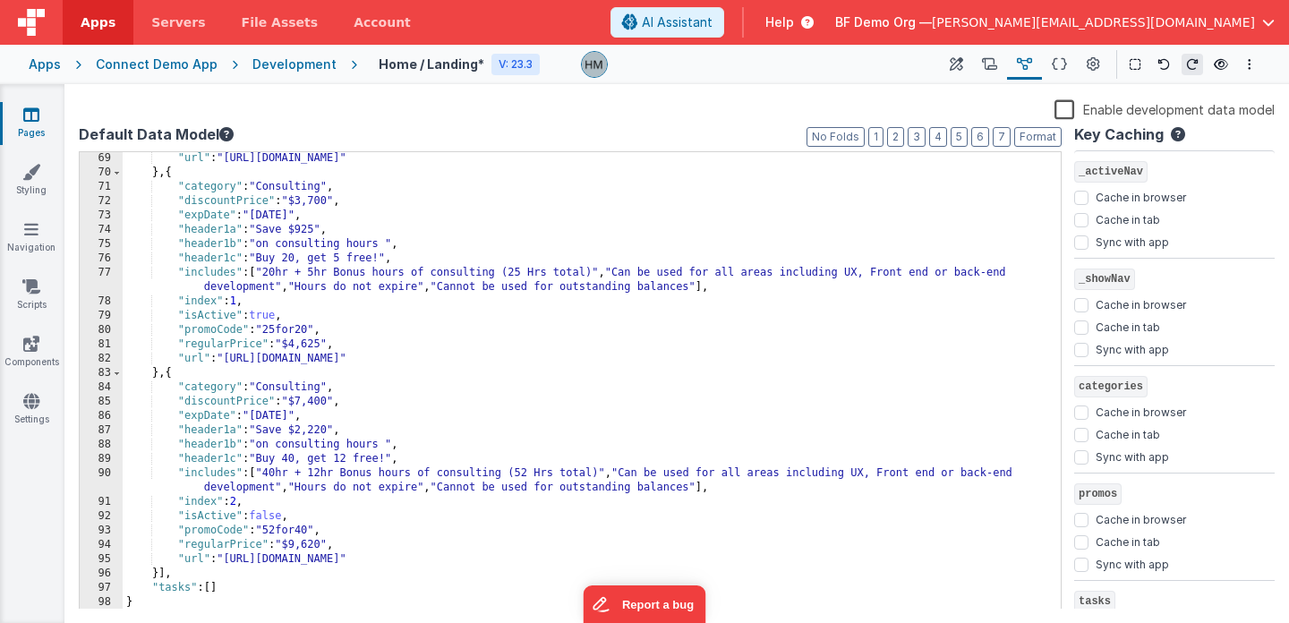
scroll to position [1058, 0]
click at [948, 69] on button at bounding box center [956, 64] width 32 height 30
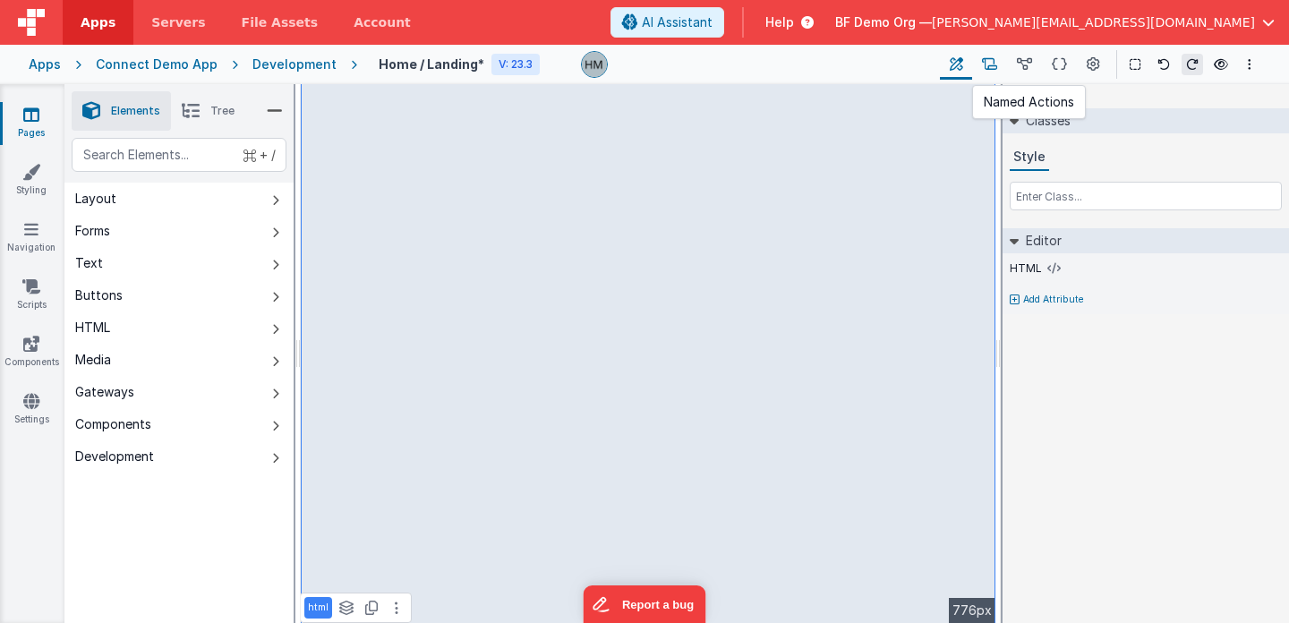
click at [1002, 65] on button at bounding box center [989, 64] width 35 height 30
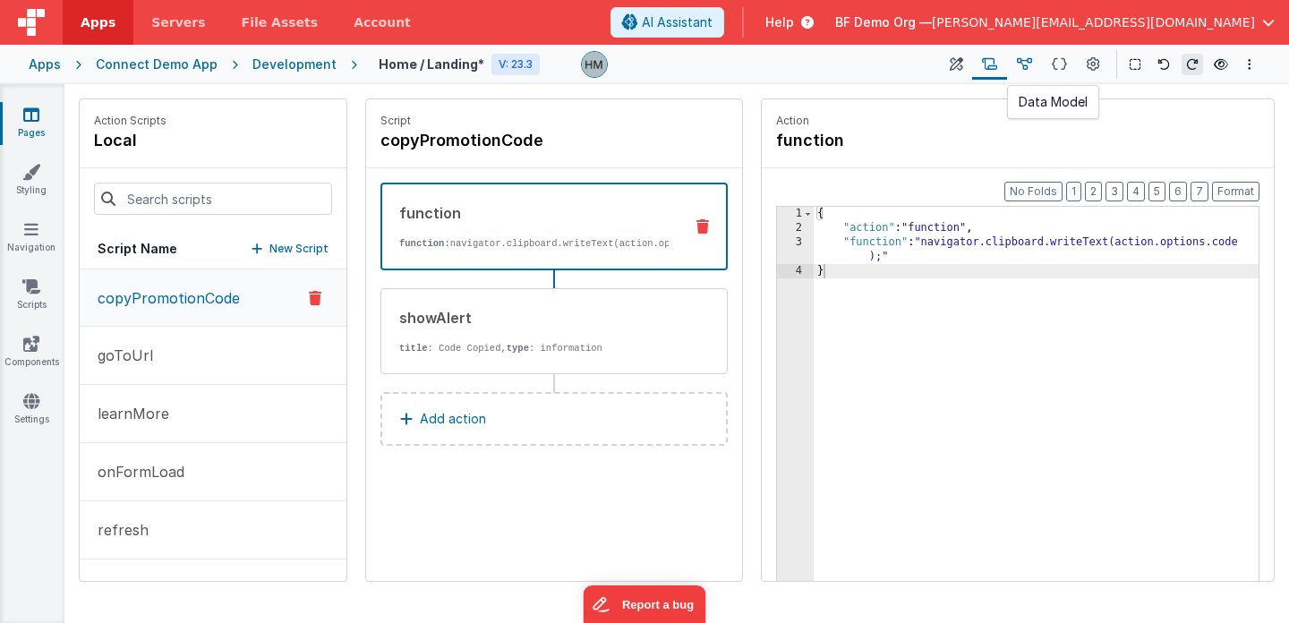
click at [1019, 71] on icon at bounding box center [1024, 64] width 15 height 19
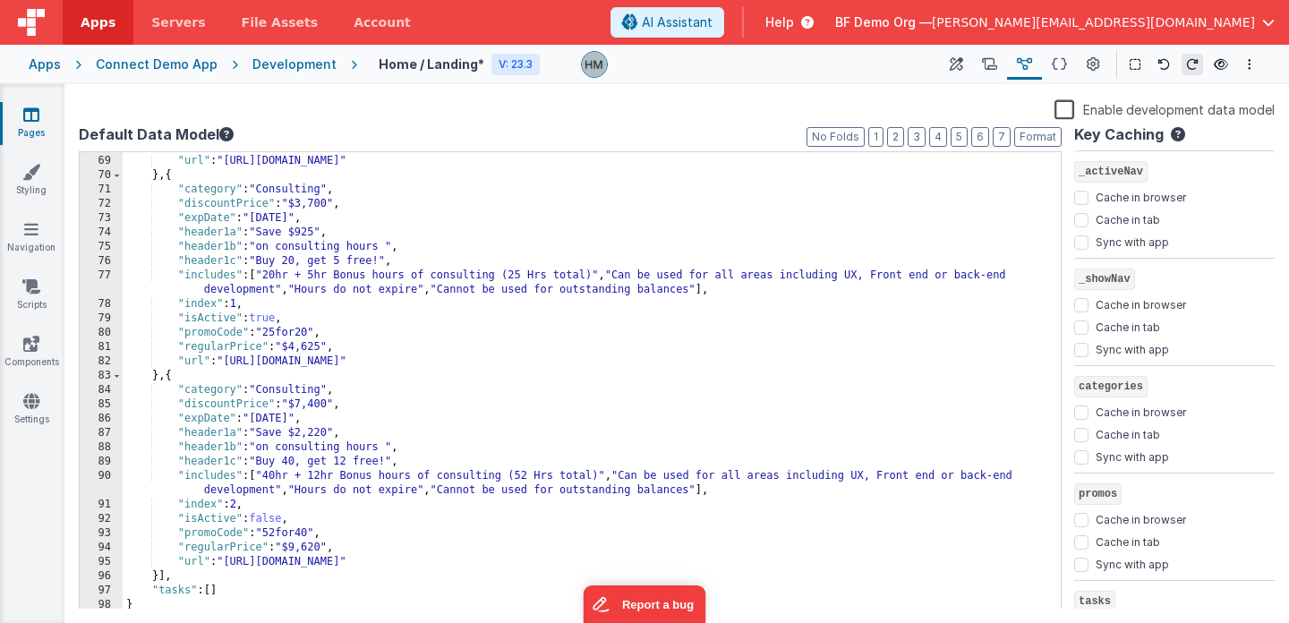
click at [744, 268] on div ""regularPrice" : "1,980" , "url" : "[URL][DOMAIN_NAME]" } , { "category" : "Con…" at bounding box center [592, 383] width 938 height 486
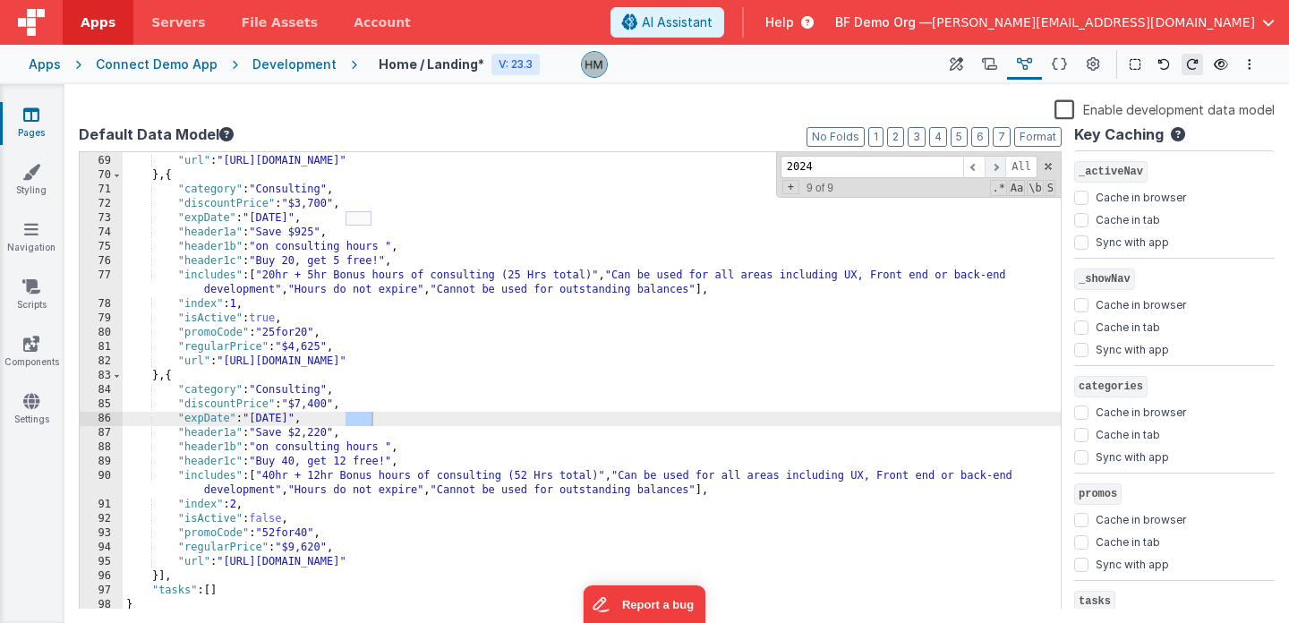
type input "2024"
click at [996, 163] on span at bounding box center [994, 167] width 21 height 22
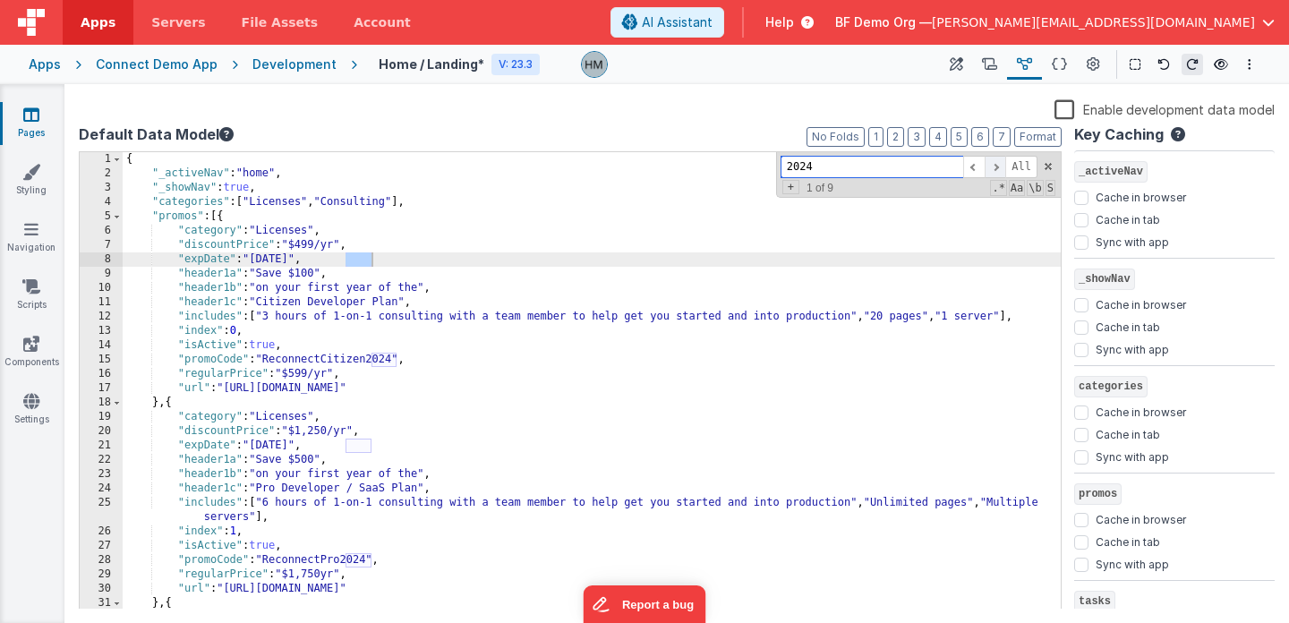
click at [997, 164] on span at bounding box center [994, 167] width 21 height 22
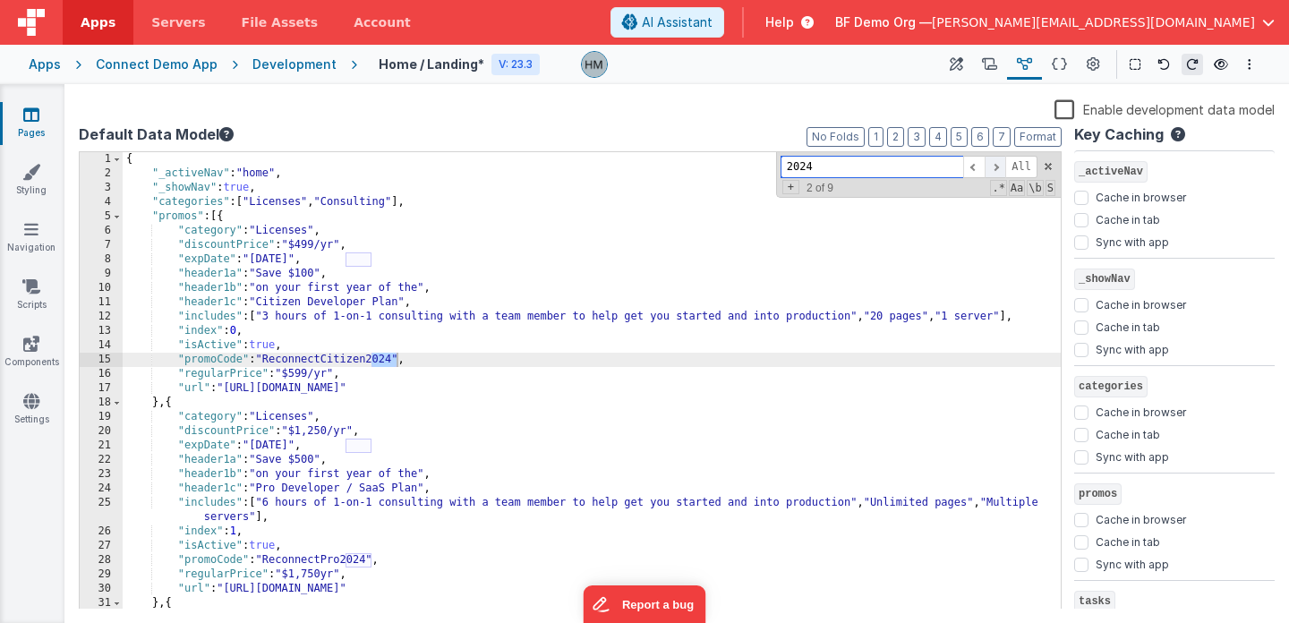
click at [997, 165] on span at bounding box center [994, 167] width 21 height 22
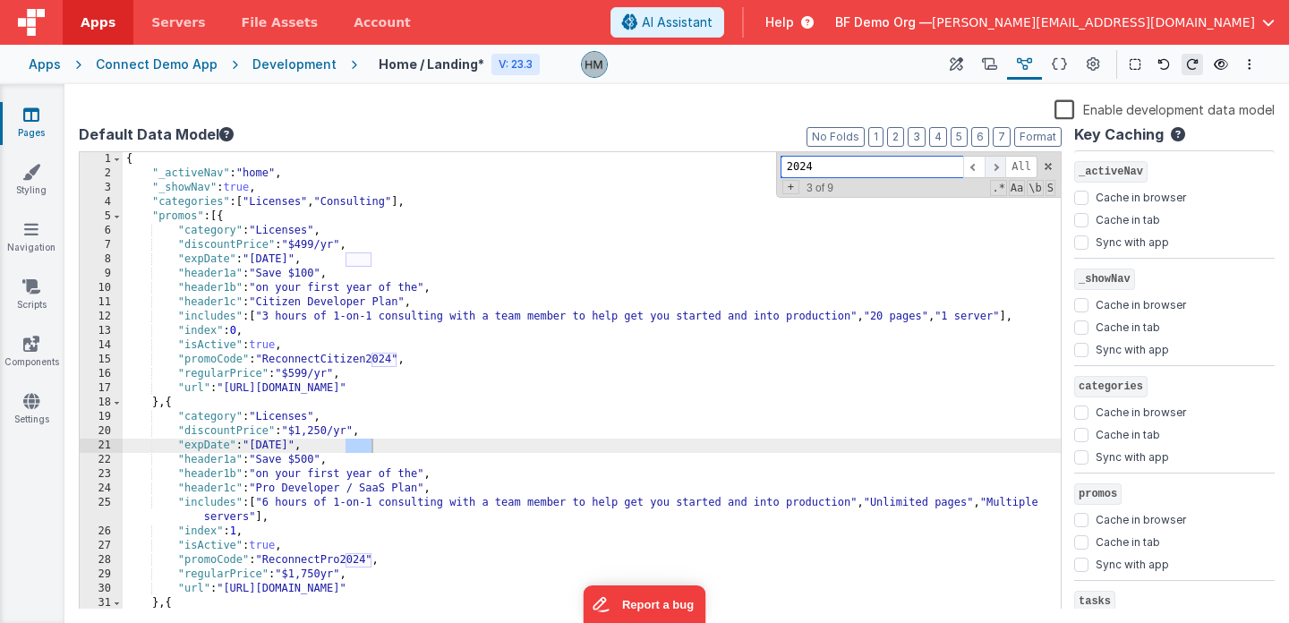
click at [997, 165] on span at bounding box center [994, 167] width 21 height 22
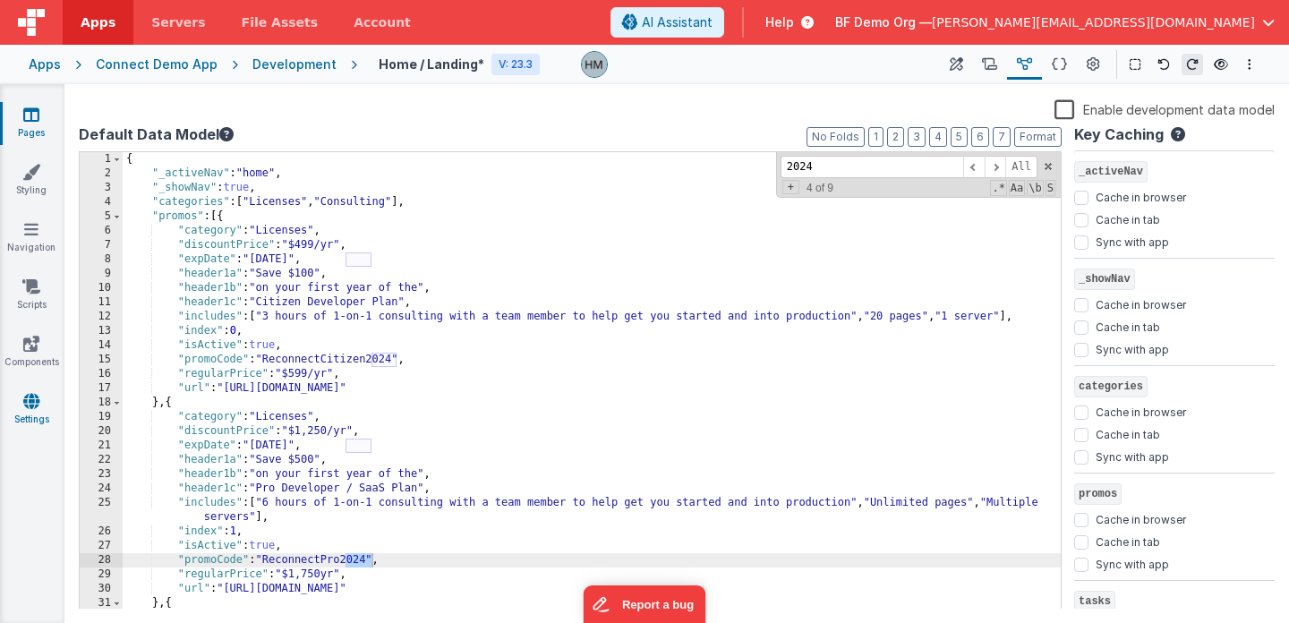
click at [45, 412] on link "Settings" at bounding box center [31, 410] width 64 height 36
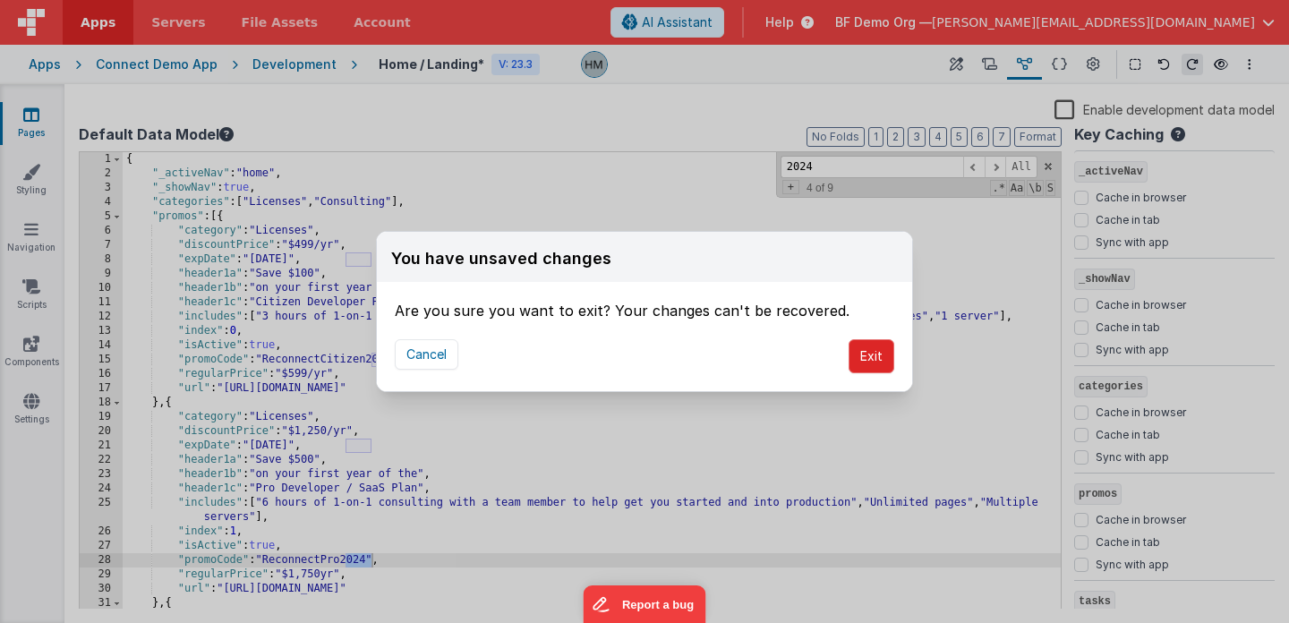
click at [879, 369] on button "Exit" at bounding box center [871, 356] width 46 height 34
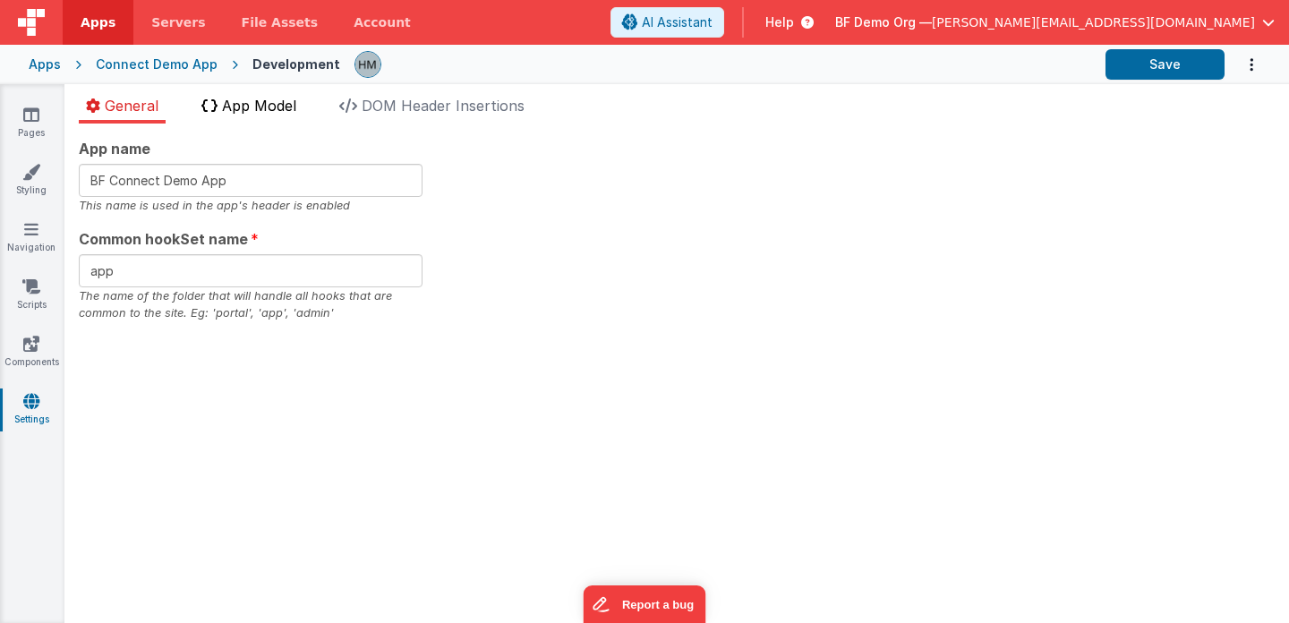
click at [277, 106] on span "App Model" at bounding box center [259, 106] width 74 height 18
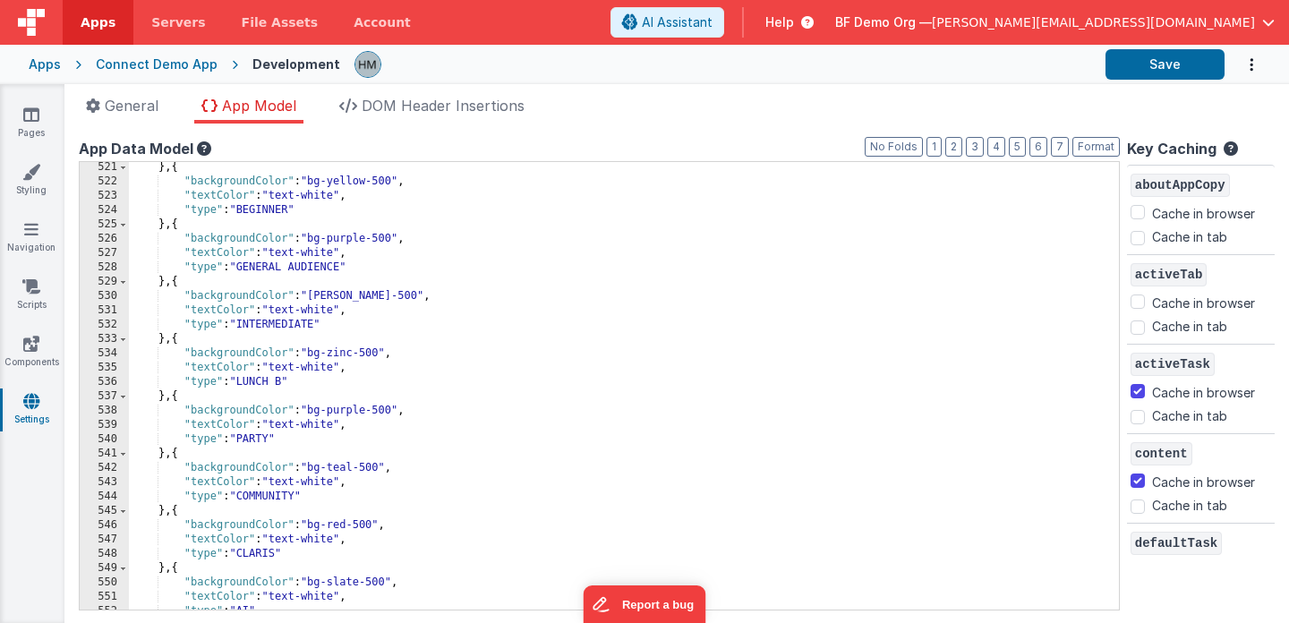
scroll to position [7986, 0]
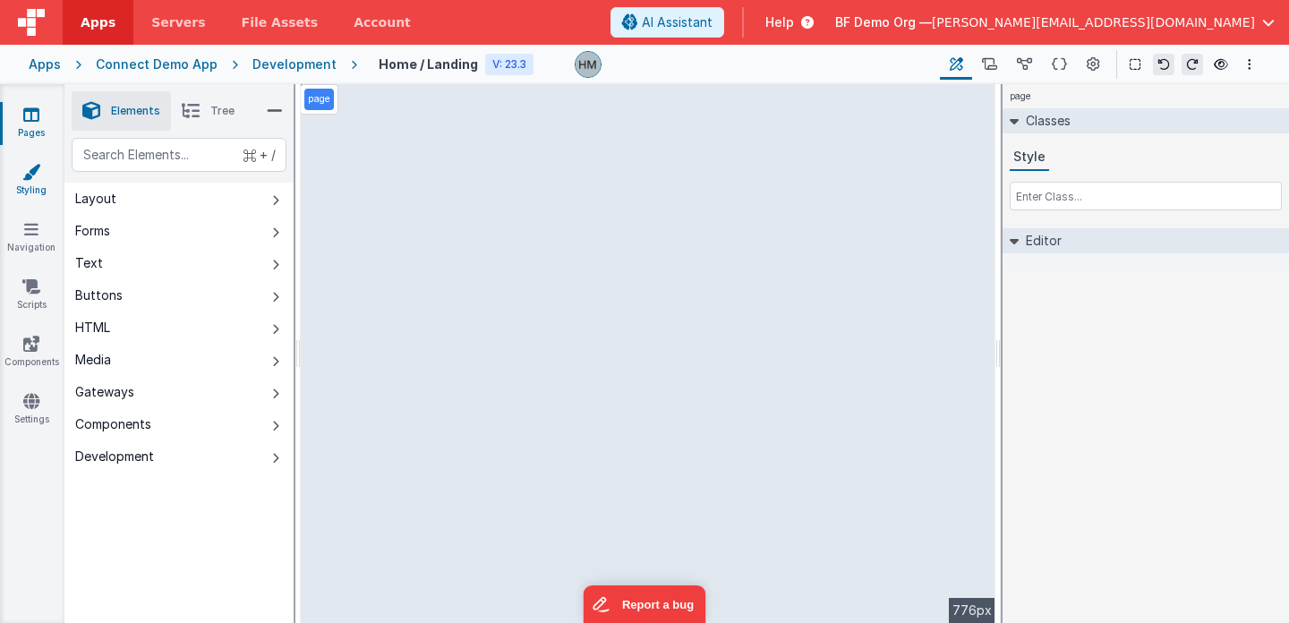
click at [20, 182] on link "Styling" at bounding box center [31, 181] width 64 height 36
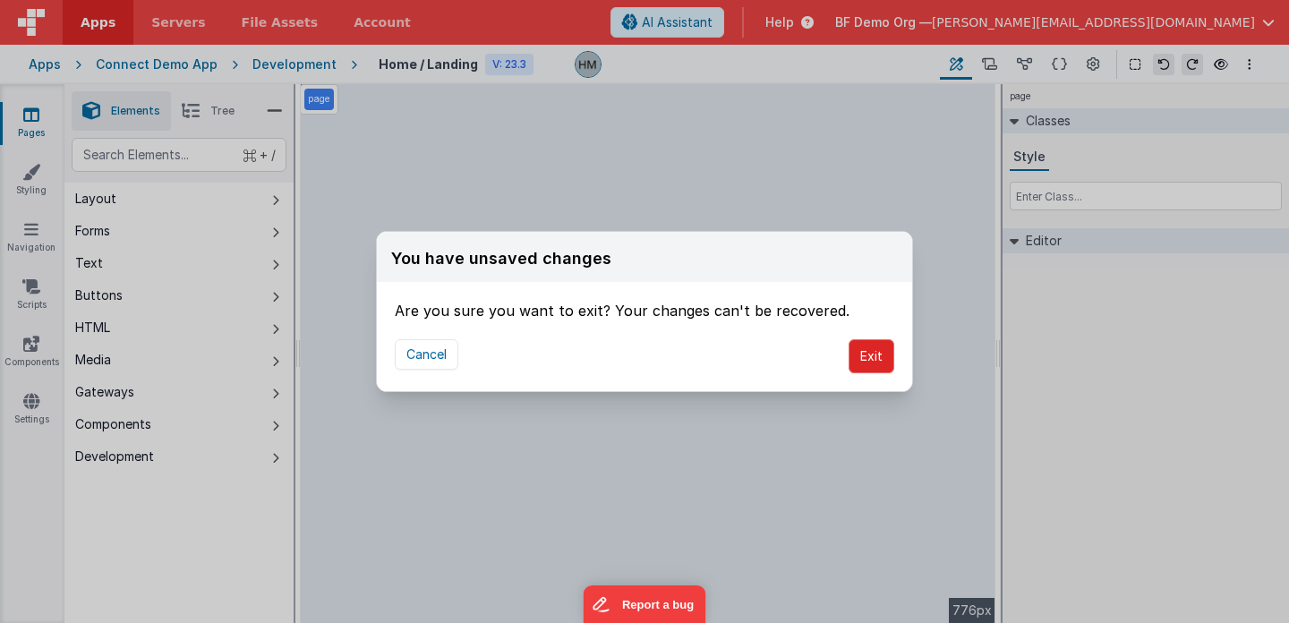
click at [879, 370] on button "Exit" at bounding box center [871, 356] width 46 height 34
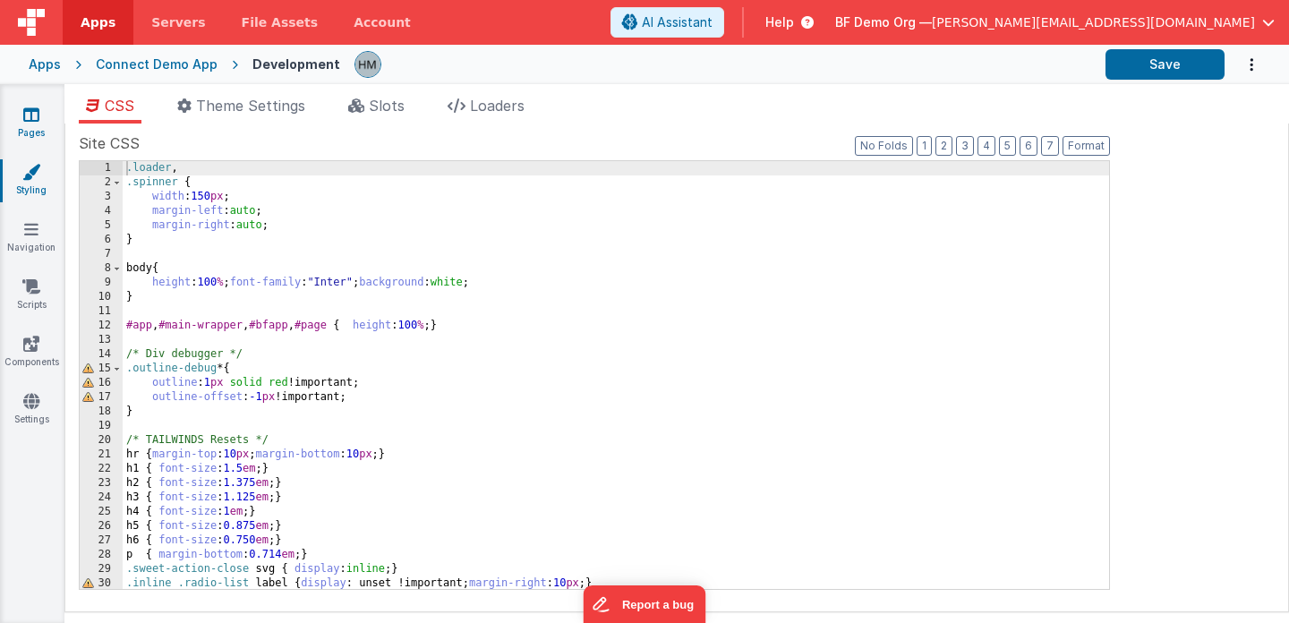
click at [36, 114] on icon at bounding box center [31, 115] width 16 height 18
